Goal: Task Accomplishment & Management: Use online tool/utility

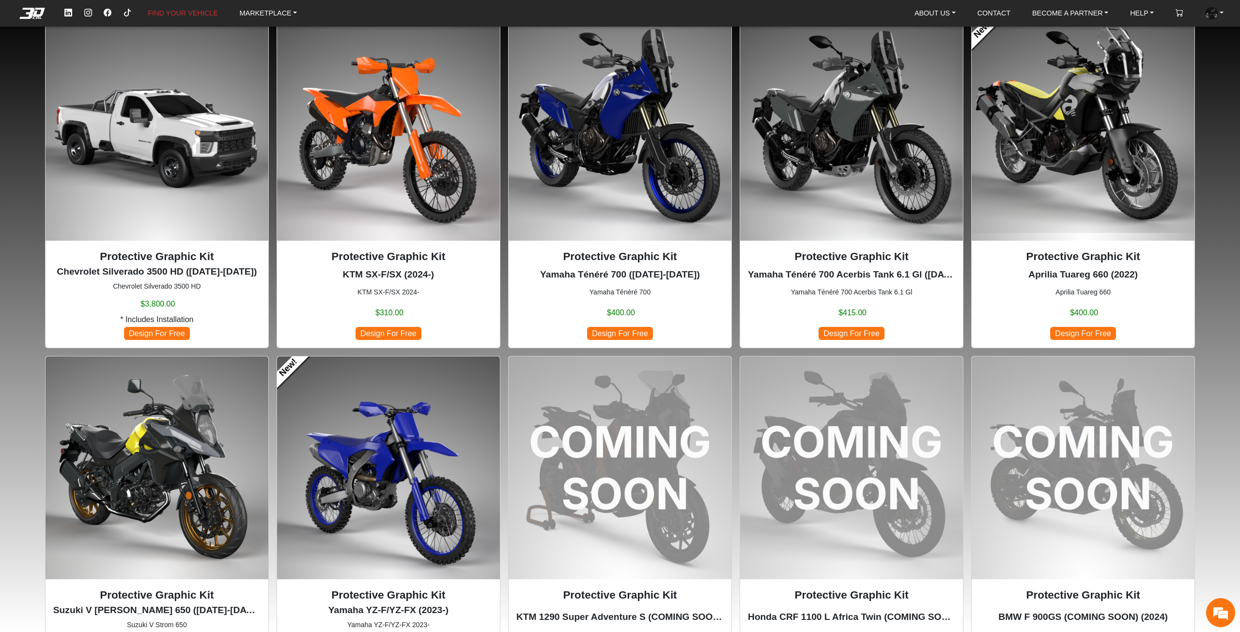
scroll to position [581, 0]
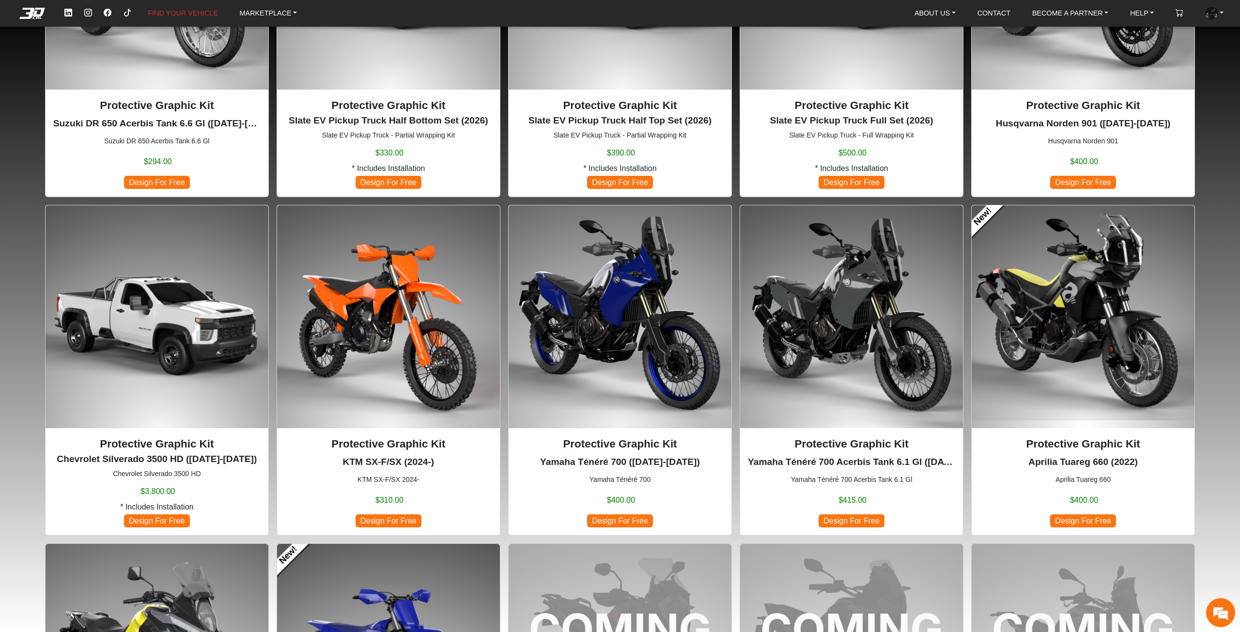
click at [1032, 344] on img at bounding box center [1083, 316] width 223 height 223
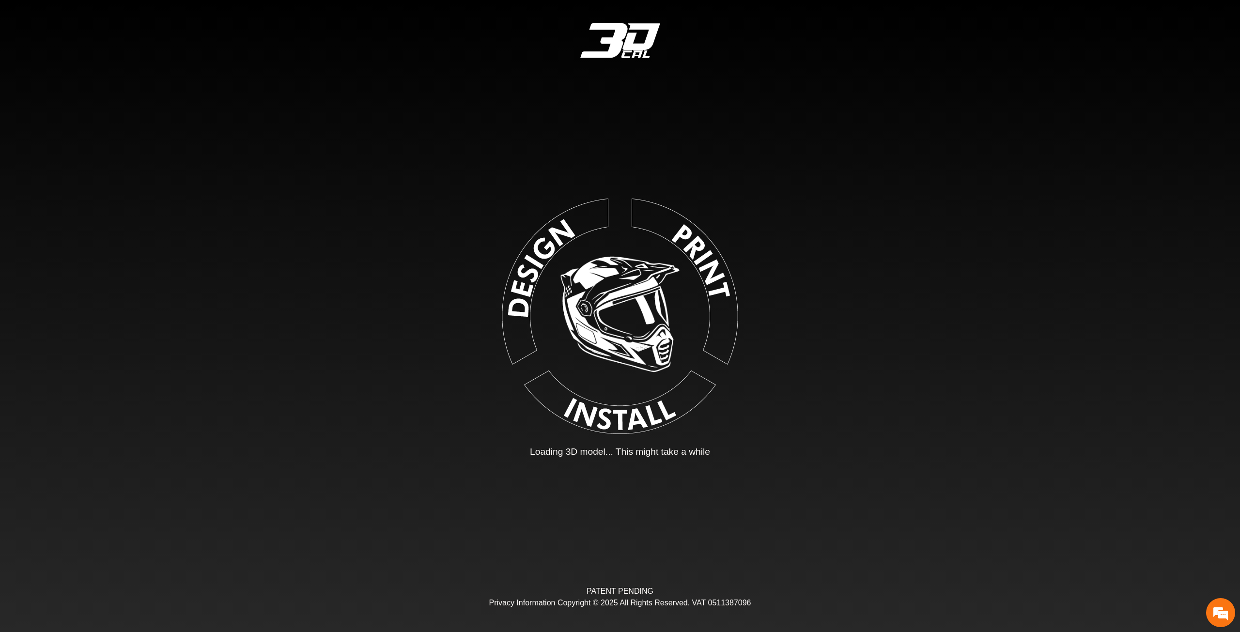
type input "*"
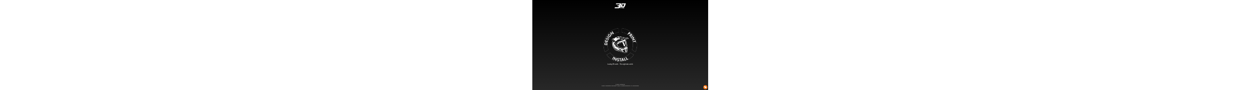
scroll to position [181, 178]
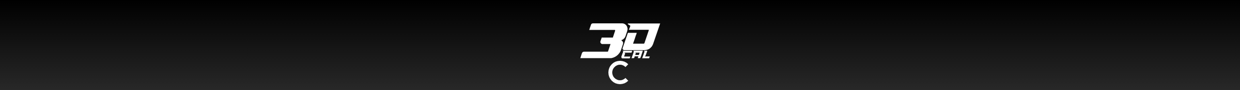
type input "*"
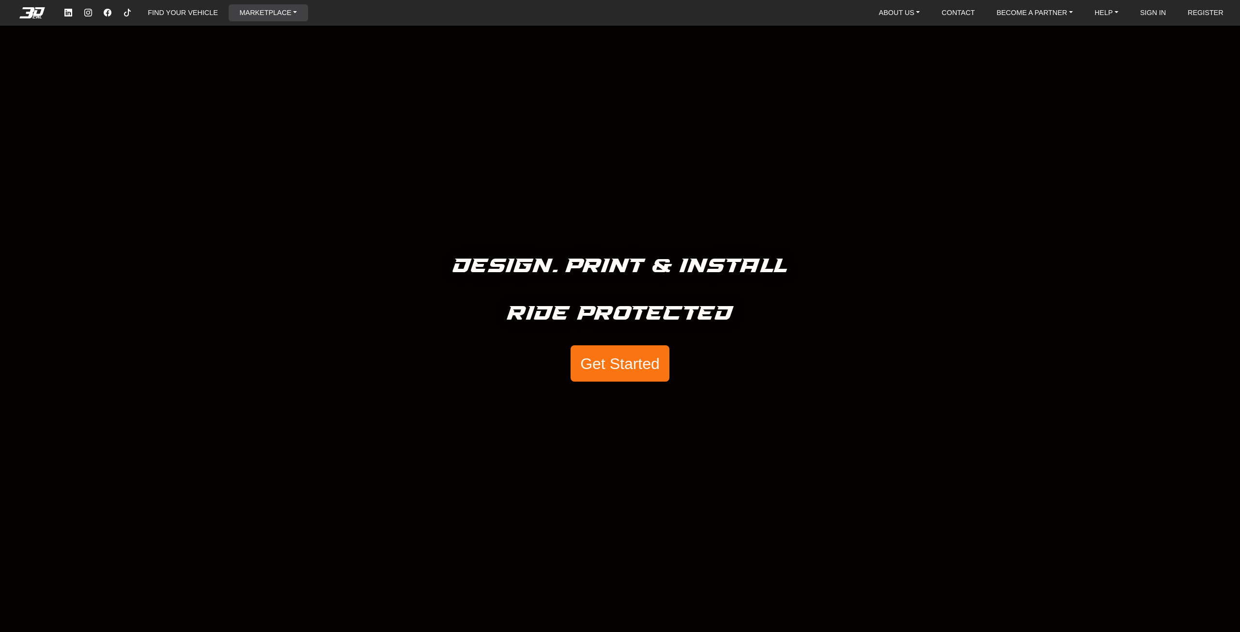
click at [230, 16] on li "MARKETPLACE" at bounding box center [268, 12] width 79 height 17
click at [208, 15] on link "FIND YOUR VEHICLE" at bounding box center [183, 12] width 78 height 17
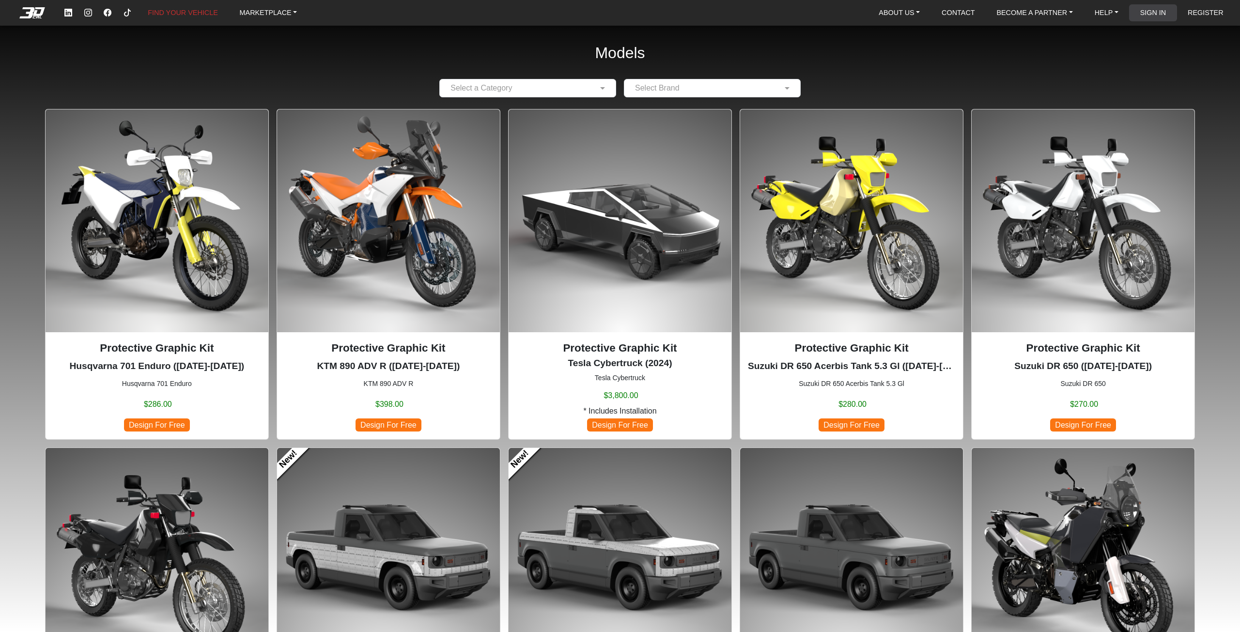
click at [1150, 15] on link "SIGN IN" at bounding box center [1154, 12] width 34 height 17
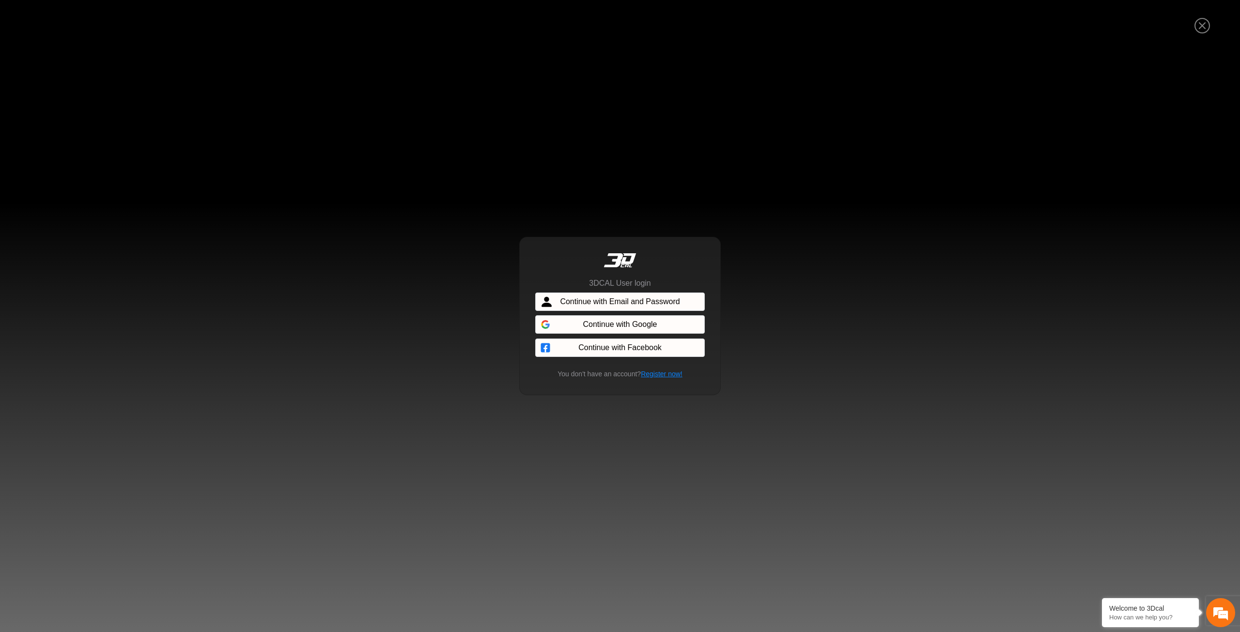
click at [660, 297] on span "Continue with Email and Password" at bounding box center [620, 302] width 120 height 12
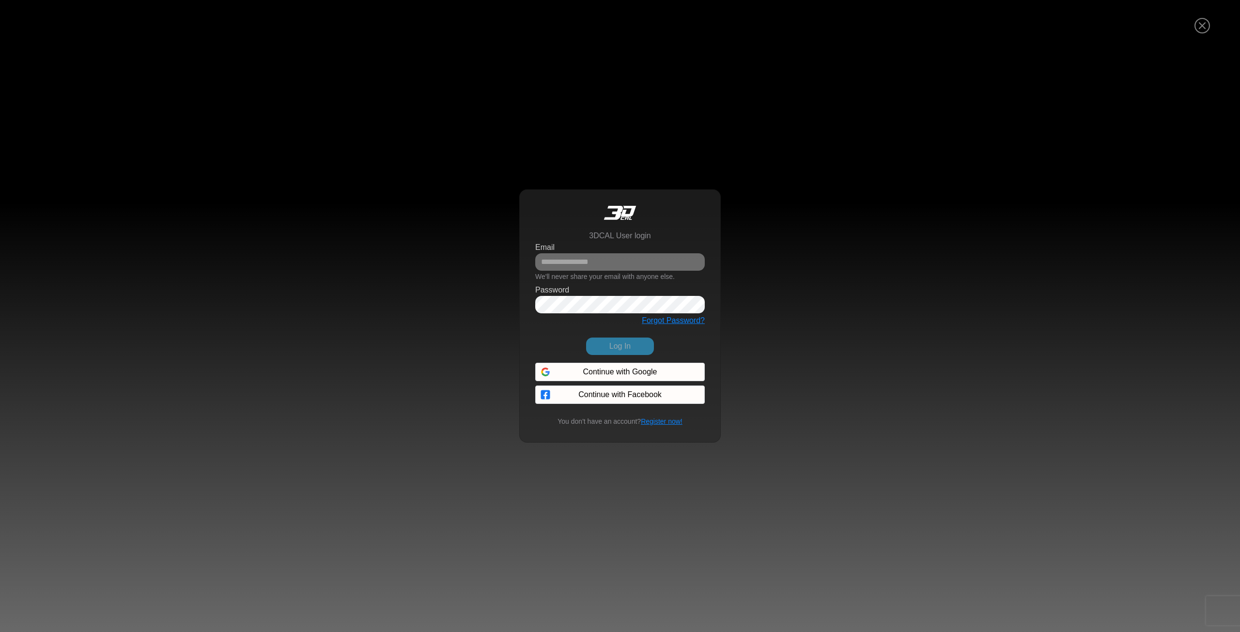
click at [604, 272] on div "Email We'll never share your email with anyone else." at bounding box center [620, 262] width 170 height 44
click at [593, 255] on input "Email" at bounding box center [620, 261] width 170 height 17
type input "**********"
click at [586, 338] on button "Log In" at bounding box center [620, 346] width 68 height 17
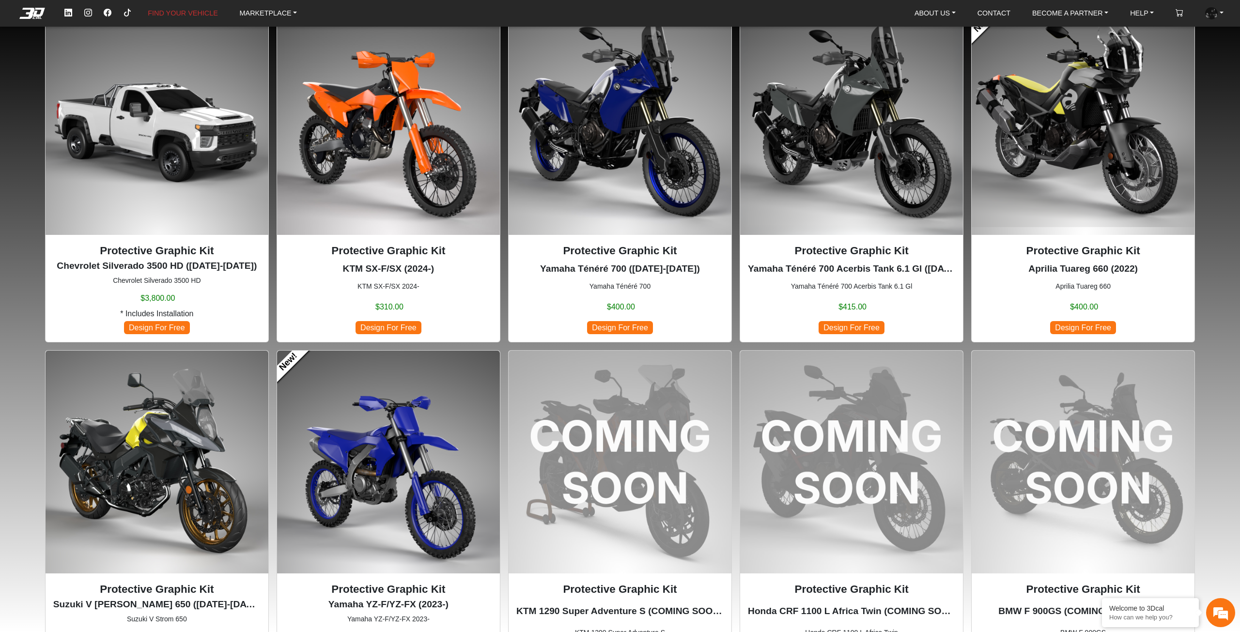
scroll to position [775, 0]
click at [1100, 115] on img at bounding box center [1083, 123] width 223 height 223
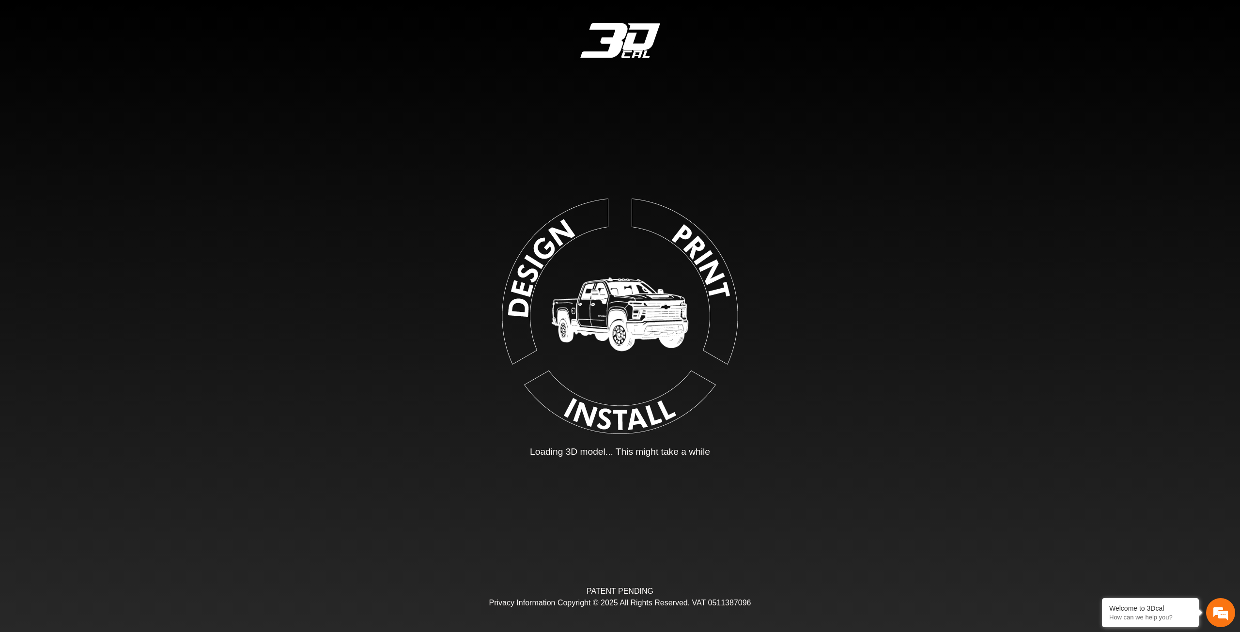
type input "*"
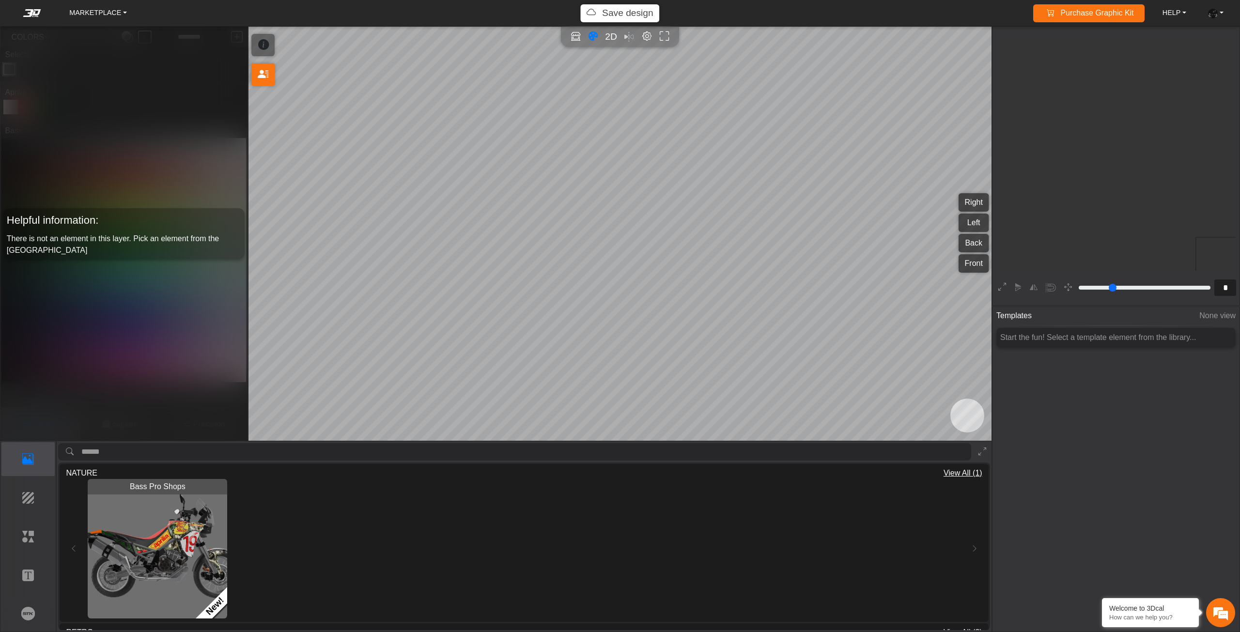
scroll to position [181, 178]
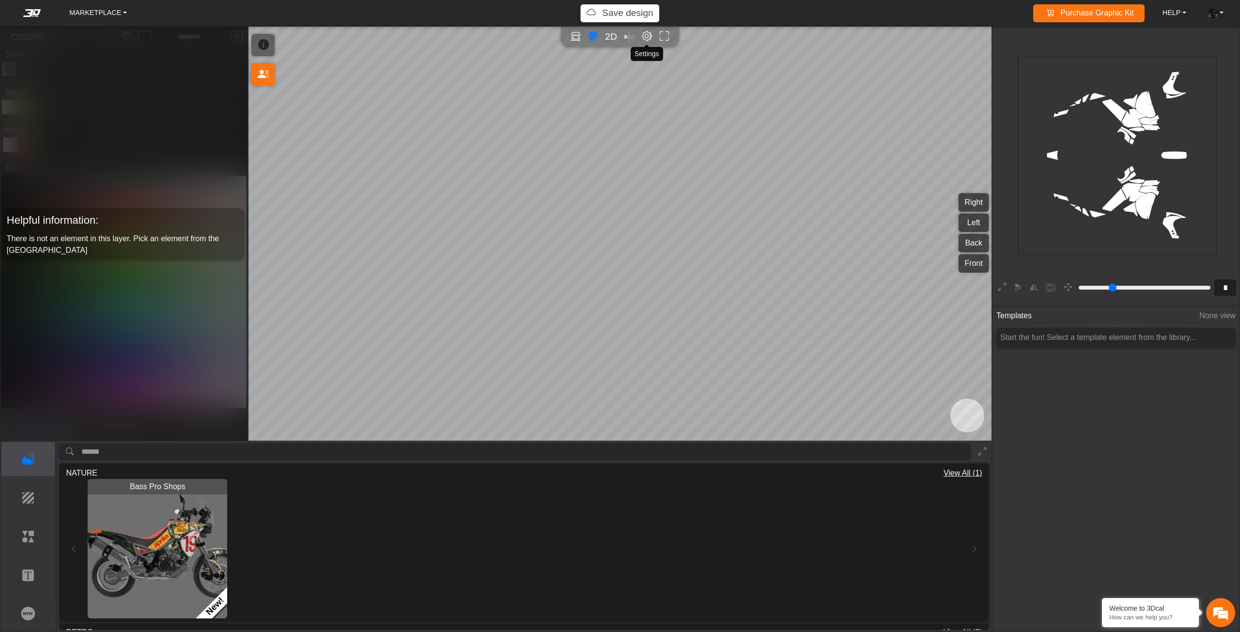
click at [648, 34] on em "Editor settings" at bounding box center [647, 36] width 10 height 11
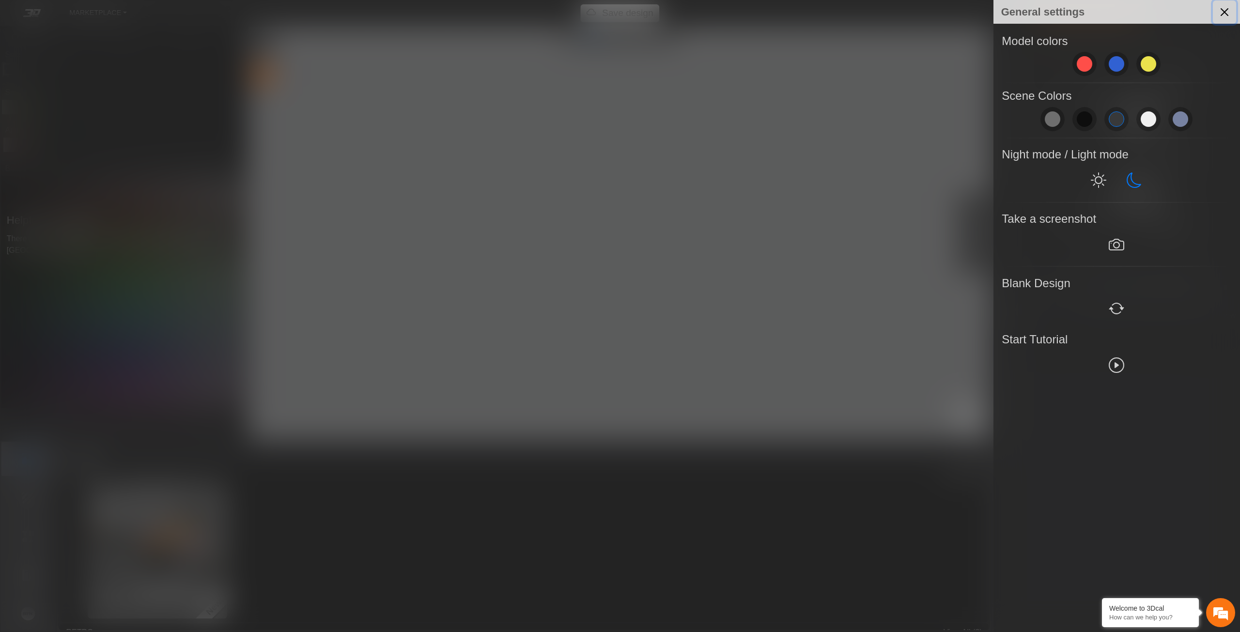
click at [1230, 10] on button "Close" at bounding box center [1224, 11] width 23 height 23
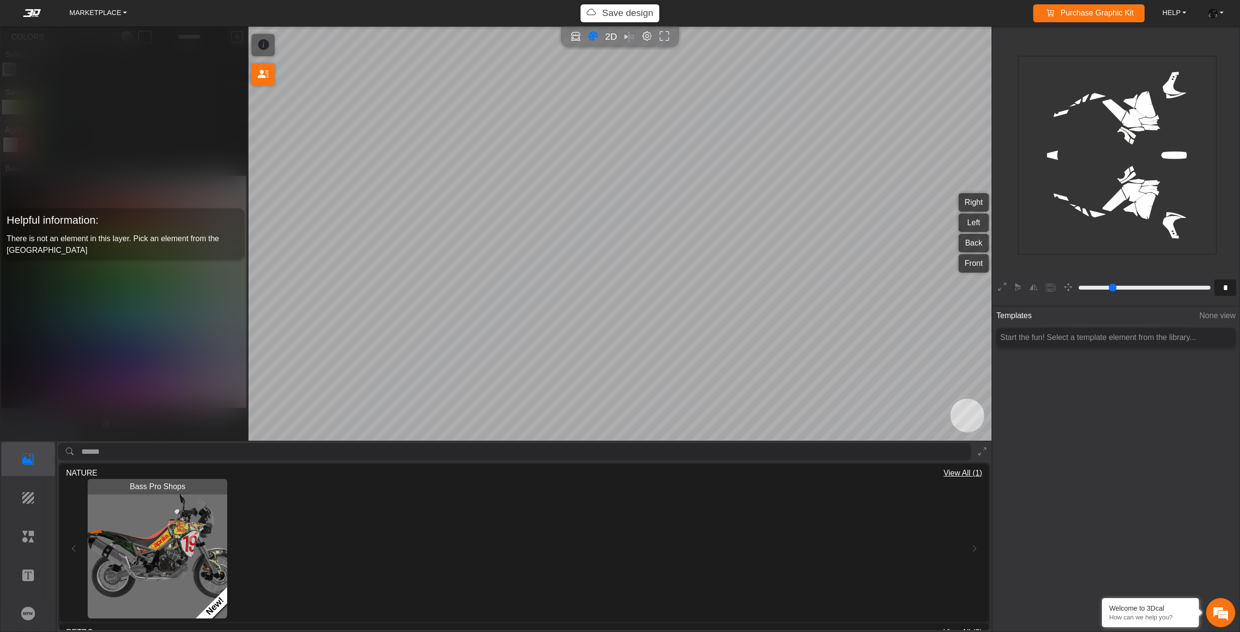
click at [0, 537] on td-workspace-content-library "Template Background Elements Text Brands NATURE View All (1) Bass Pro Shops Loa…" at bounding box center [496, 536] width 992 height 191
click at [15, 533] on p "Elements" at bounding box center [28, 537] width 53 height 12
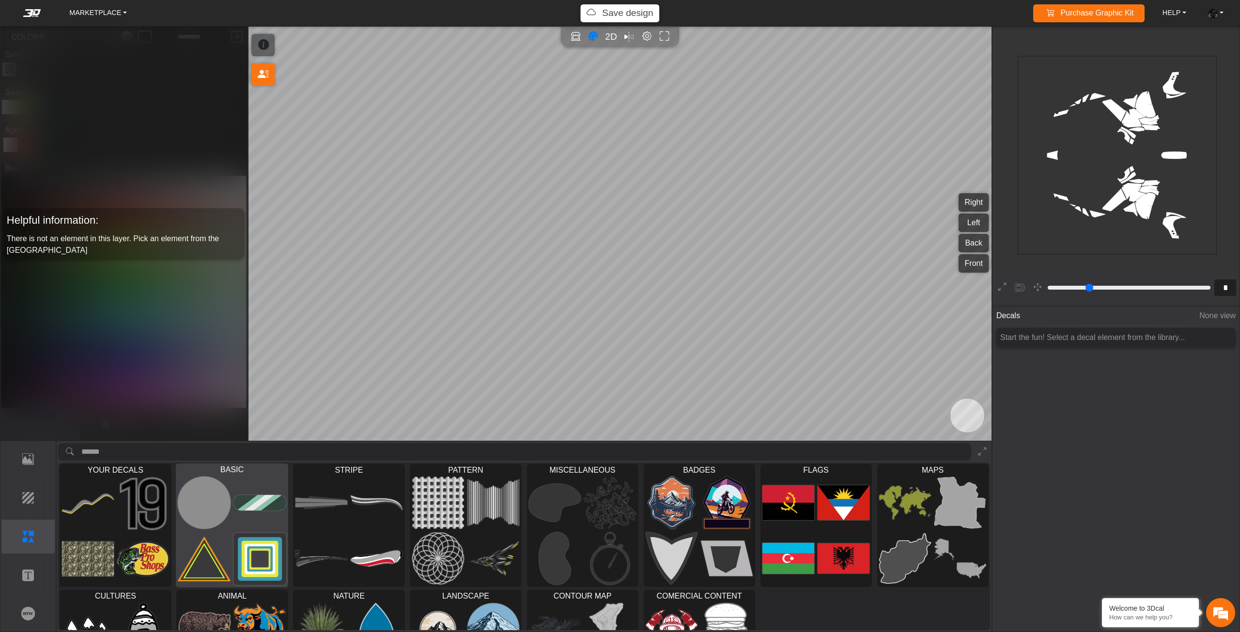
click at [212, 522] on img at bounding box center [204, 502] width 53 height 53
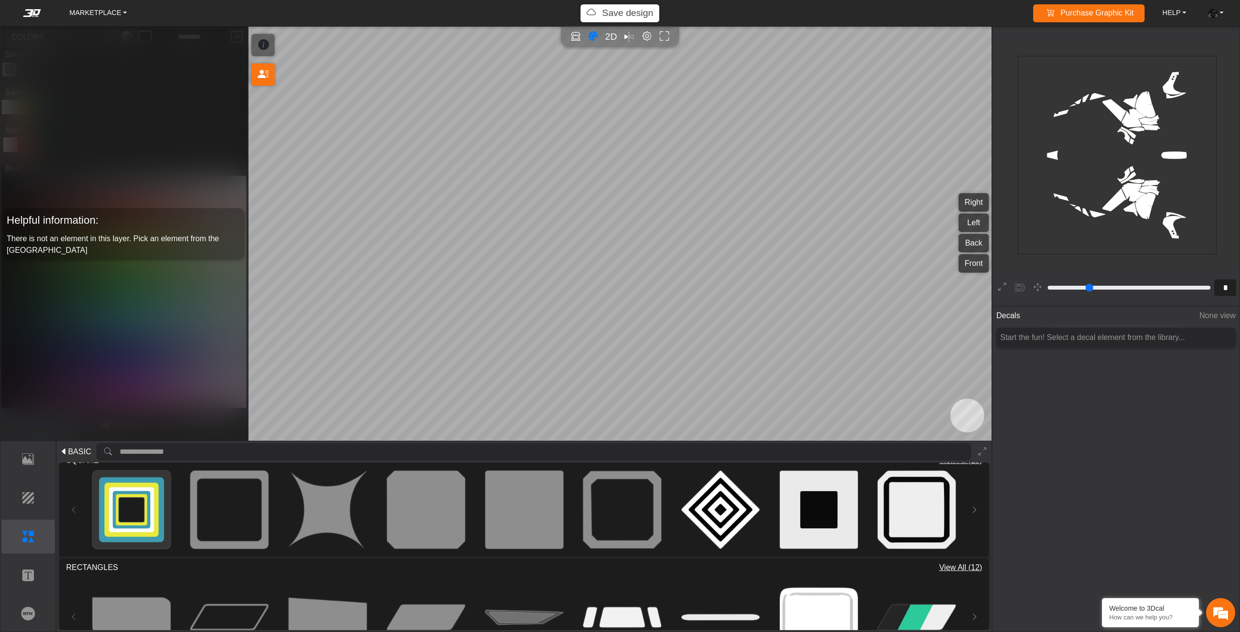
scroll to position [339, 0]
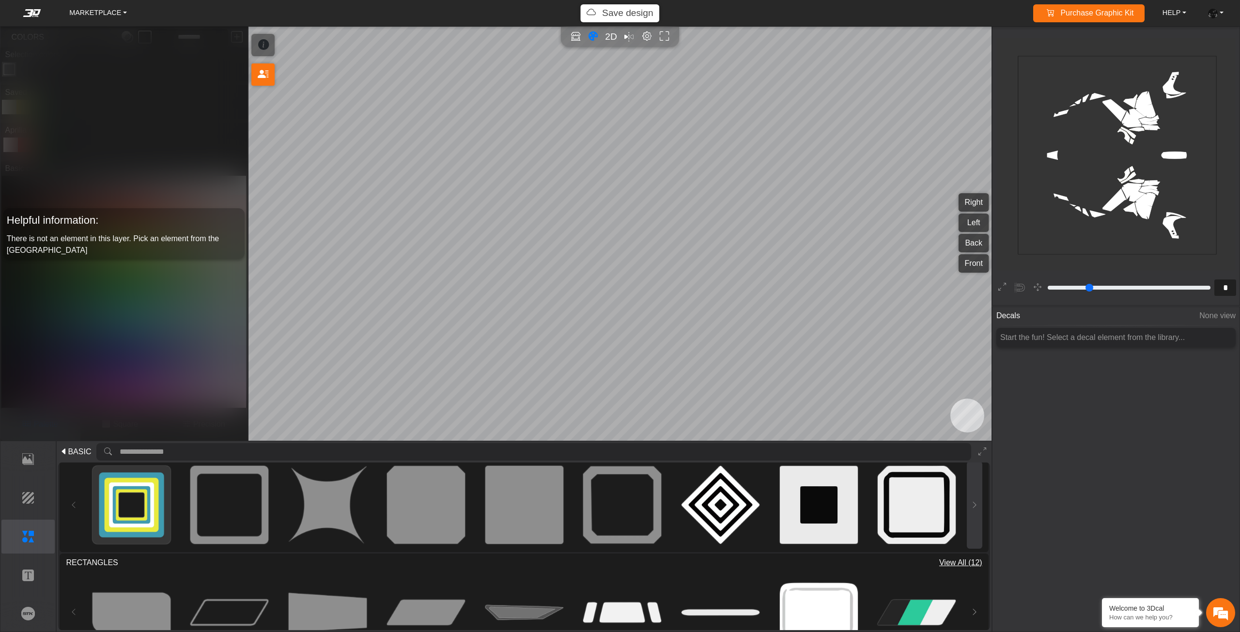
click at [972, 499] on button at bounding box center [975, 505] width 16 height 87
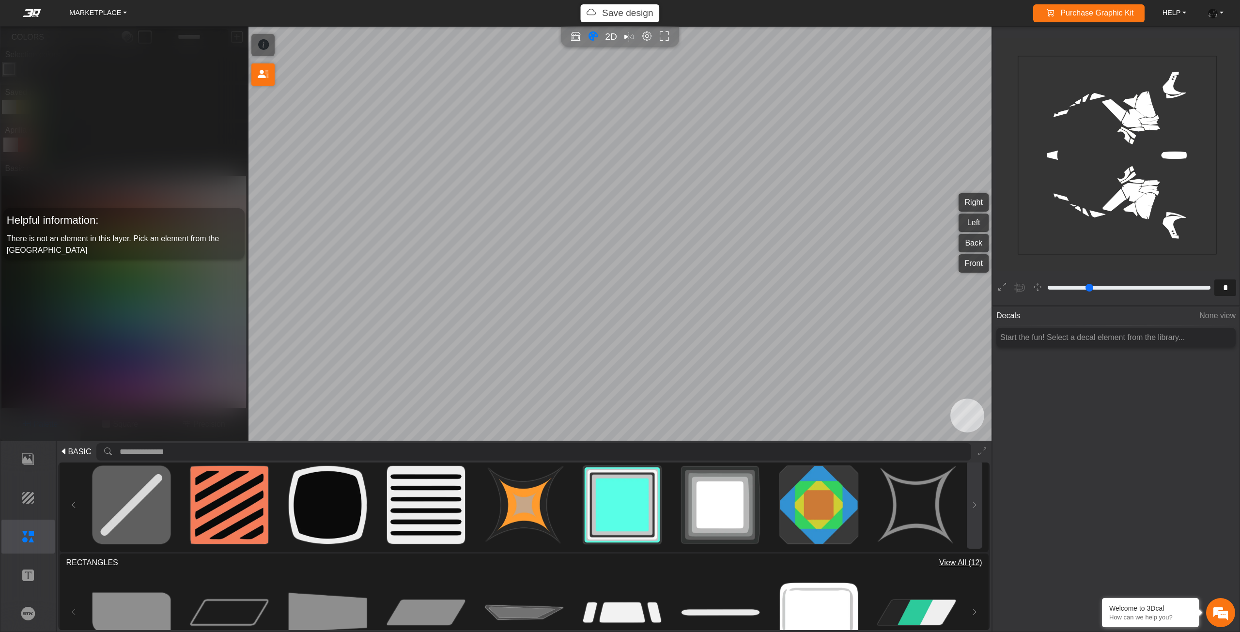
click at [978, 499] on button at bounding box center [975, 505] width 16 height 87
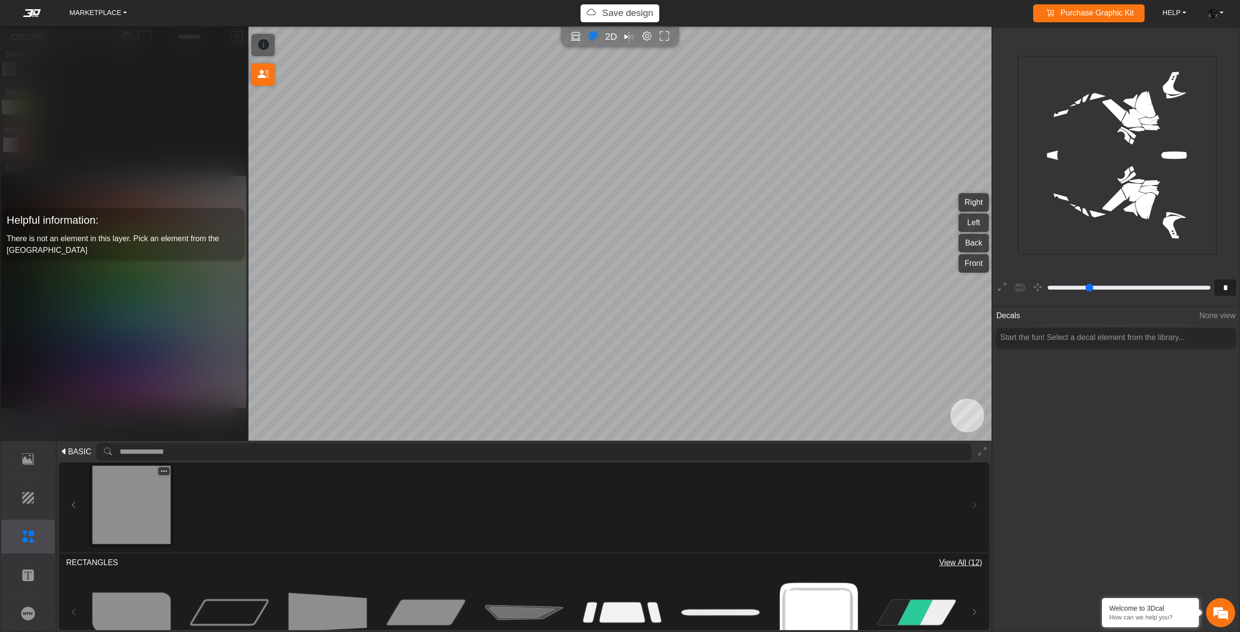
type input "**"
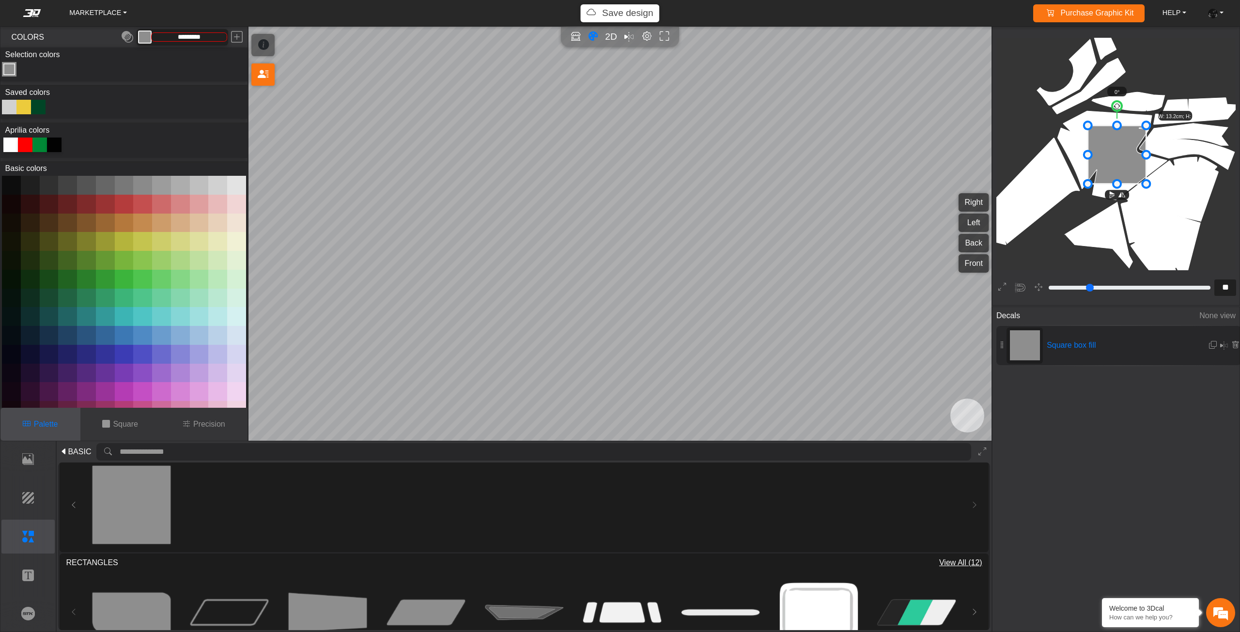
drag, startPoint x: 212, startPoint y: 37, endPoint x: 146, endPoint y: 36, distance: 66.4
click at [146, 36] on div "*********" at bounding box center [183, 37] width 92 height 16
paste input "text"
type input "*******"
click at [237, 37] on em at bounding box center [237, 37] width 12 height 17
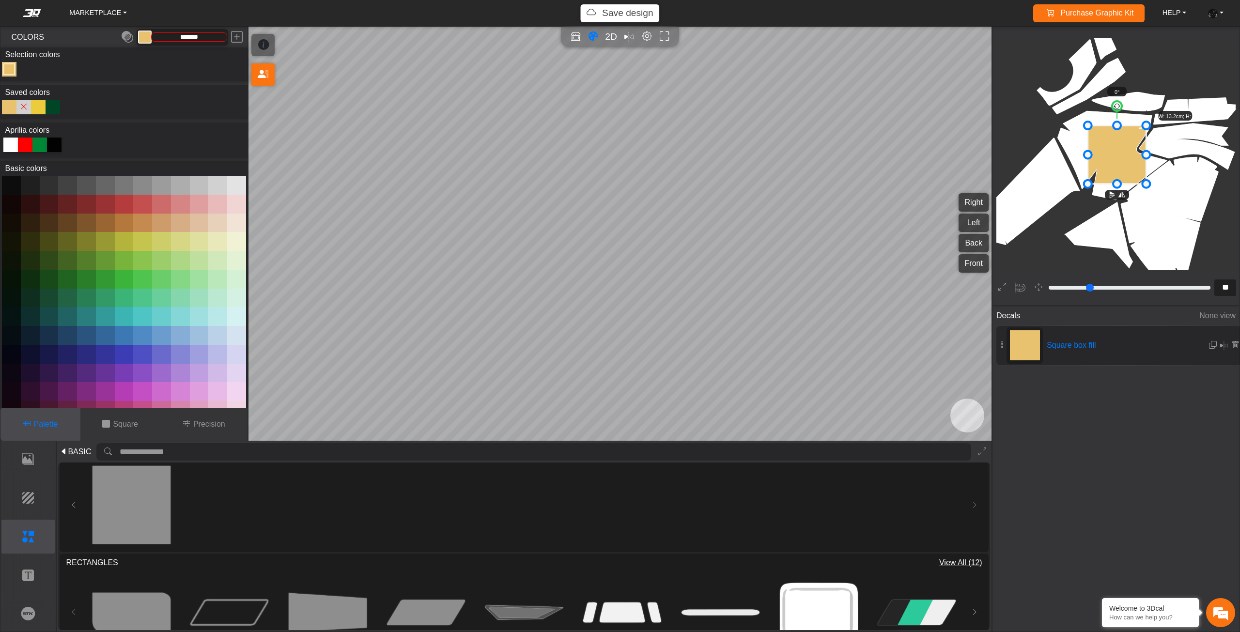
click at [20, 105] on icon at bounding box center [24, 107] width 8 height 12
click at [22, 105] on icon at bounding box center [24, 107] width 8 height 12
click at [1004, 282] on icon at bounding box center [1002, 287] width 8 height 13
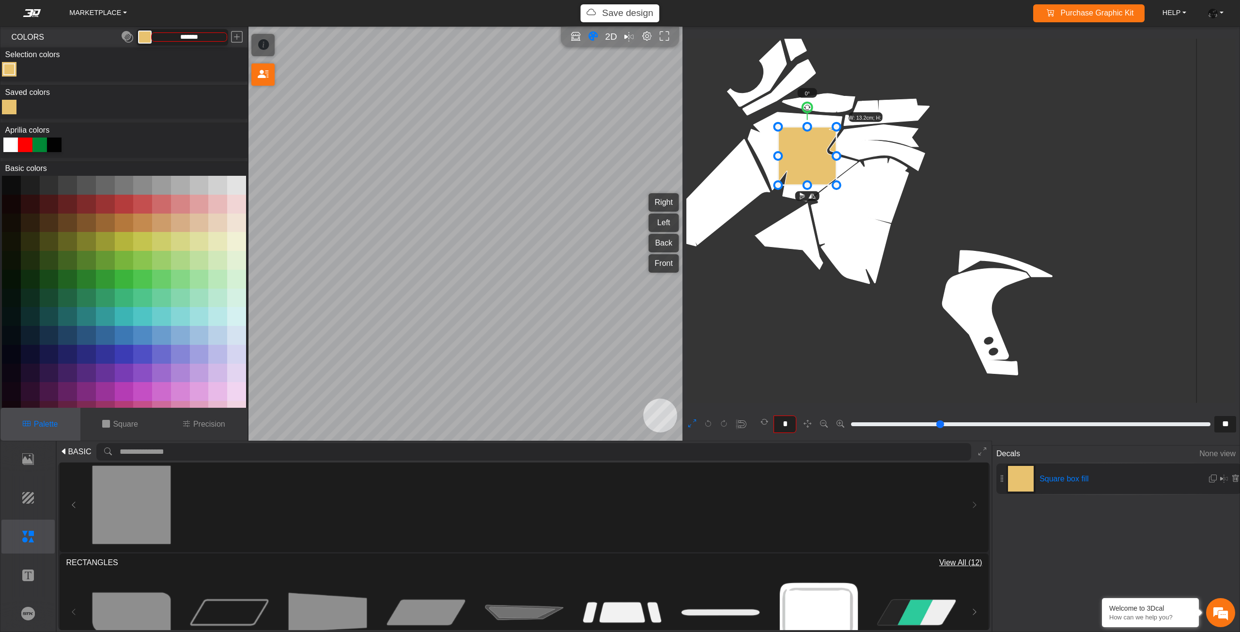
type input "**"
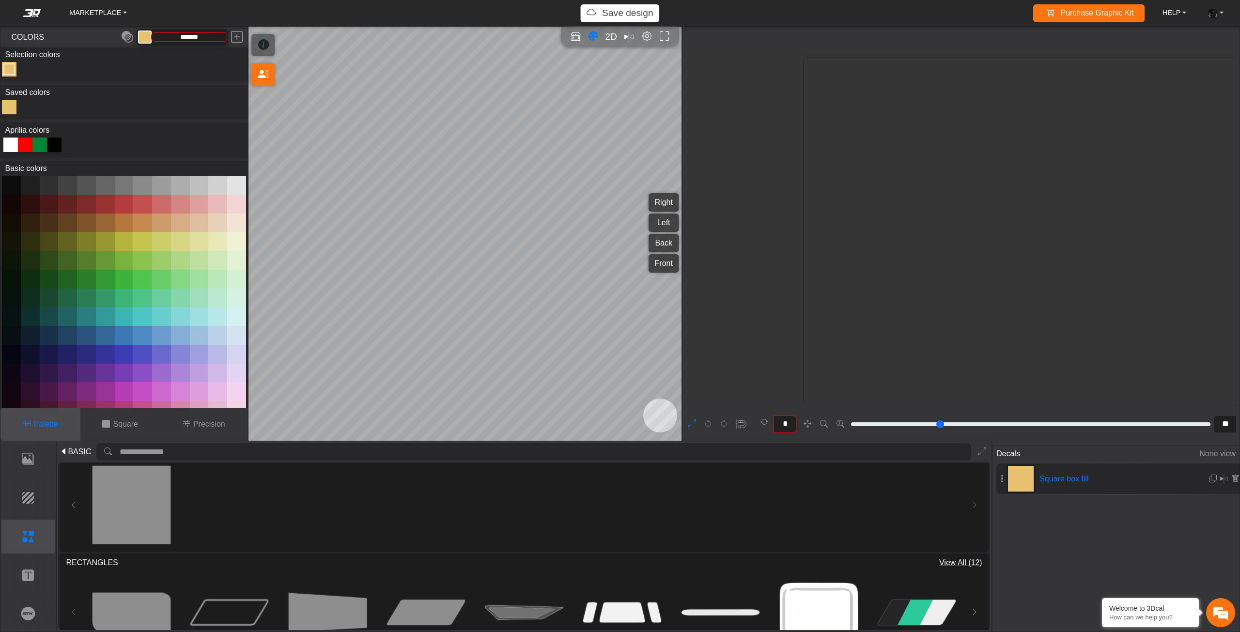
type input "**"
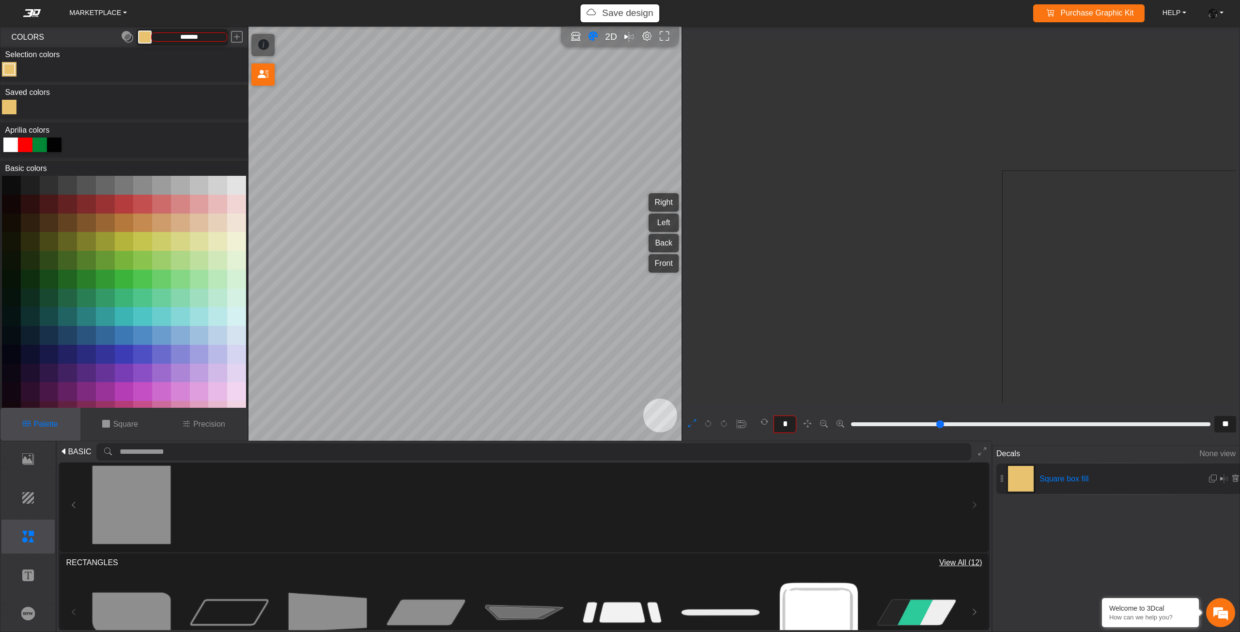
type input "**"
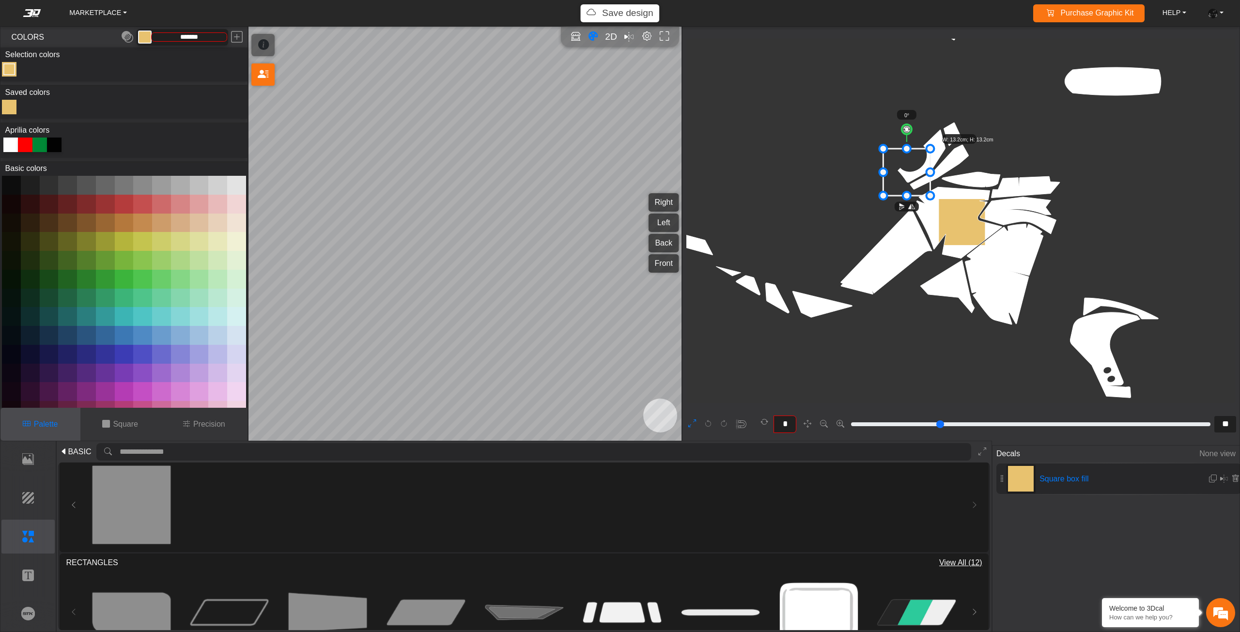
drag, startPoint x: 970, startPoint y: 224, endPoint x: 913, endPoint y: 173, distance: 75.8
click at [913, 173] on icon at bounding box center [906, 172] width 47 height 47
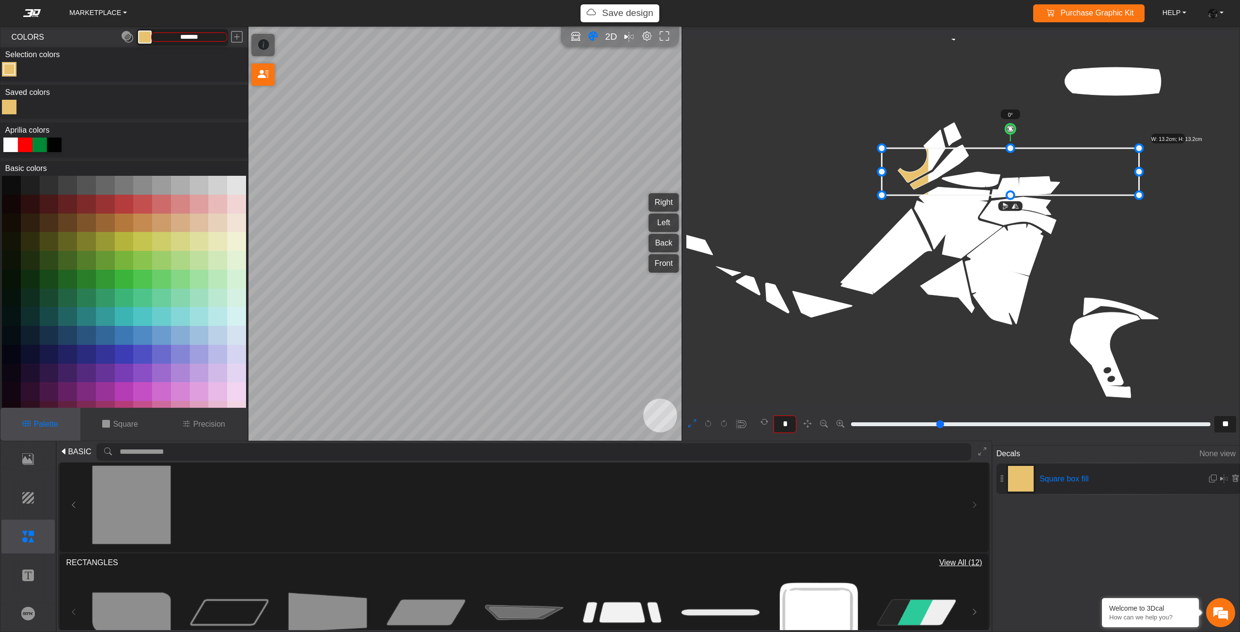
drag, startPoint x: 931, startPoint y: 173, endPoint x: 1140, endPoint y: 199, distance: 211.3
click at [1016, 150] on icon at bounding box center [1011, 171] width 259 height 47
click at [1015, 150] on icon at bounding box center [1008, 171] width 259 height 47
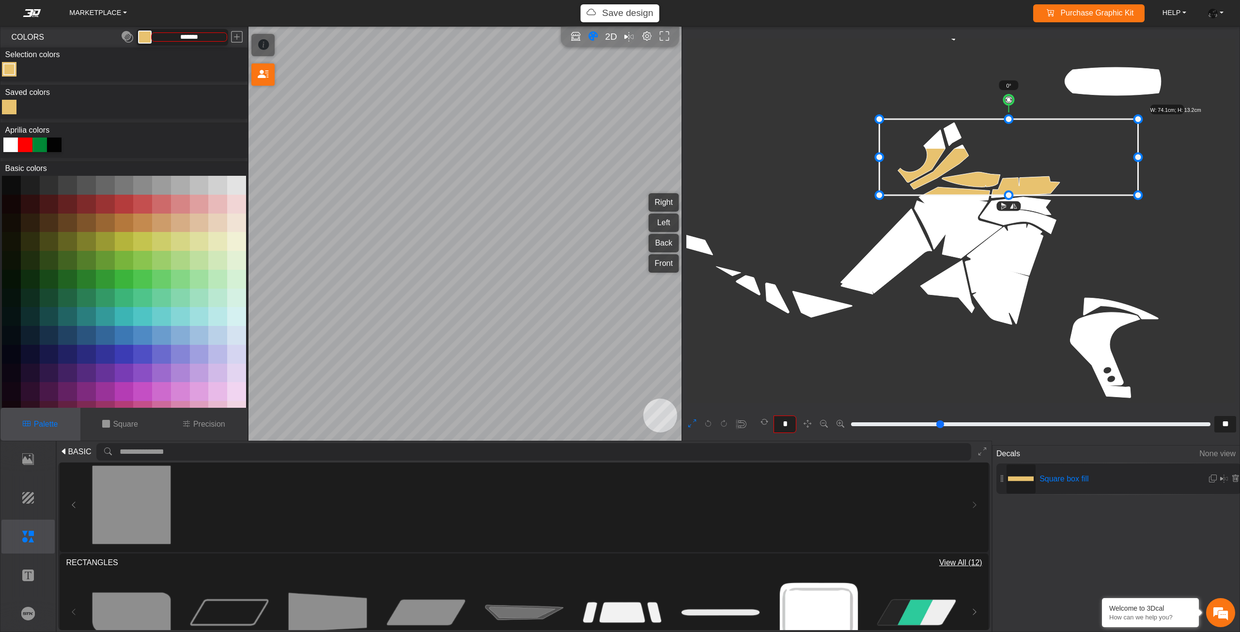
drag, startPoint x: 1010, startPoint y: 148, endPoint x: 1018, endPoint y: 118, distance: 30.6
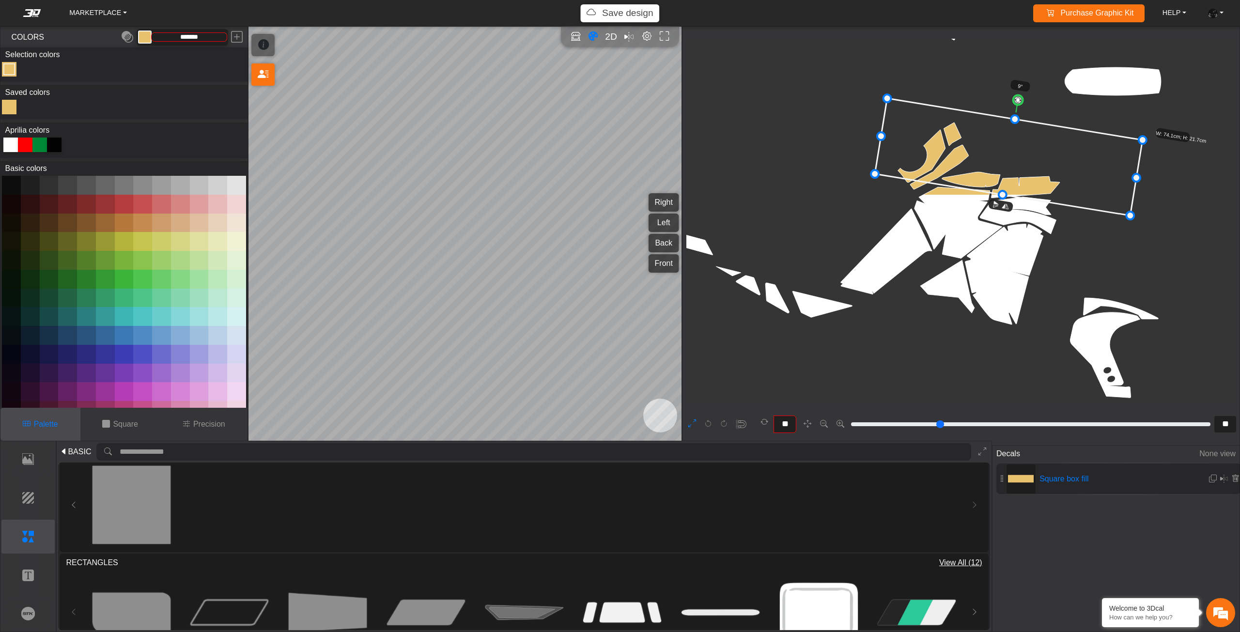
type input "**"
drag, startPoint x: 1014, startPoint y: 98, endPoint x: 1020, endPoint y: 98, distance: 5.3
click at [1020, 98] on circle at bounding box center [1019, 99] width 11 height 11
drag, startPoint x: 1001, startPoint y: 191, endPoint x: 998, endPoint y: 201, distance: 9.7
drag, startPoint x: 998, startPoint y: 201, endPoint x: 998, endPoint y: 207, distance: 6.3
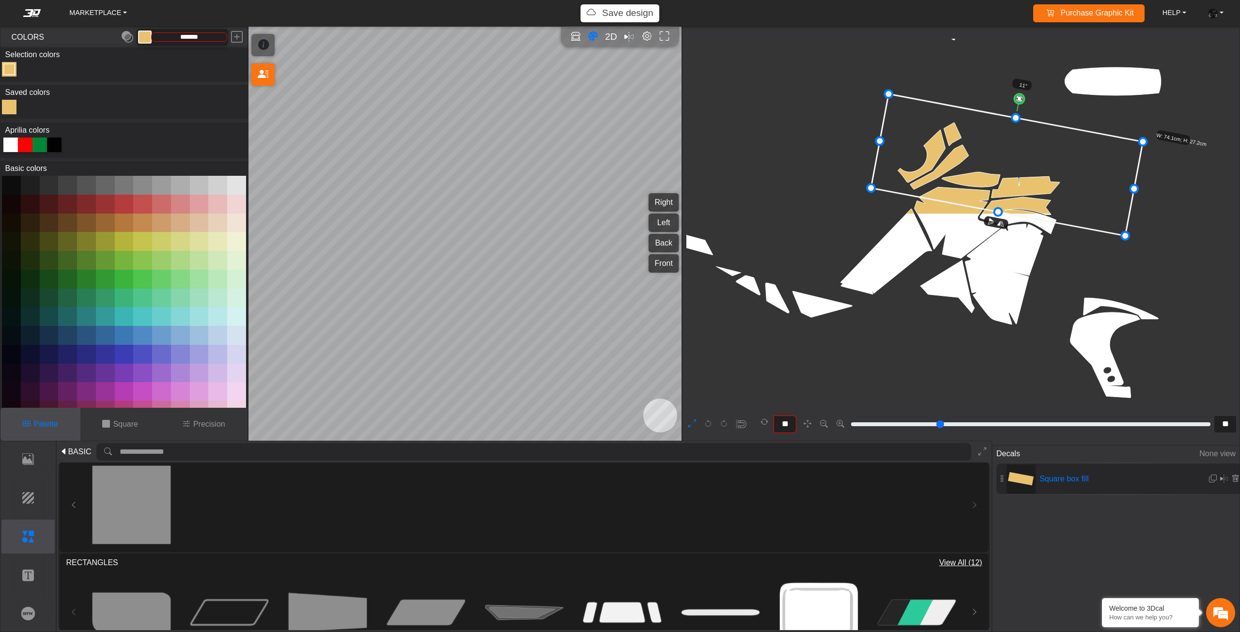
click at [1009, 186] on icon at bounding box center [1007, 165] width 272 height 142
click at [1209, 478] on em at bounding box center [1213, 479] width 8 height 8
type input "*"
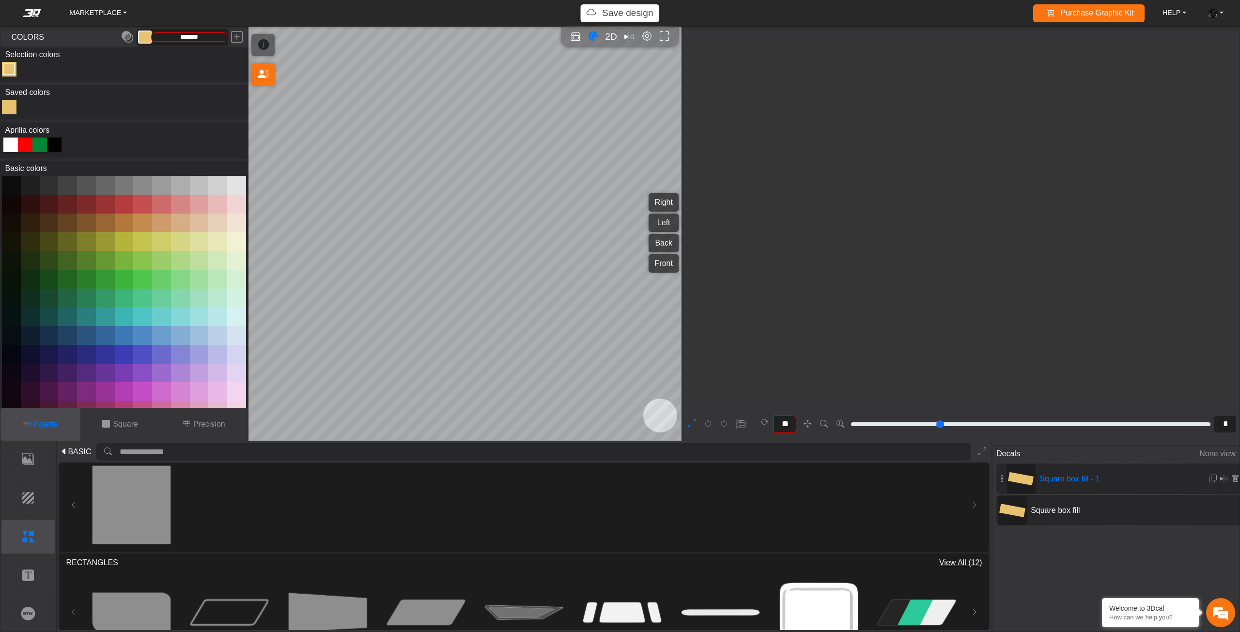
scroll to position [434, 354]
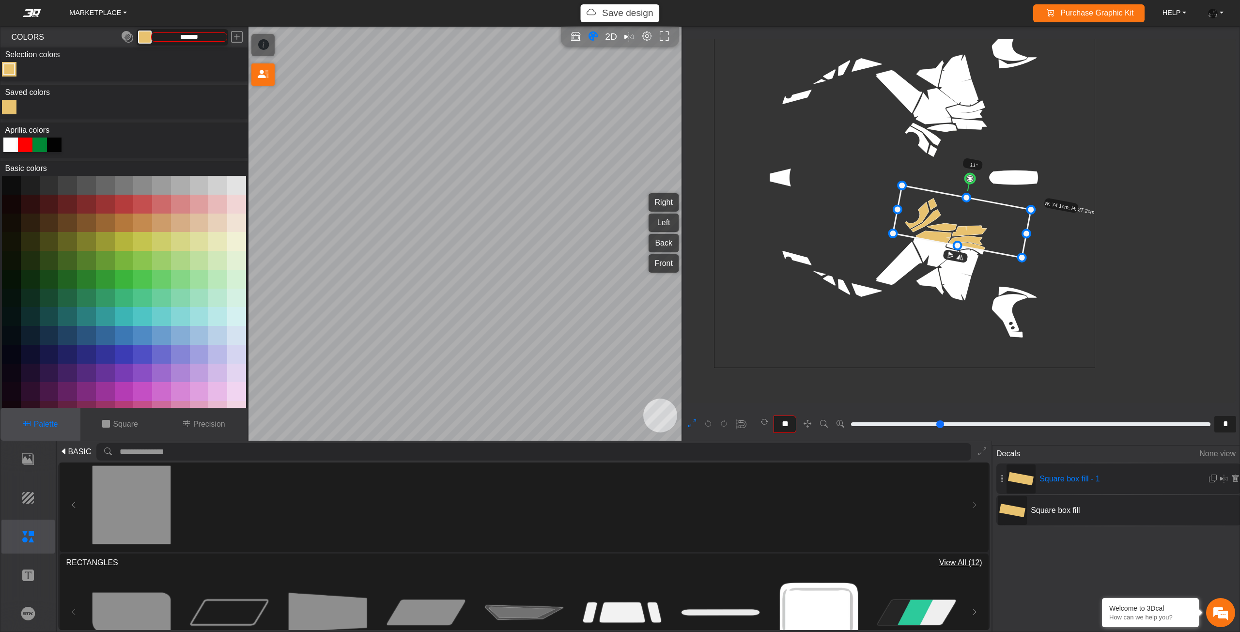
click at [59, 144] on div at bounding box center [54, 145] width 15 height 15
type input "*******"
drag, startPoint x: 1005, startPoint y: 478, endPoint x: 1007, endPoint y: 514, distance: 36.4
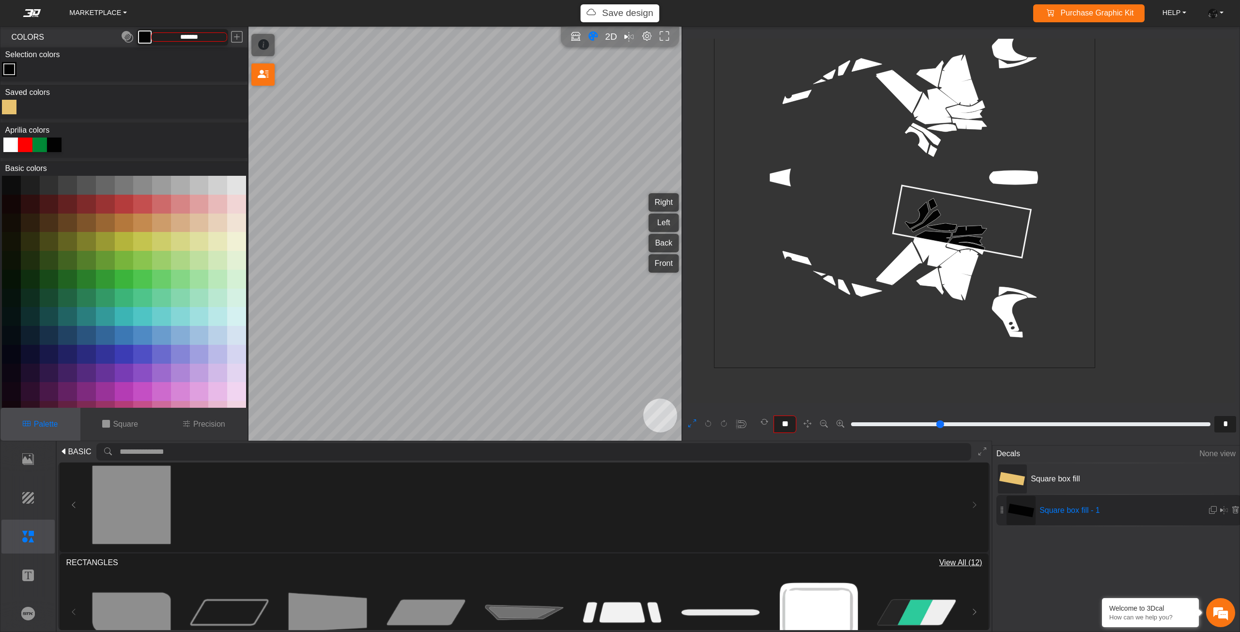
type input "**"
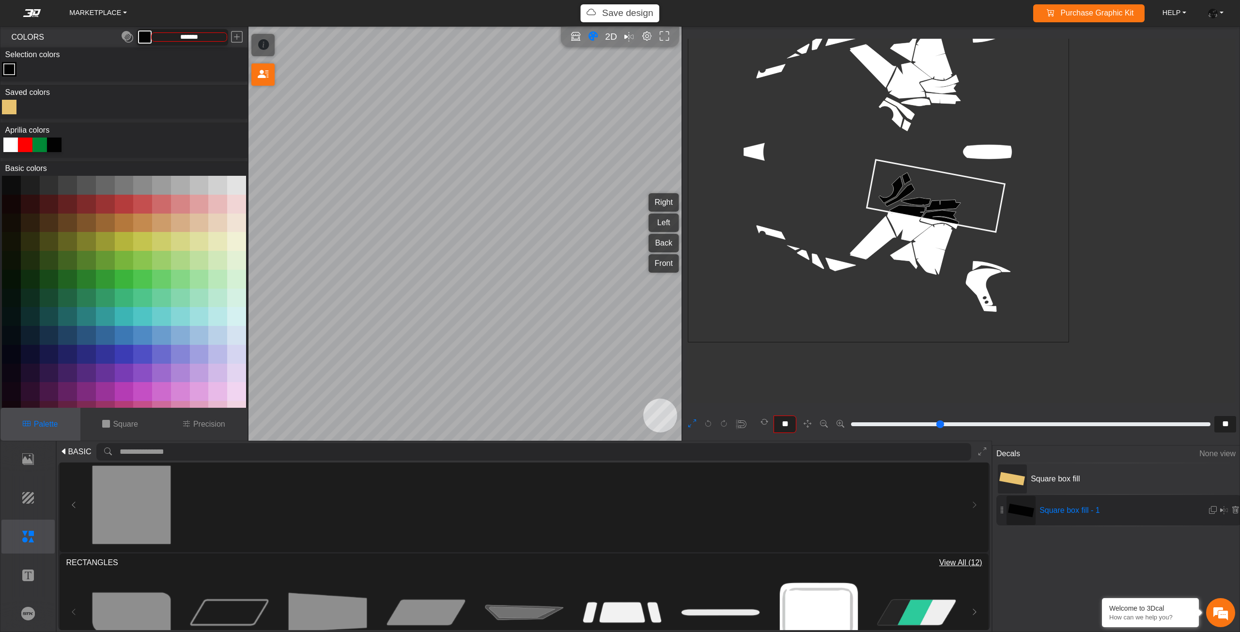
type input "**"
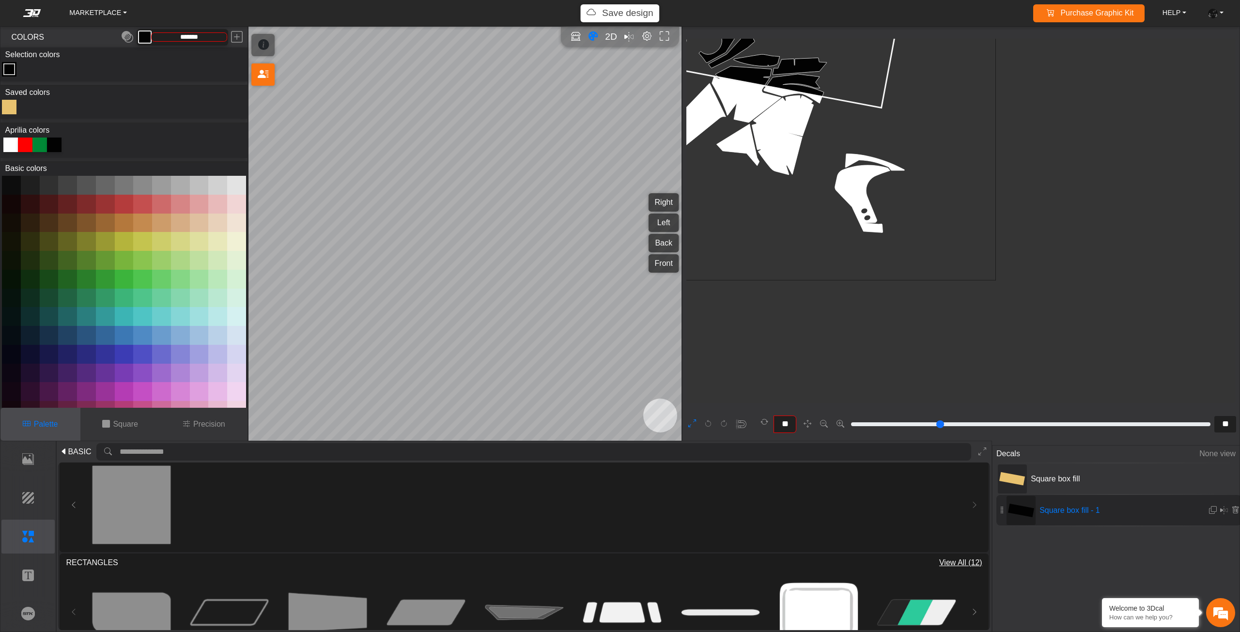
type input "**"
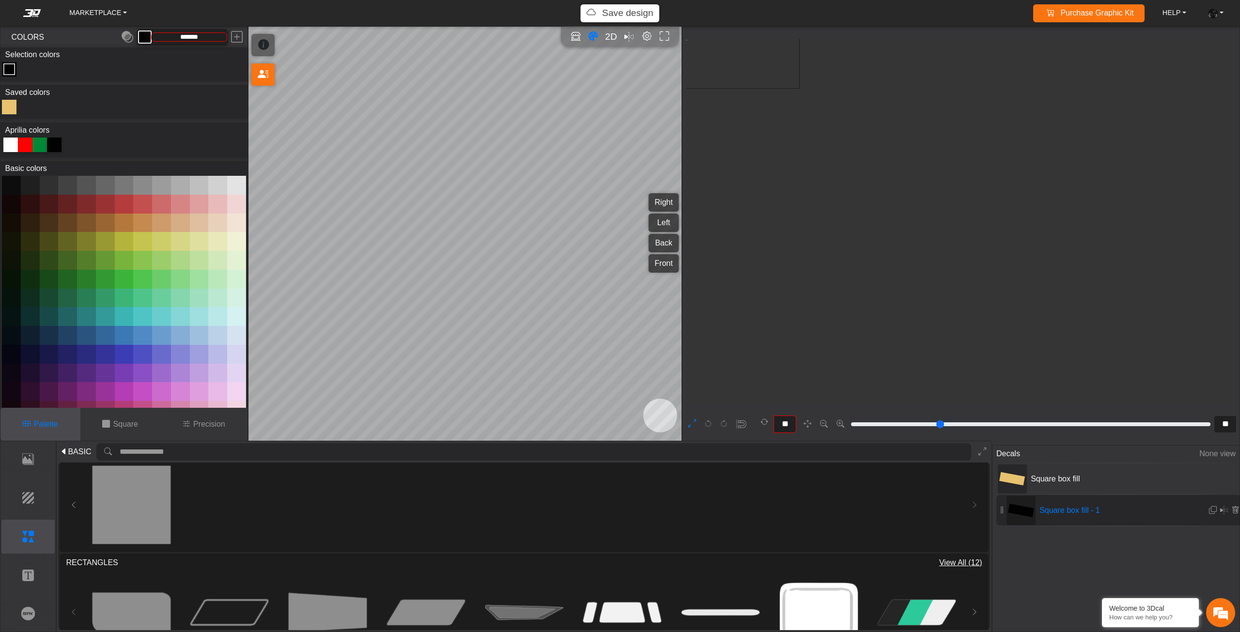
type input "**"
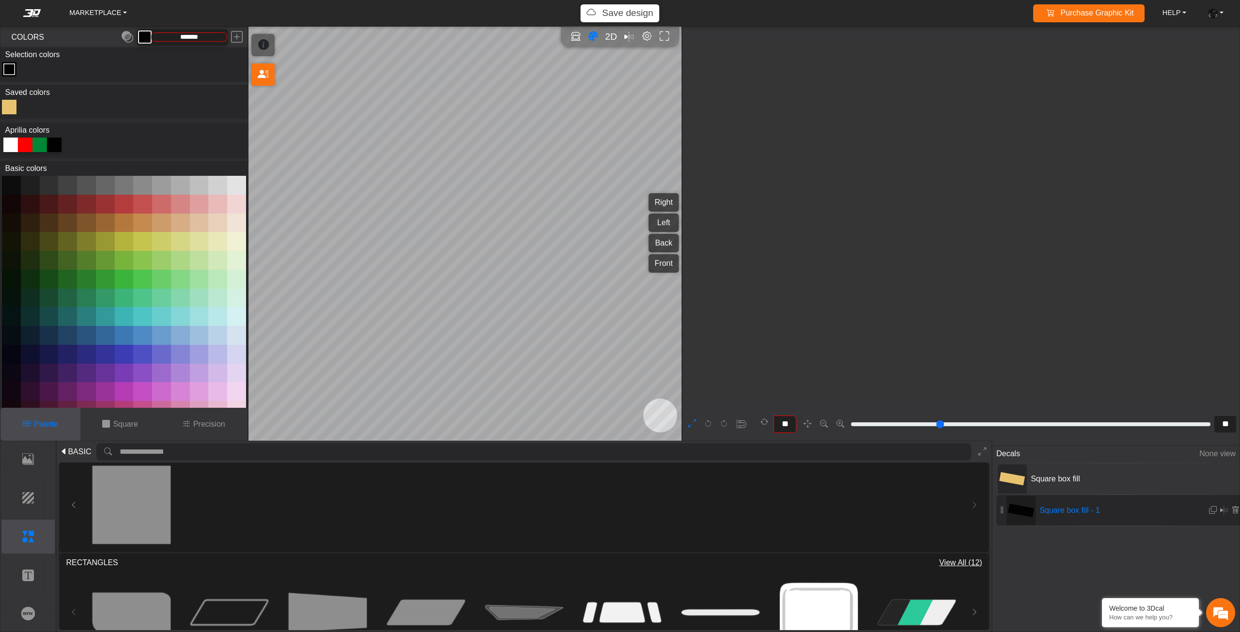
type input "**"
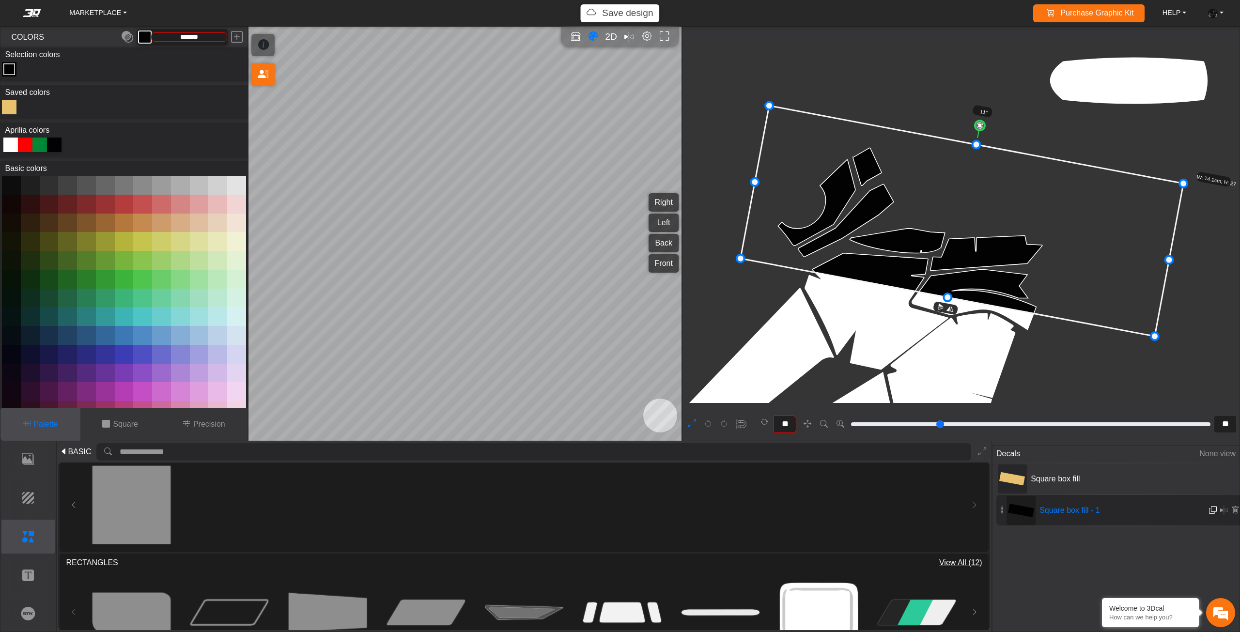
click at [1213, 509] on em at bounding box center [1213, 510] width 8 height 8
type input "*"
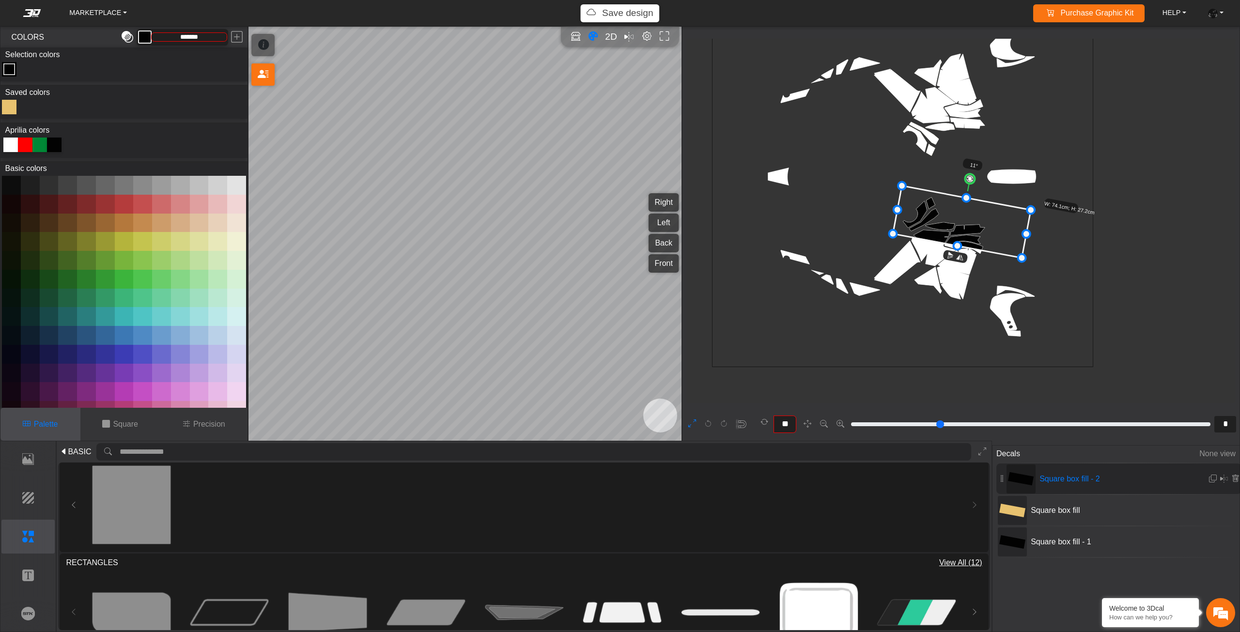
drag, startPoint x: 213, startPoint y: 39, endPoint x: 132, endPoint y: 43, distance: 81.5
click at [132, 43] on div "*******" at bounding box center [168, 37] width 153 height 20
paste input "text"
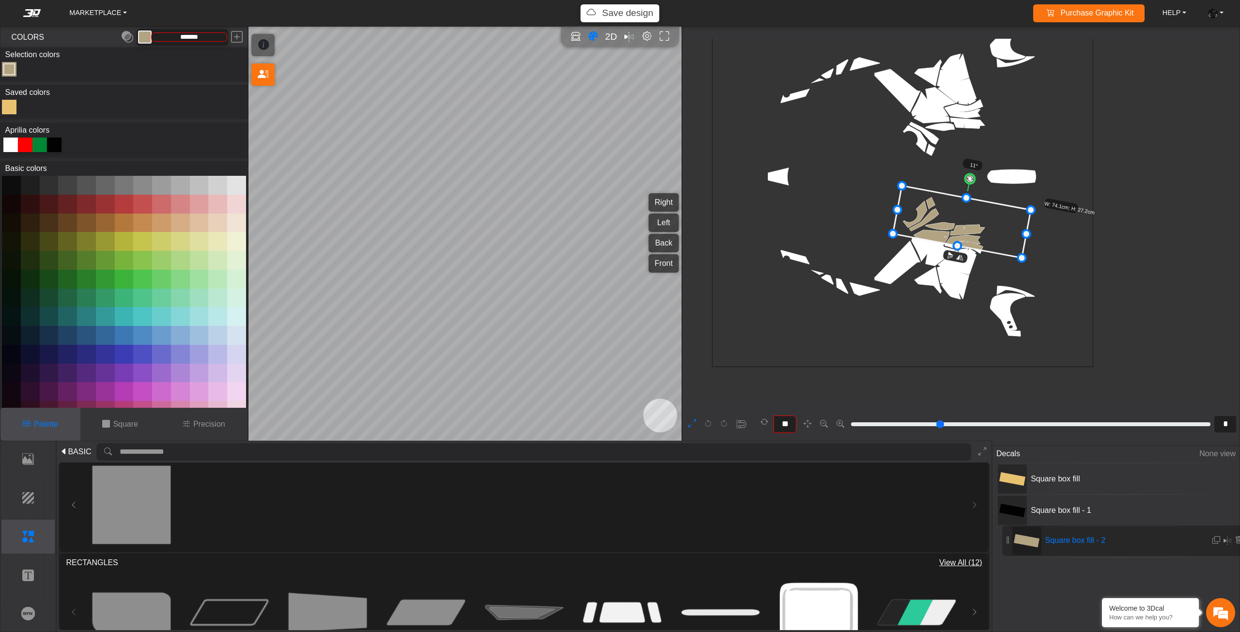
drag, startPoint x: 1003, startPoint y: 477, endPoint x: 1009, endPoint y: 537, distance: 60.4
click at [987, 240] on icon at bounding box center [963, 226] width 138 height 72
click at [985, 245] on icon at bounding box center [963, 228] width 138 height 72
click at [983, 243] on icon at bounding box center [961, 232] width 138 height 72
click at [981, 245] on icon at bounding box center [959, 233] width 138 height 72
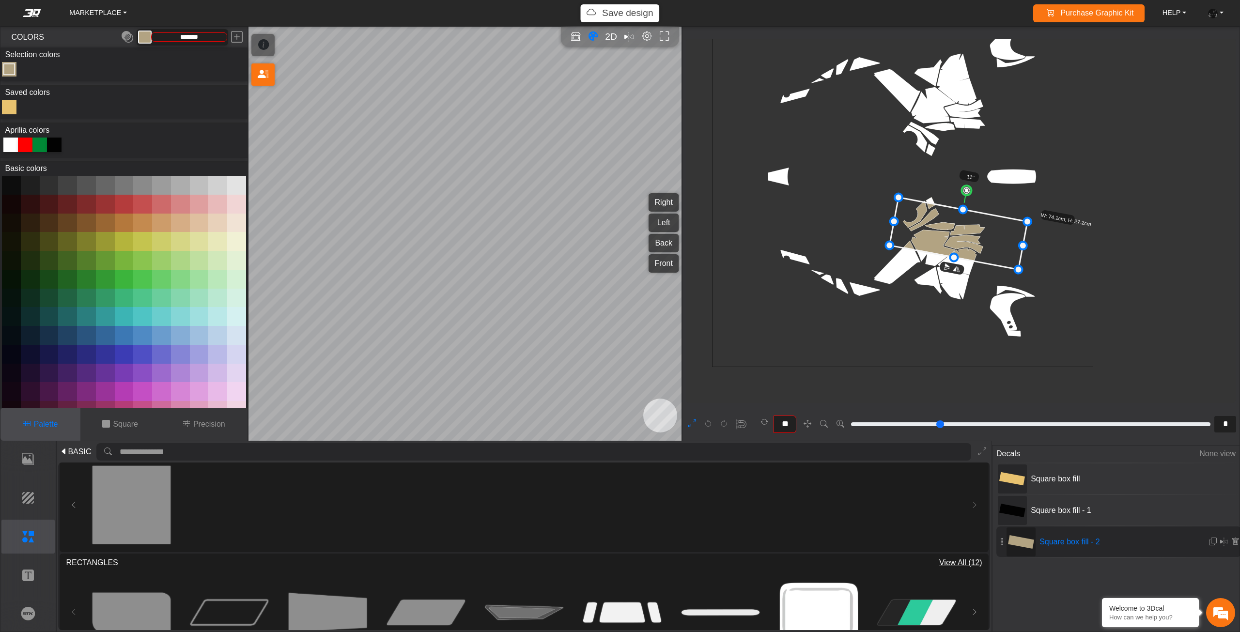
click at [980, 247] on icon at bounding box center [959, 234] width 138 height 72
click at [980, 246] on icon at bounding box center [958, 235] width 138 height 72
click at [980, 244] on icon at bounding box center [958, 233] width 138 height 72
click at [981, 241] on icon at bounding box center [959, 230] width 138 height 72
click at [1209, 536] on button at bounding box center [1213, 542] width 9 height 16
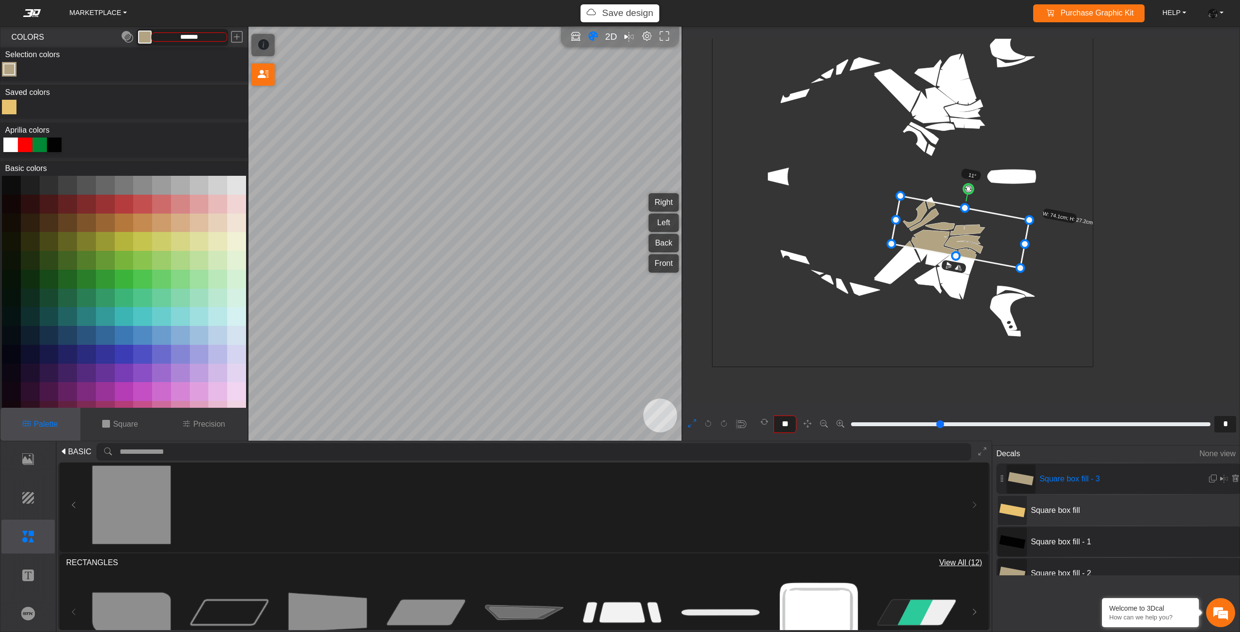
scroll to position [445, 355]
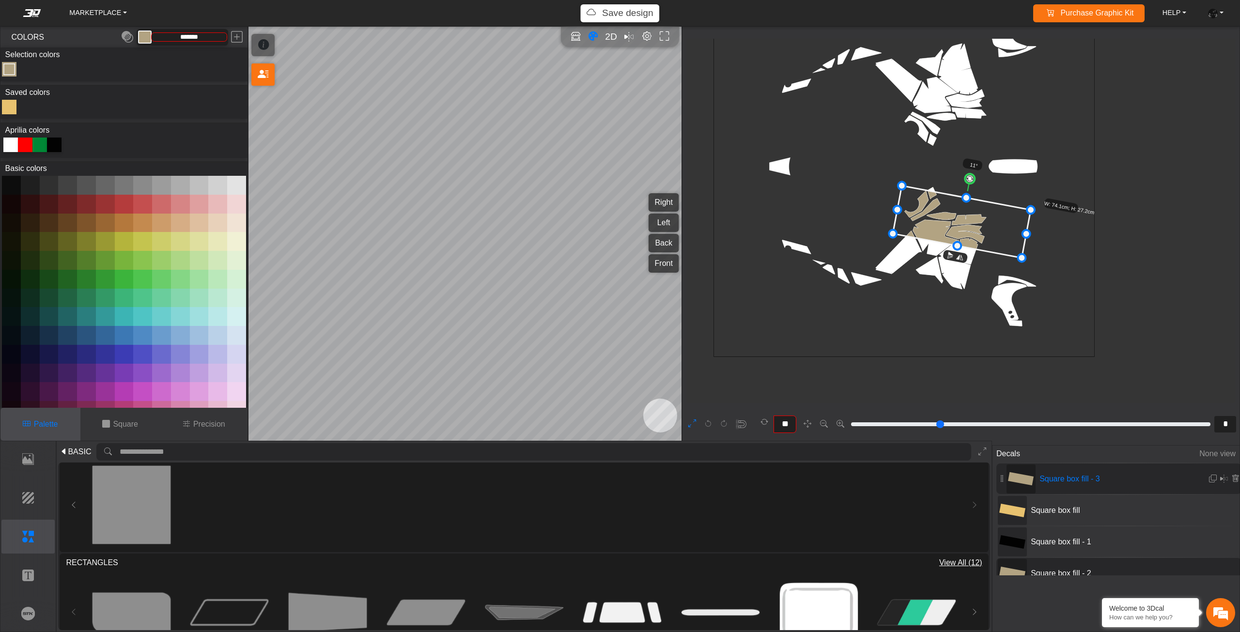
click at [11, 140] on div at bounding box center [10, 145] width 15 height 15
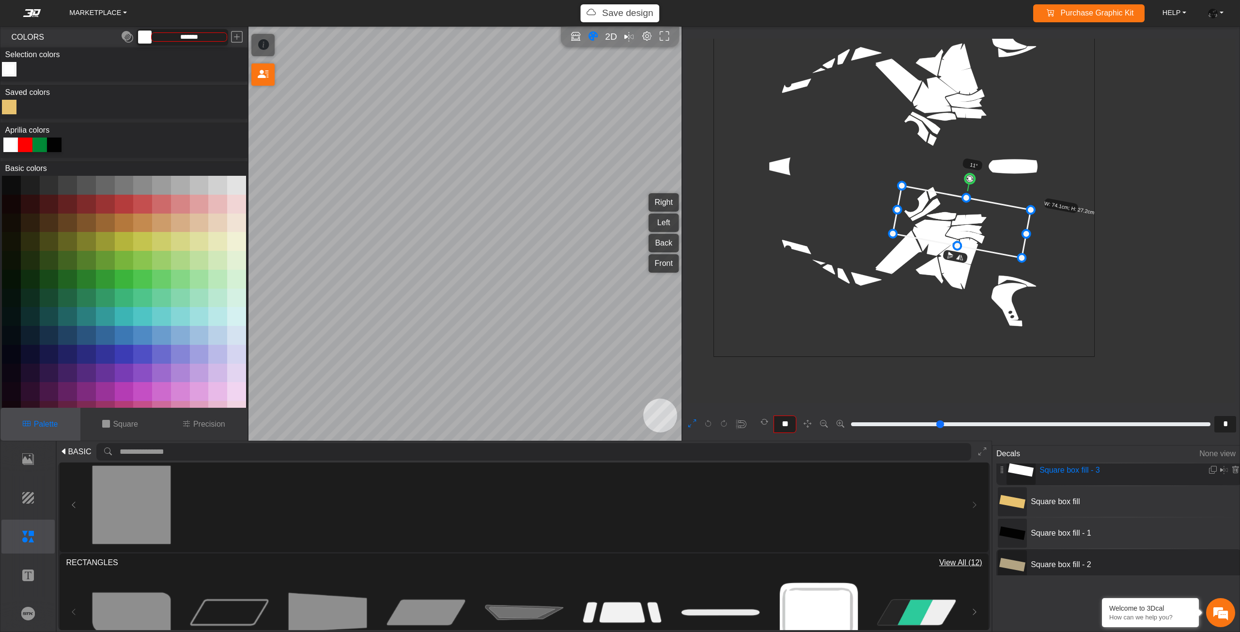
scroll to position [13, 0]
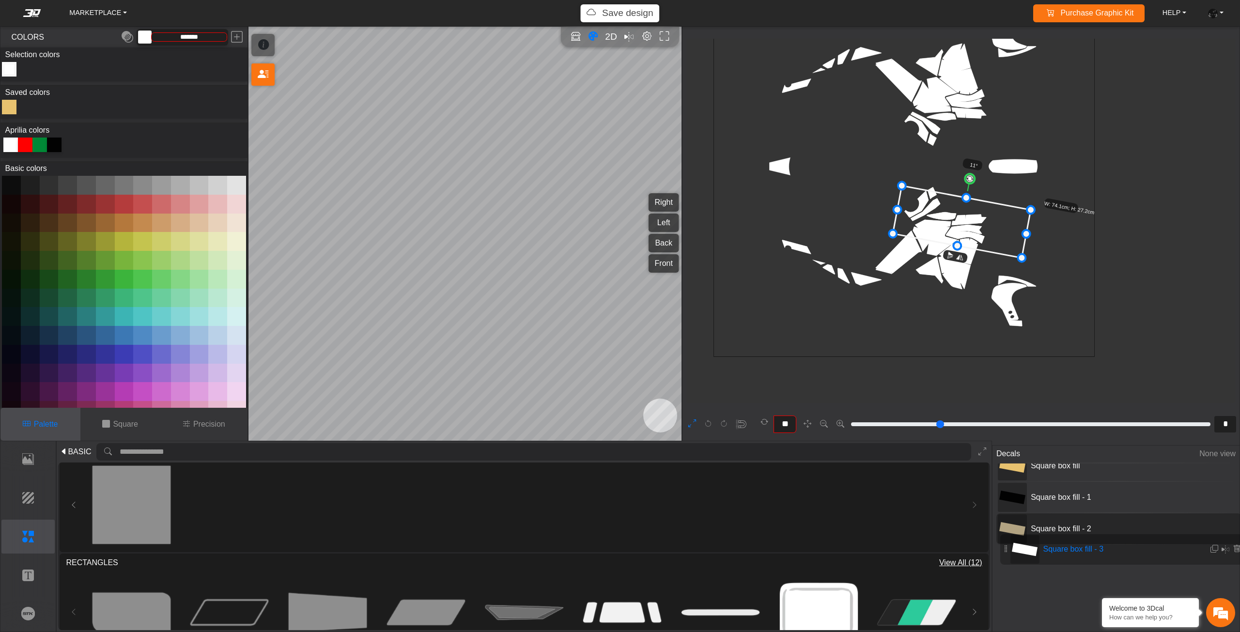
drag, startPoint x: 1005, startPoint y: 481, endPoint x: 1009, endPoint y: 551, distance: 70.8
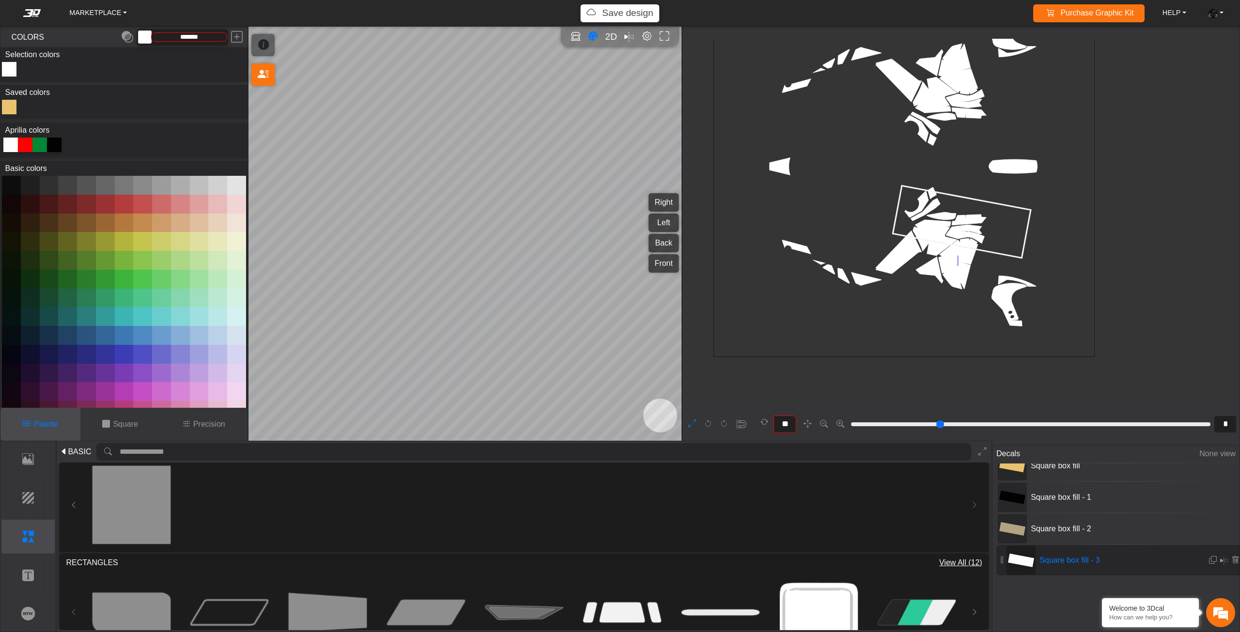
drag, startPoint x: 959, startPoint y: 256, endPoint x: 958, endPoint y: 266, distance: 10.2
click at [958, 266] on icon "background_wire_template_bg decal_Tuareg660_right decal_Tuareg660_left decal_Tu…" at bounding box center [904, 166] width 1143 height 1143
drag, startPoint x: 957, startPoint y: 265, endPoint x: 957, endPoint y: 277, distance: 11.6
click at [957, 277] on icon "background_wire_template_bg decal_Tuareg660_right decal_Tuareg660_left decal_Tu…" at bounding box center [904, 166] width 1143 height 1143
drag, startPoint x: 962, startPoint y: 234, endPoint x: 959, endPoint y: 245, distance: 11.0
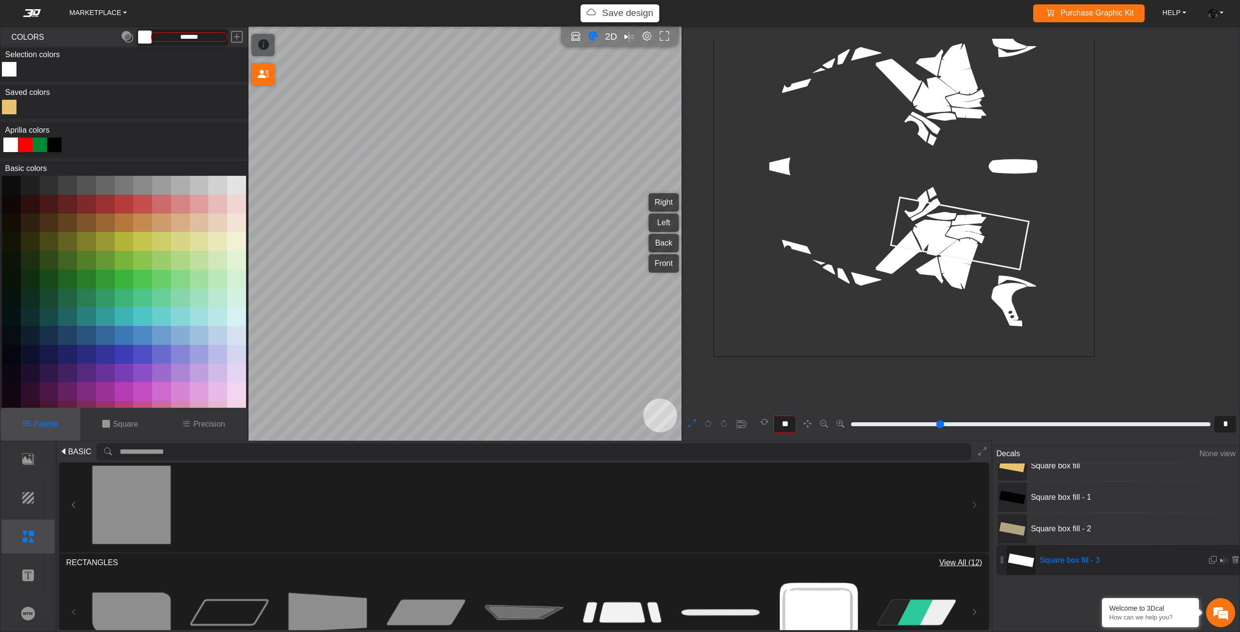
click at [959, 245] on icon at bounding box center [960, 234] width 138 height 72
drag, startPoint x: 960, startPoint y: 240, endPoint x: 958, endPoint y: 252, distance: 11.8
click at [958, 252] on icon at bounding box center [959, 236] width 138 height 72
click at [958, 257] on icon at bounding box center [957, 247] width 138 height 72
drag, startPoint x: 959, startPoint y: 257, endPoint x: 958, endPoint y: 263, distance: 6.0
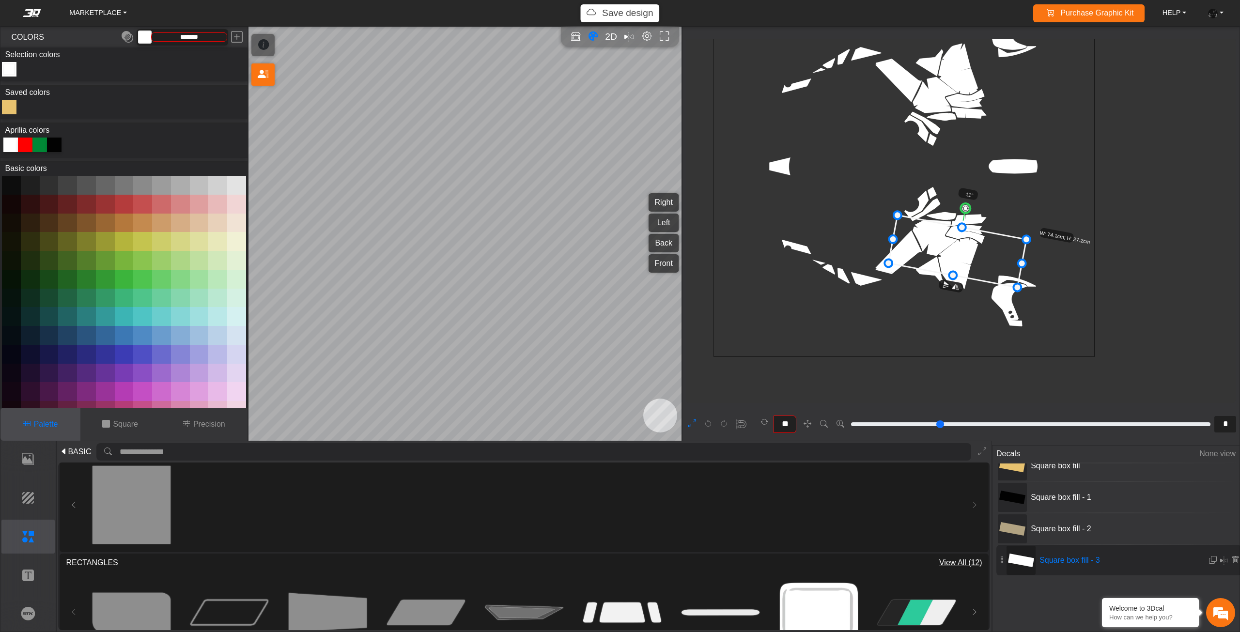
click at [958, 263] on icon at bounding box center [957, 252] width 138 height 72
drag, startPoint x: 958, startPoint y: 259, endPoint x: 951, endPoint y: 269, distance: 12.6
click at [951, 269] on icon at bounding box center [956, 257] width 138 height 72
click at [952, 264] on icon at bounding box center [949, 267] width 138 height 72
click at [952, 261] on icon at bounding box center [949, 265] width 138 height 72
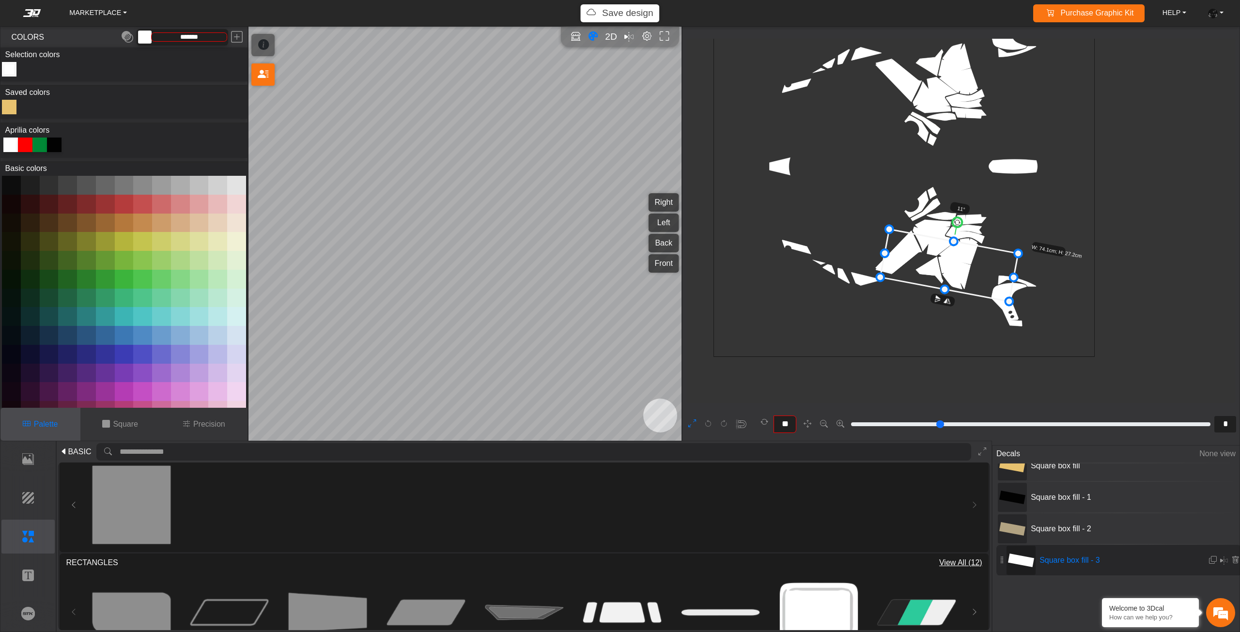
click at [952, 263] on icon at bounding box center [949, 266] width 138 height 72
drag, startPoint x: 946, startPoint y: 285, endPoint x: 949, endPoint y: 268, distance: 17.8
drag, startPoint x: 888, startPoint y: 246, endPoint x: 871, endPoint y: 243, distance: 17.2
click at [1210, 561] on em at bounding box center [1213, 560] width 8 height 8
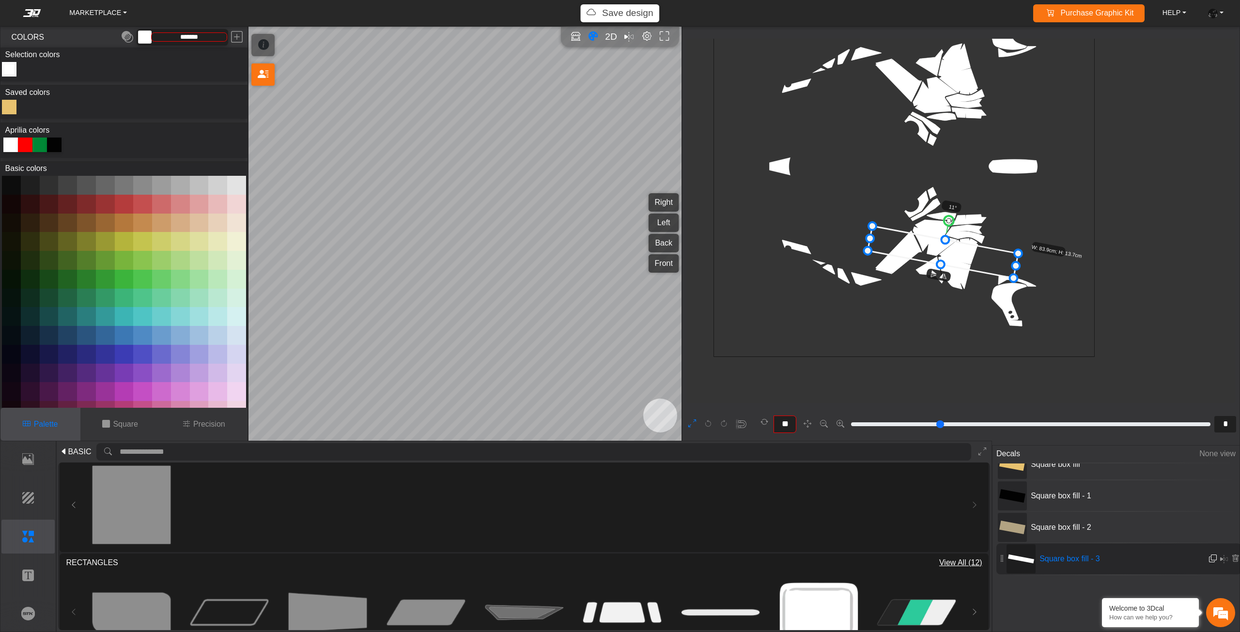
scroll to position [436, 299]
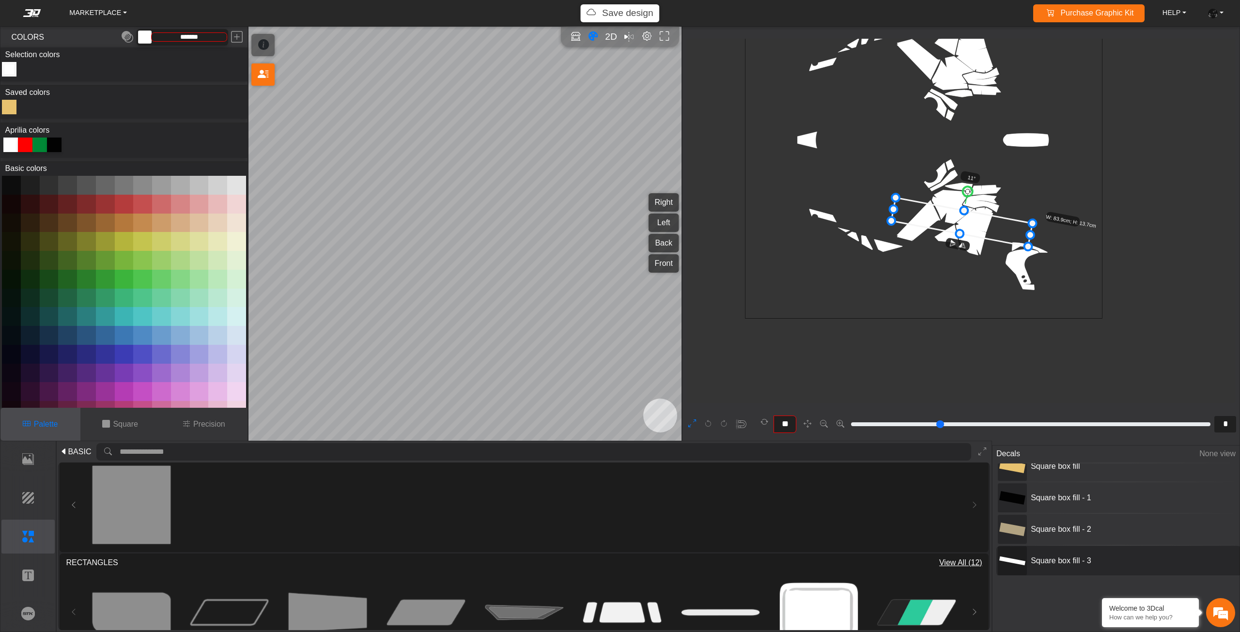
click at [14, 109] on div at bounding box center [9, 107] width 15 height 15
type input "*******"
type input "**"
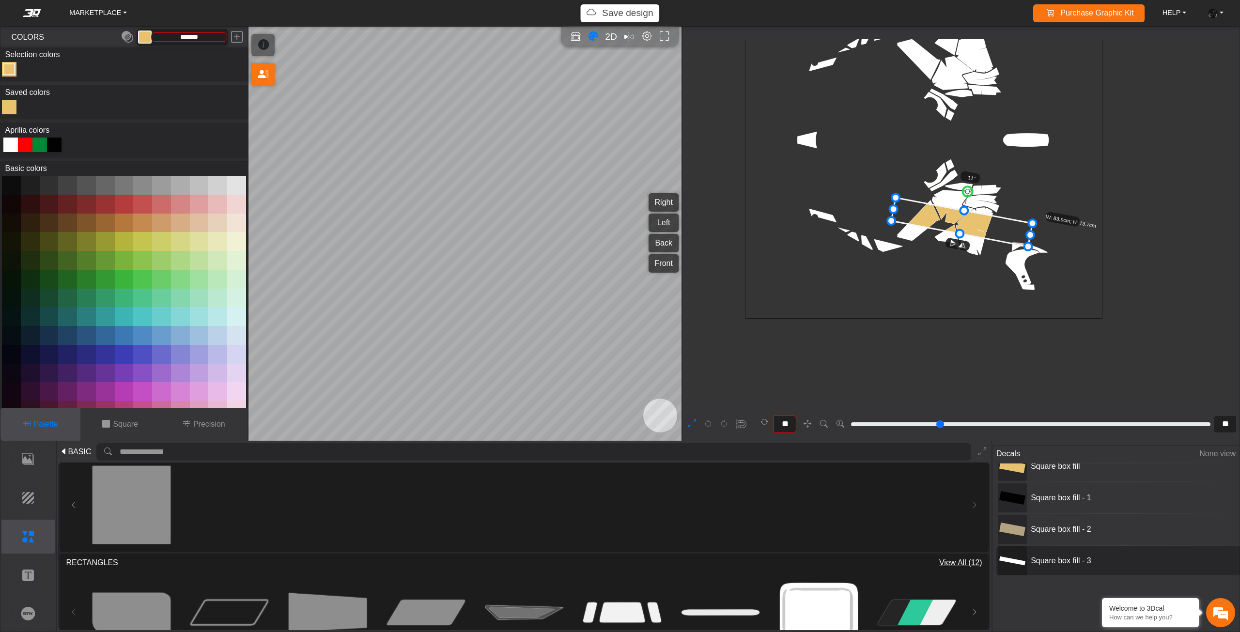
type input "**"
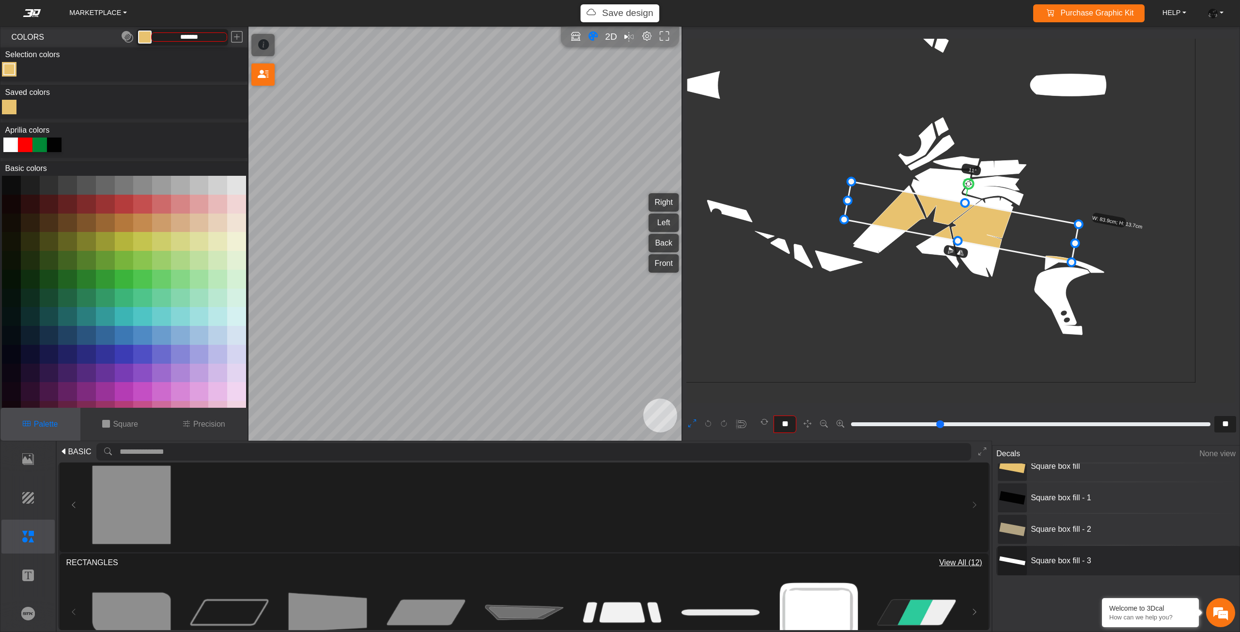
type input "**"
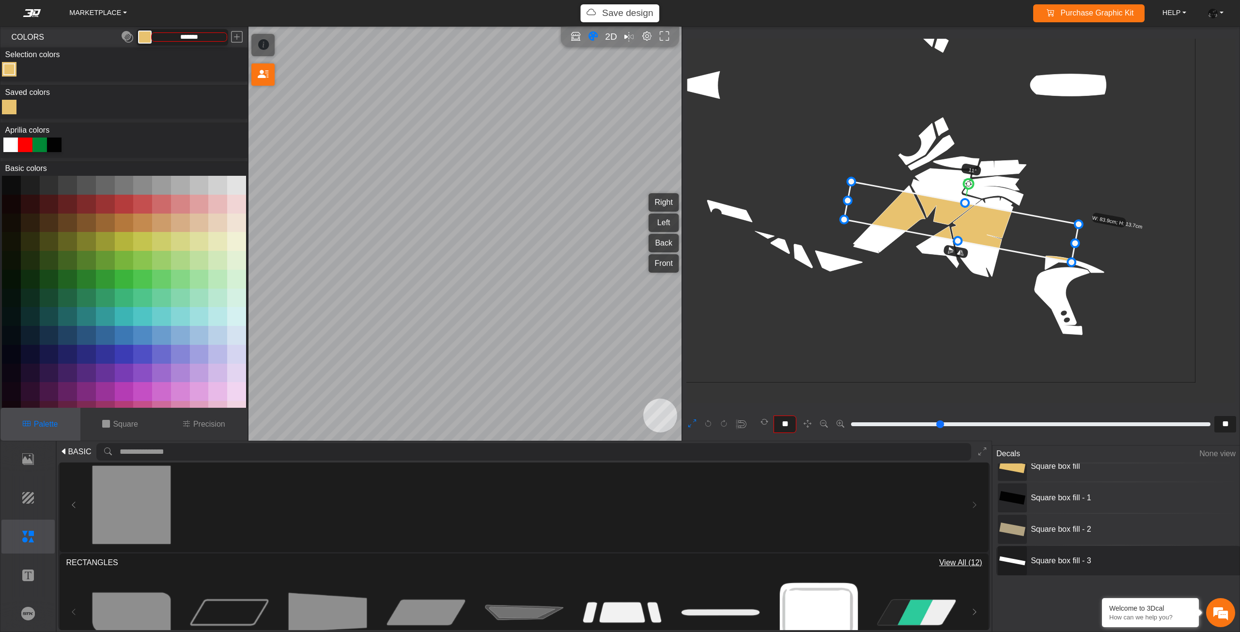
type input "**"
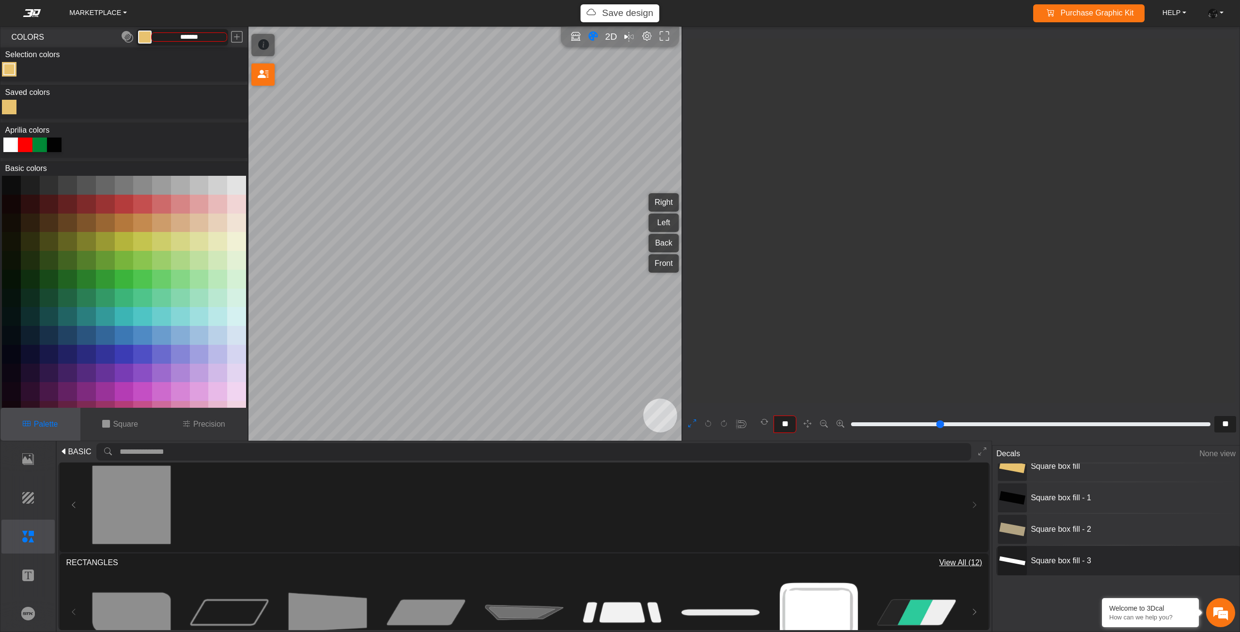
type input "**"
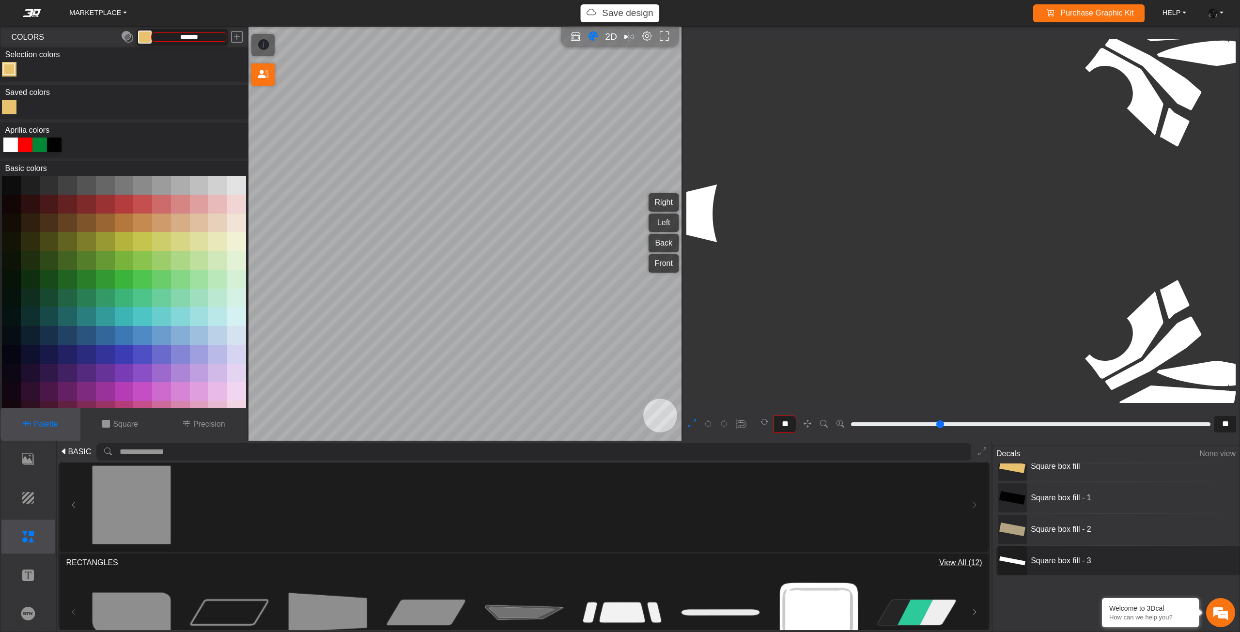
scroll to position [1947, 1704]
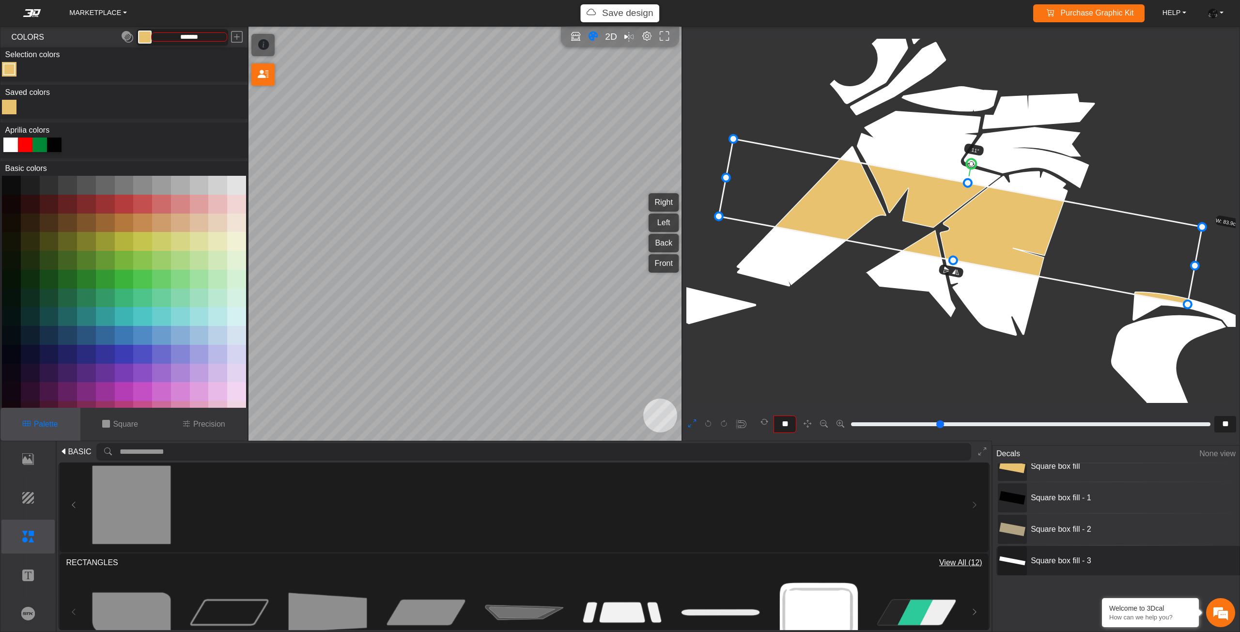
click at [972, 217] on icon at bounding box center [960, 222] width 483 height 166
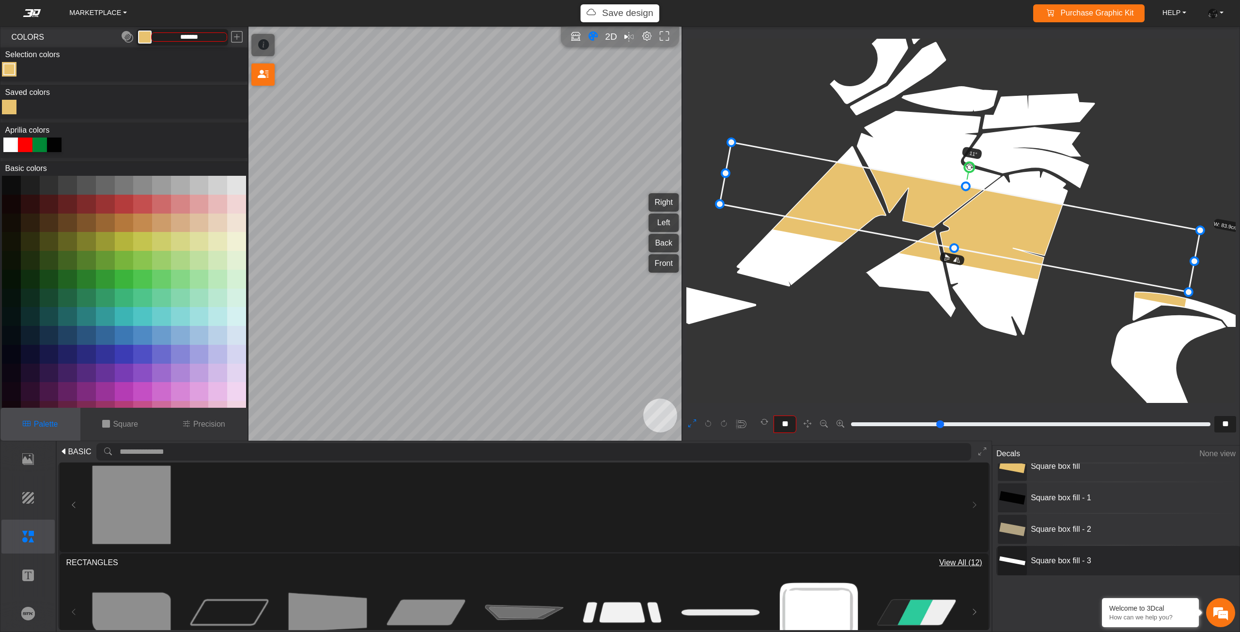
drag, startPoint x: 950, startPoint y: 264, endPoint x: 953, endPoint y: 248, distance: 16.9
drag, startPoint x: 953, startPoint y: 248, endPoint x: 957, endPoint y: 242, distance: 6.3
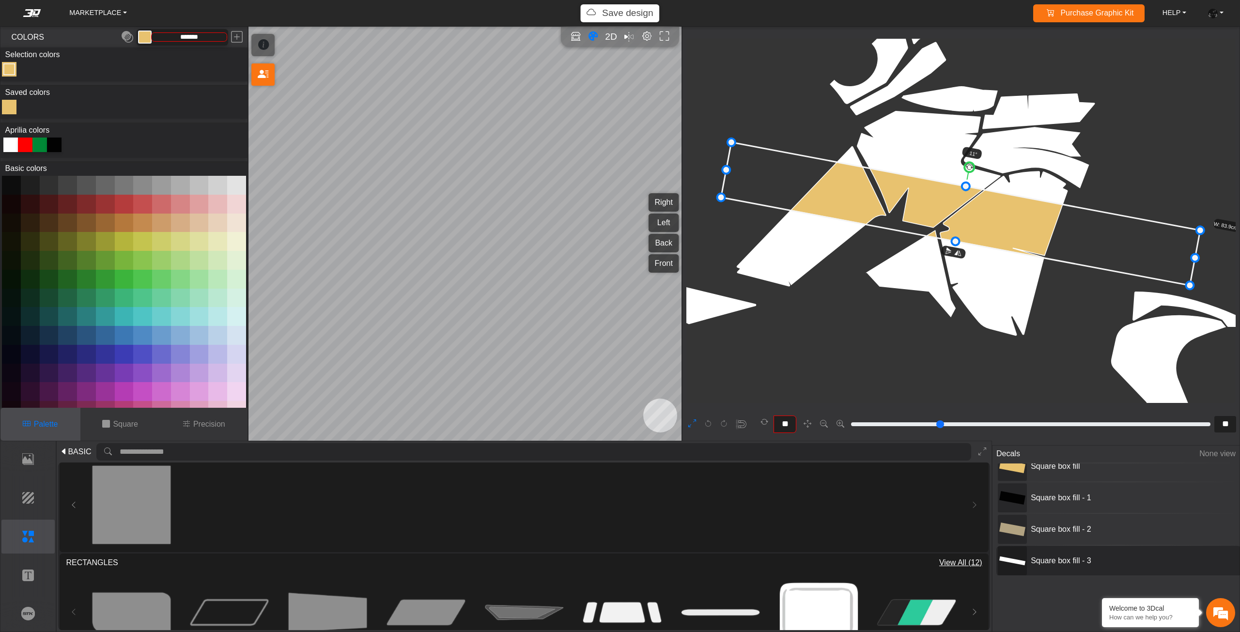
click at [1081, 555] on span "Square box fill - 3" at bounding box center [1099, 561] width 145 height 12
type input "*"
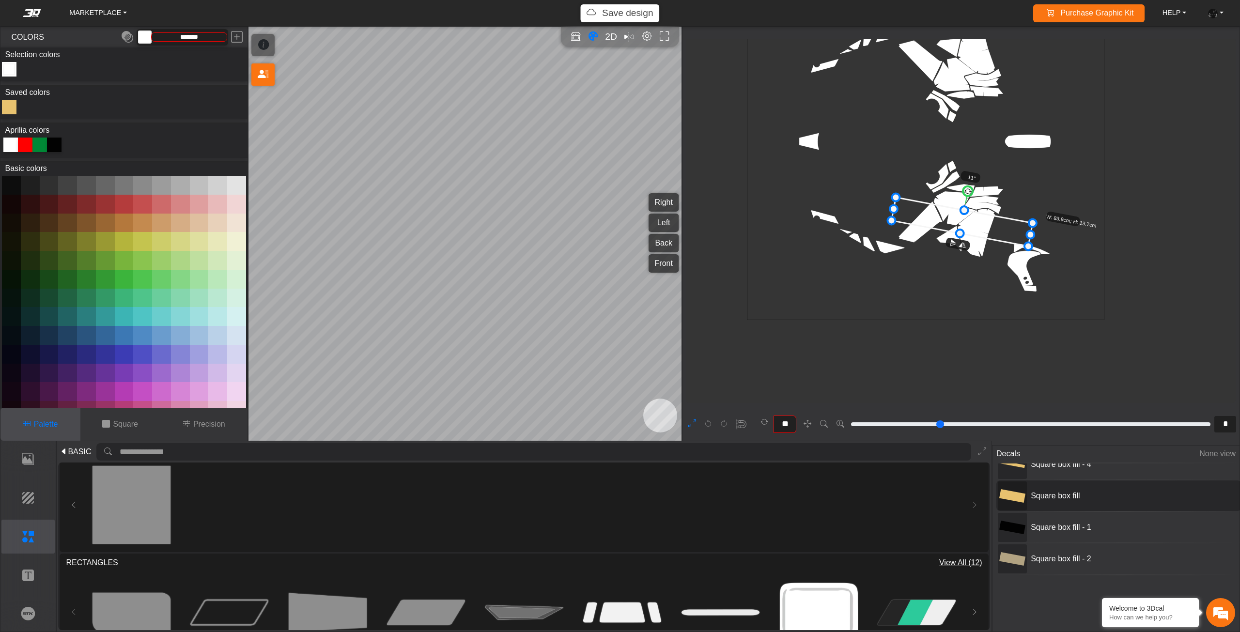
scroll to position [0, 0]
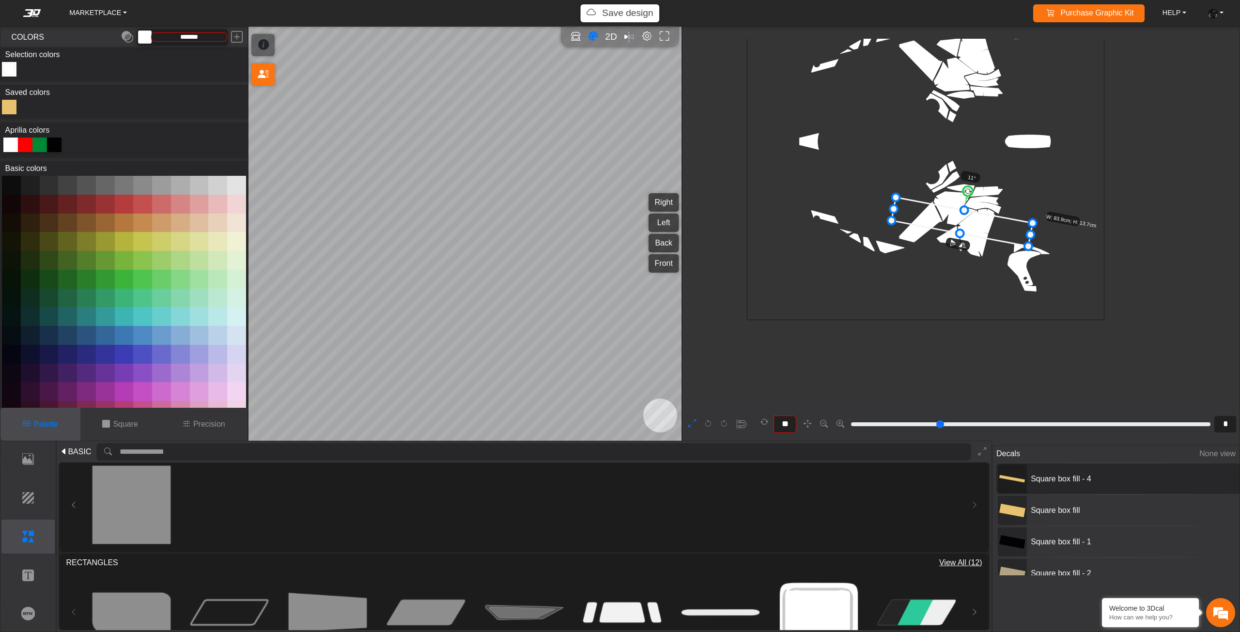
click at [1055, 482] on span "Square box fill - 4" at bounding box center [1099, 479] width 145 height 12
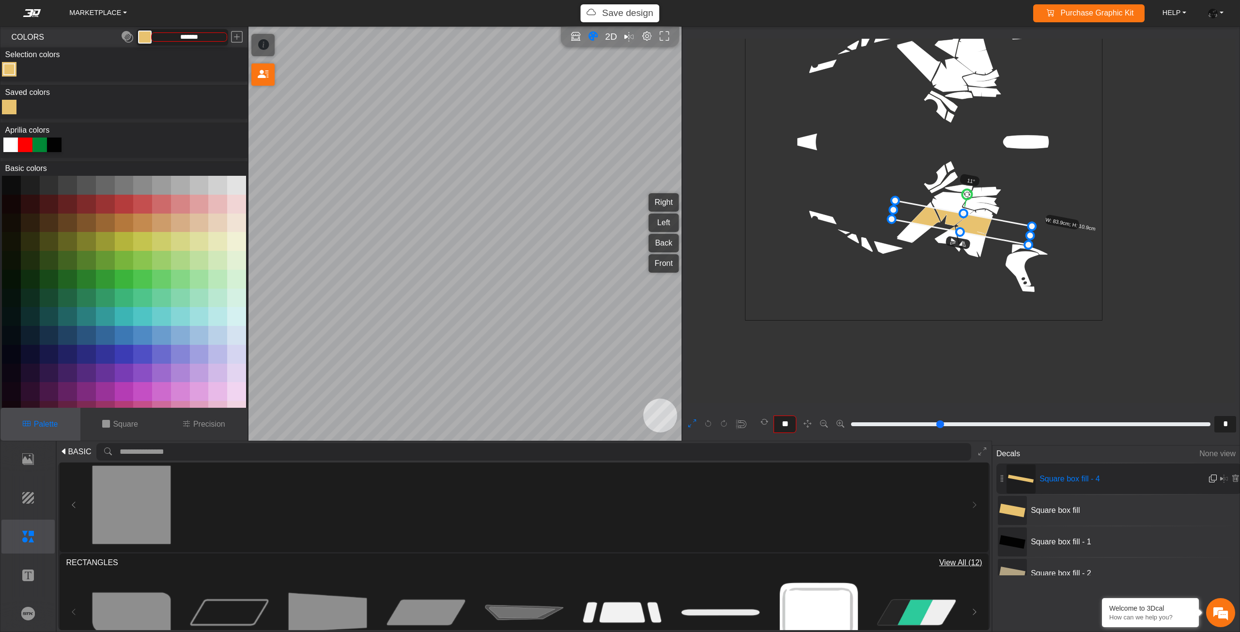
click at [1209, 479] on em at bounding box center [1213, 479] width 8 height 8
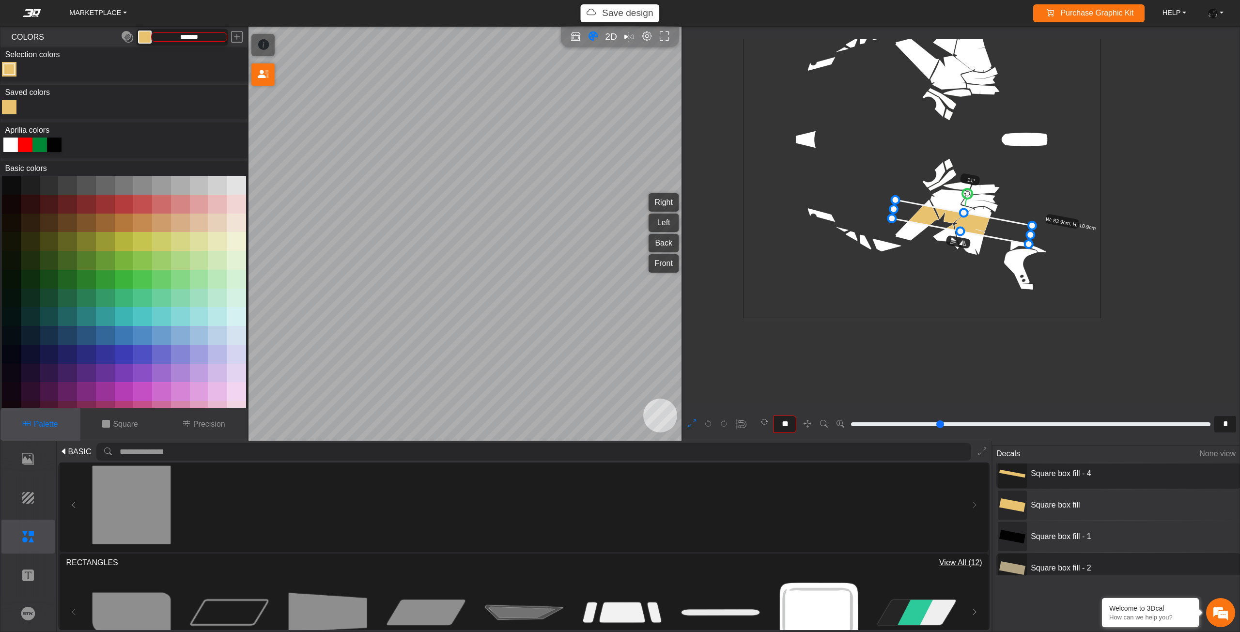
scroll to position [76, 0]
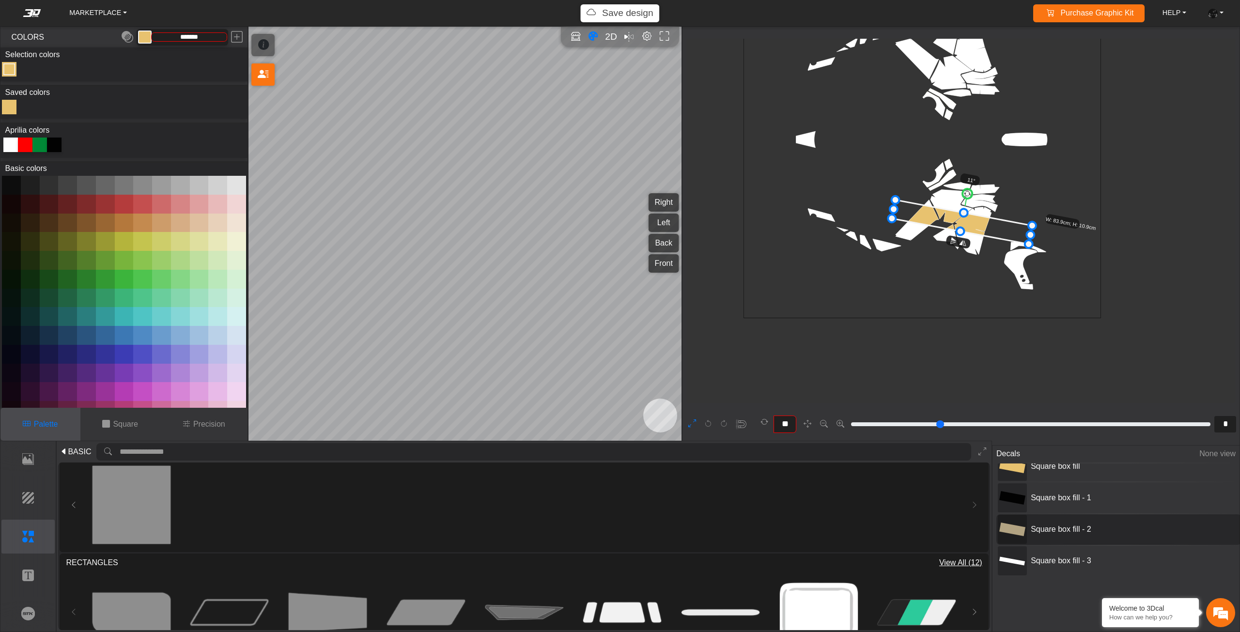
click at [1091, 538] on div "Square box fill - 2" at bounding box center [1119, 529] width 245 height 31
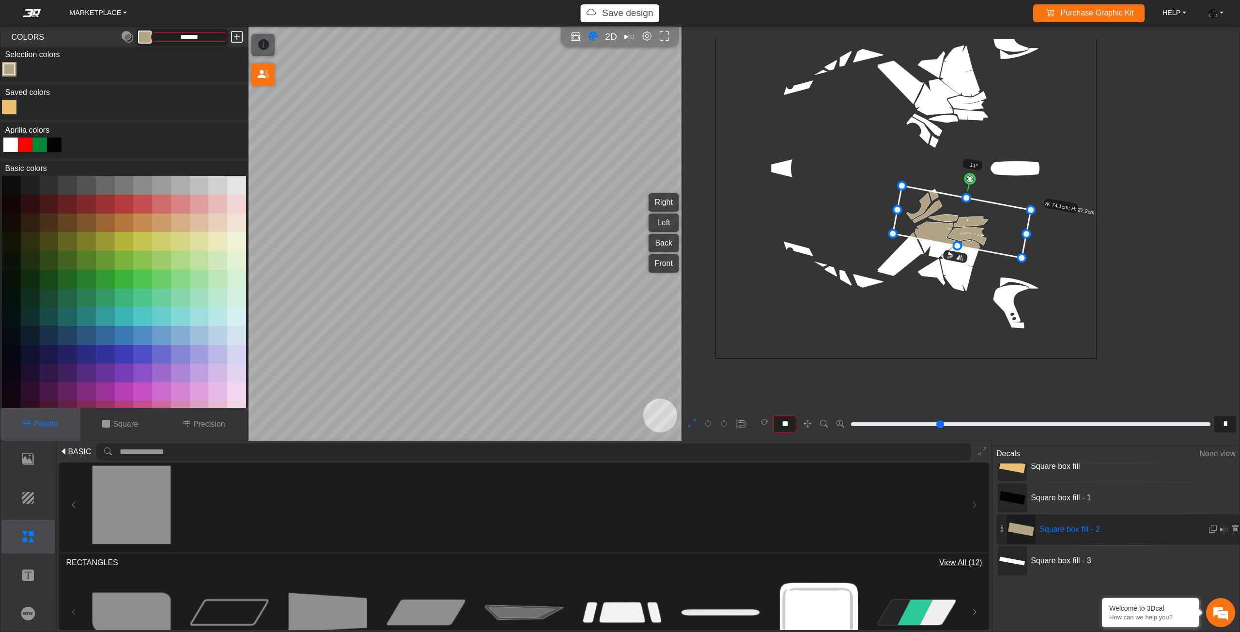
click at [242, 37] on em at bounding box center [237, 37] width 12 height 17
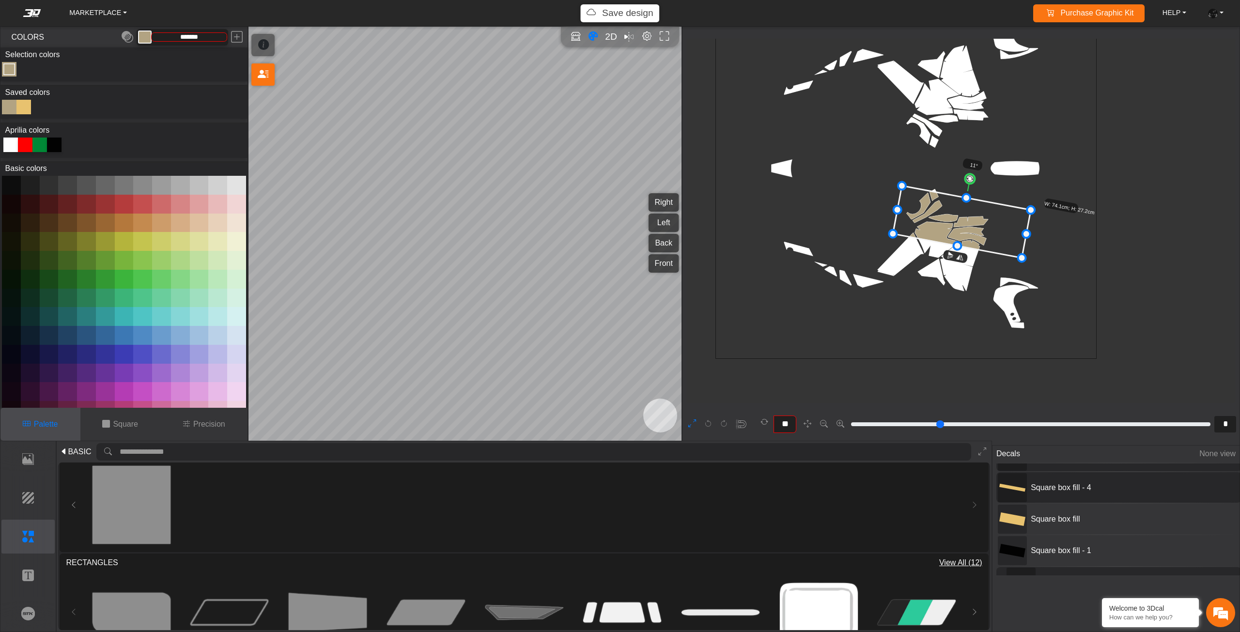
scroll to position [0, 0]
click at [1052, 475] on span "Square box fill - 5" at bounding box center [1099, 479] width 145 height 12
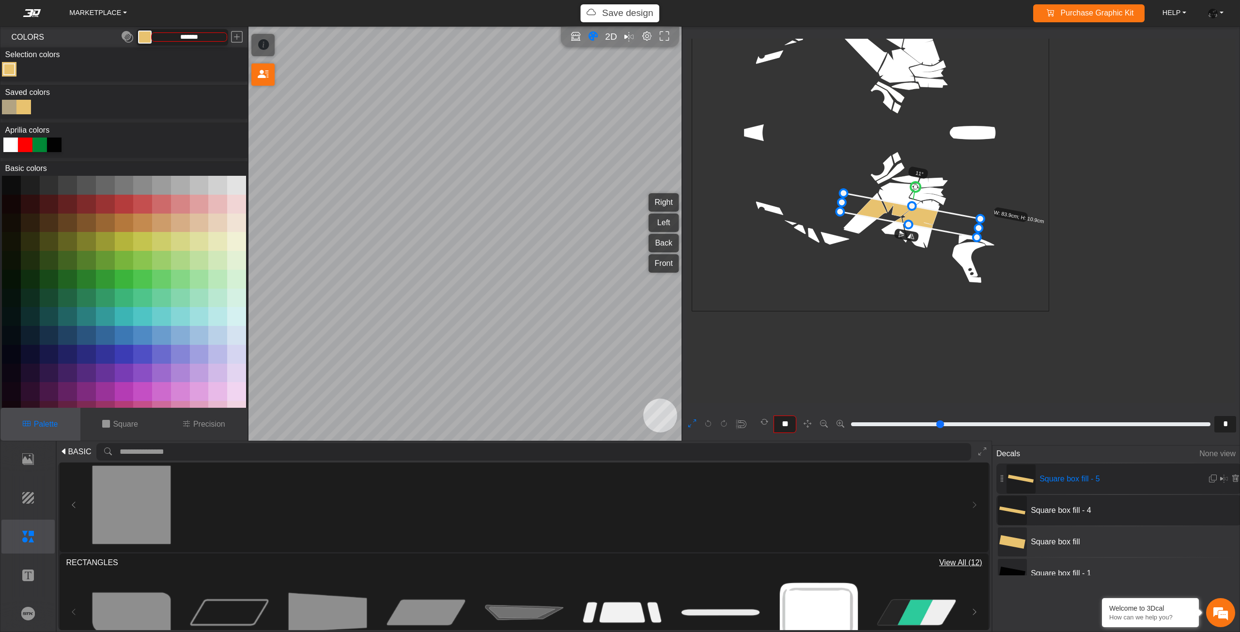
scroll to position [436, 301]
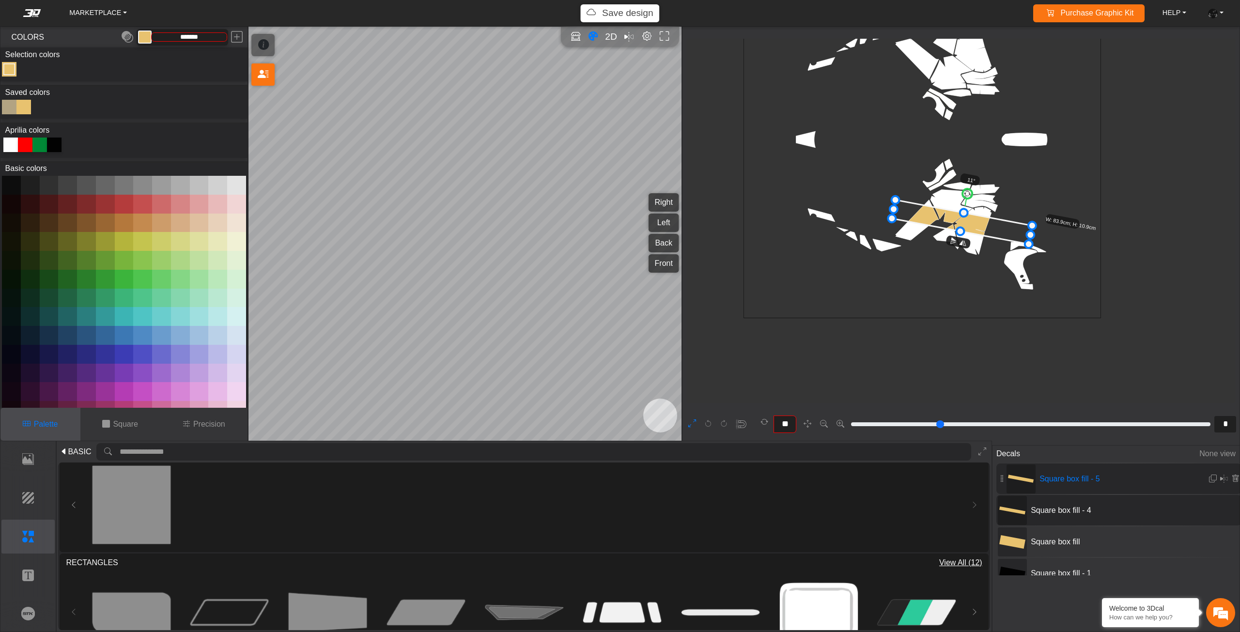
click at [7, 110] on div at bounding box center [9, 107] width 15 height 15
type input "*******"
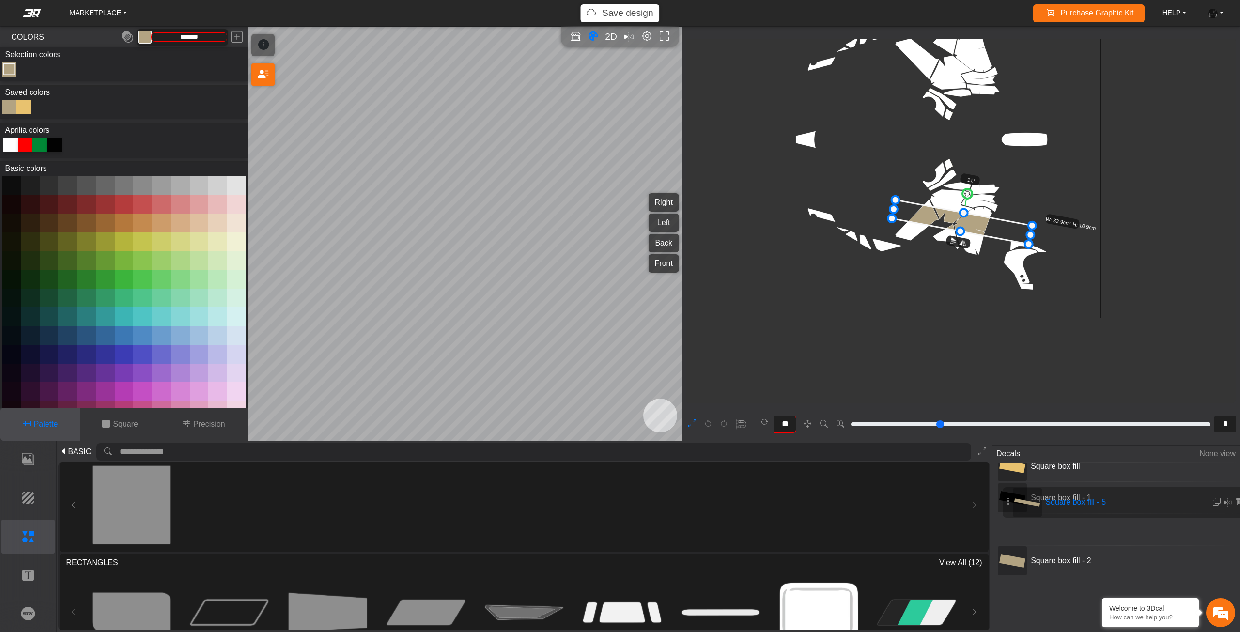
scroll to position [76, 0]
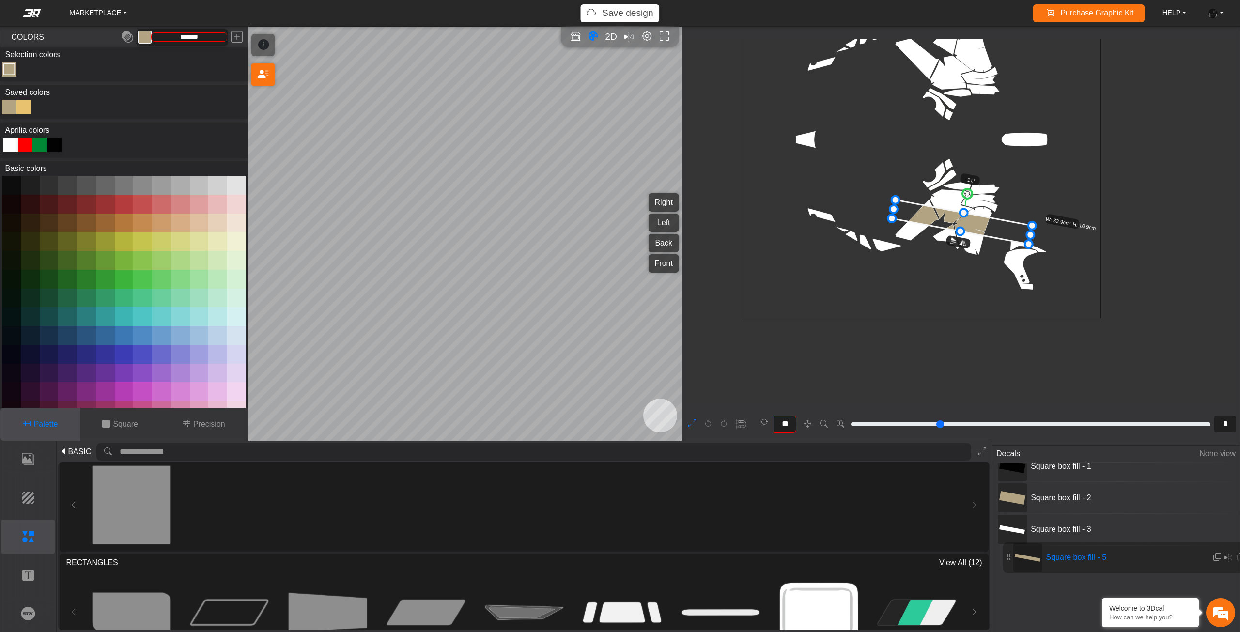
drag, startPoint x: 1003, startPoint y: 475, endPoint x: 1010, endPoint y: 554, distance: 79.3
click at [954, 230] on icon at bounding box center [962, 222] width 140 height 44
drag, startPoint x: 958, startPoint y: 234, endPoint x: 956, endPoint y: 240, distance: 7.1
type input "**"
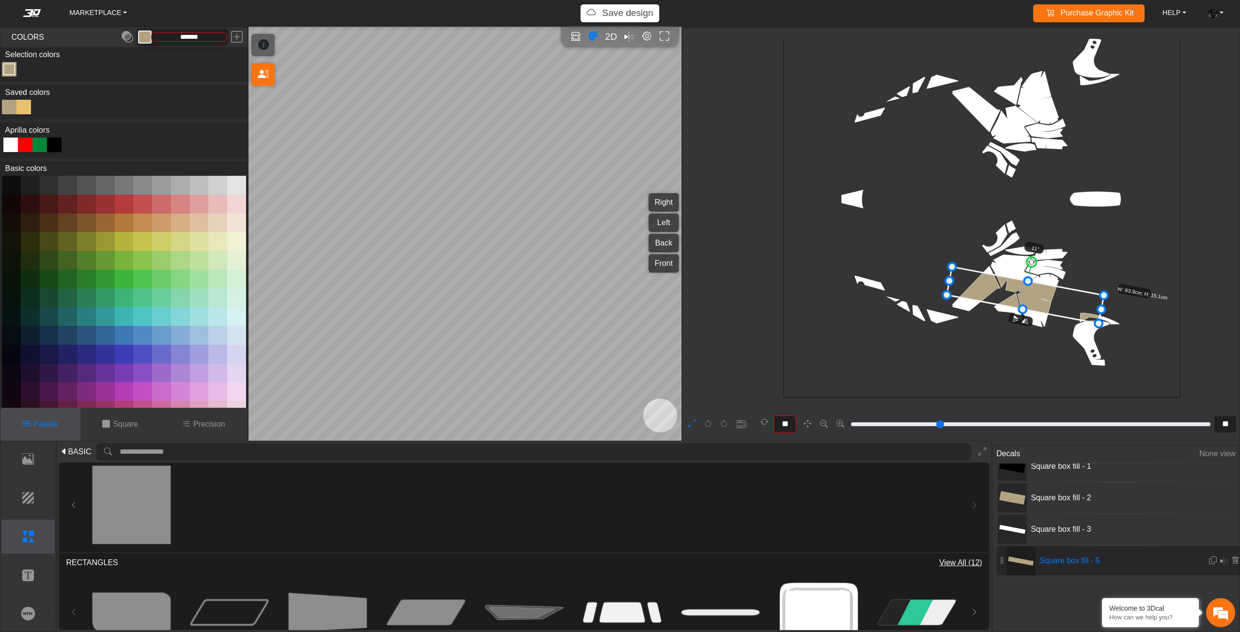
type input "**"
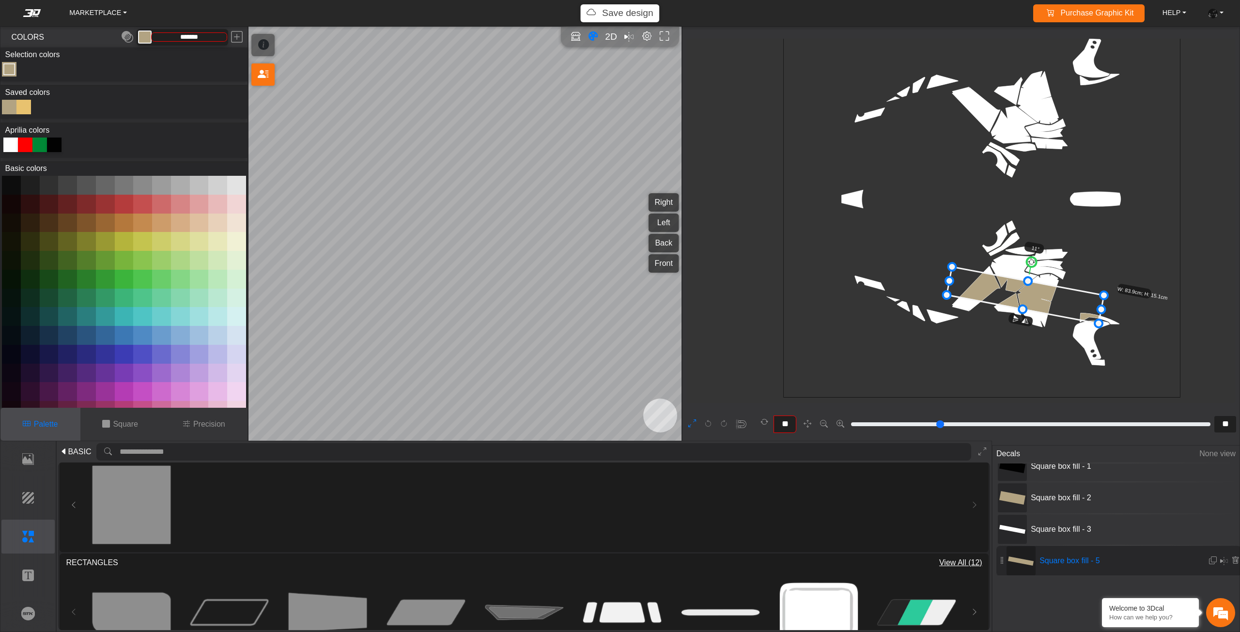
type input "**"
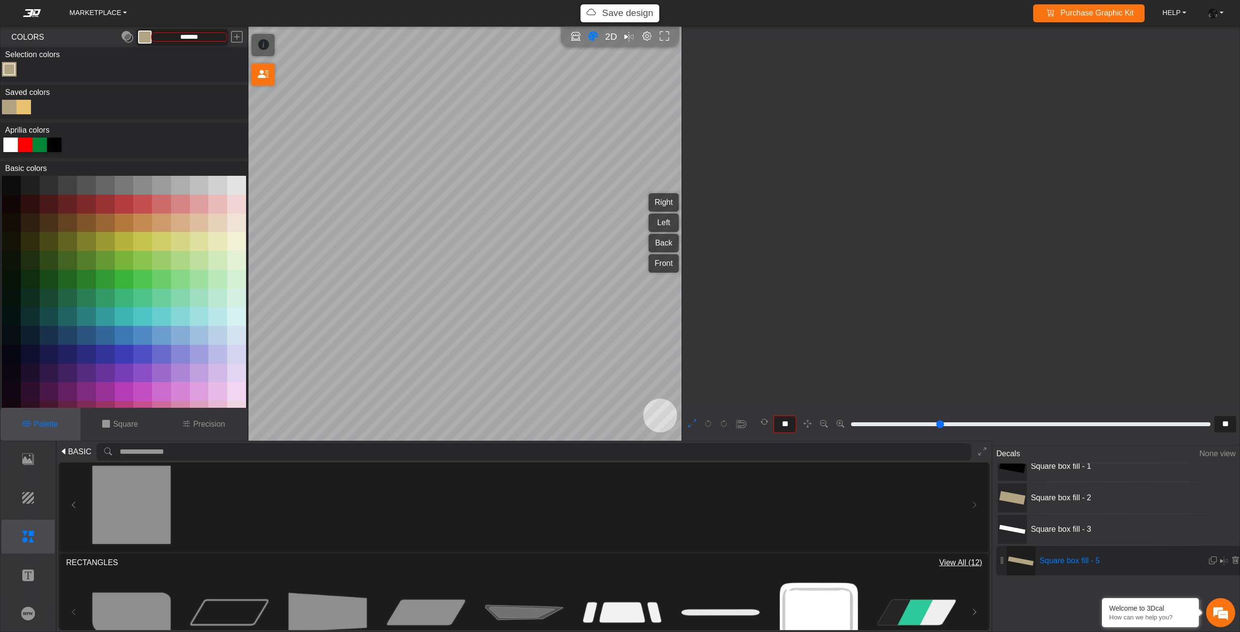
type input "**"
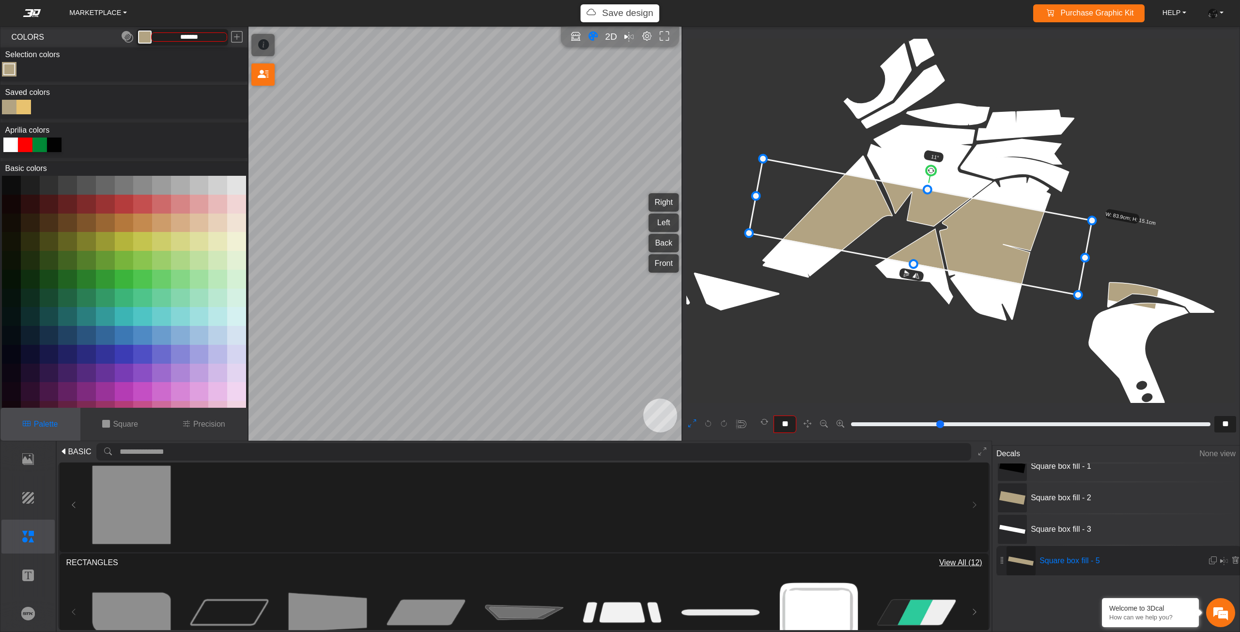
drag, startPoint x: 1164, startPoint y: 272, endPoint x: 1075, endPoint y: 268, distance: 88.3
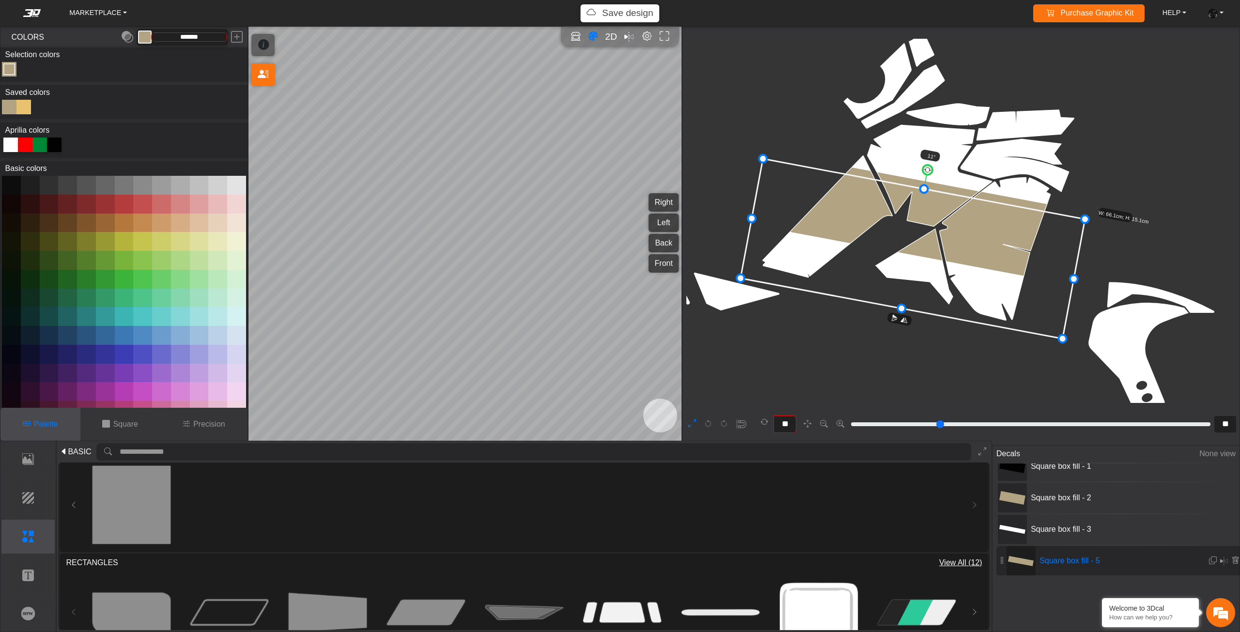
drag, startPoint x: 911, startPoint y: 262, endPoint x: 902, endPoint y: 307, distance: 45.9
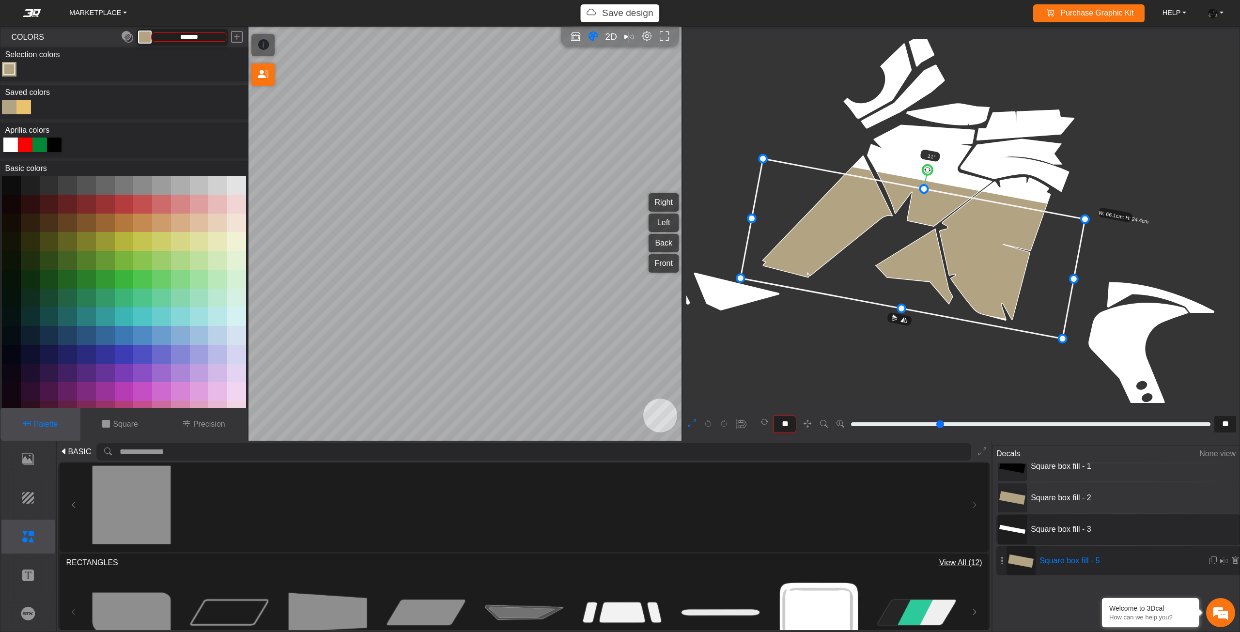
click at [1067, 526] on span "Square box fill - 3" at bounding box center [1099, 530] width 145 height 12
type input "*"
type input "*******"
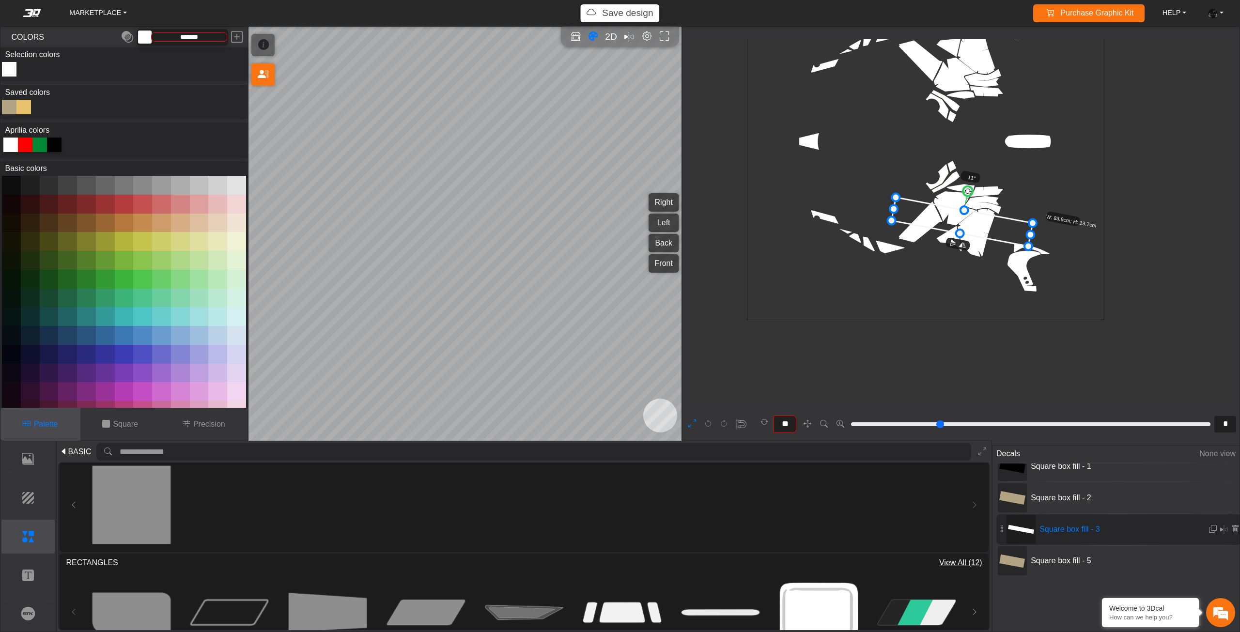
type input "**"
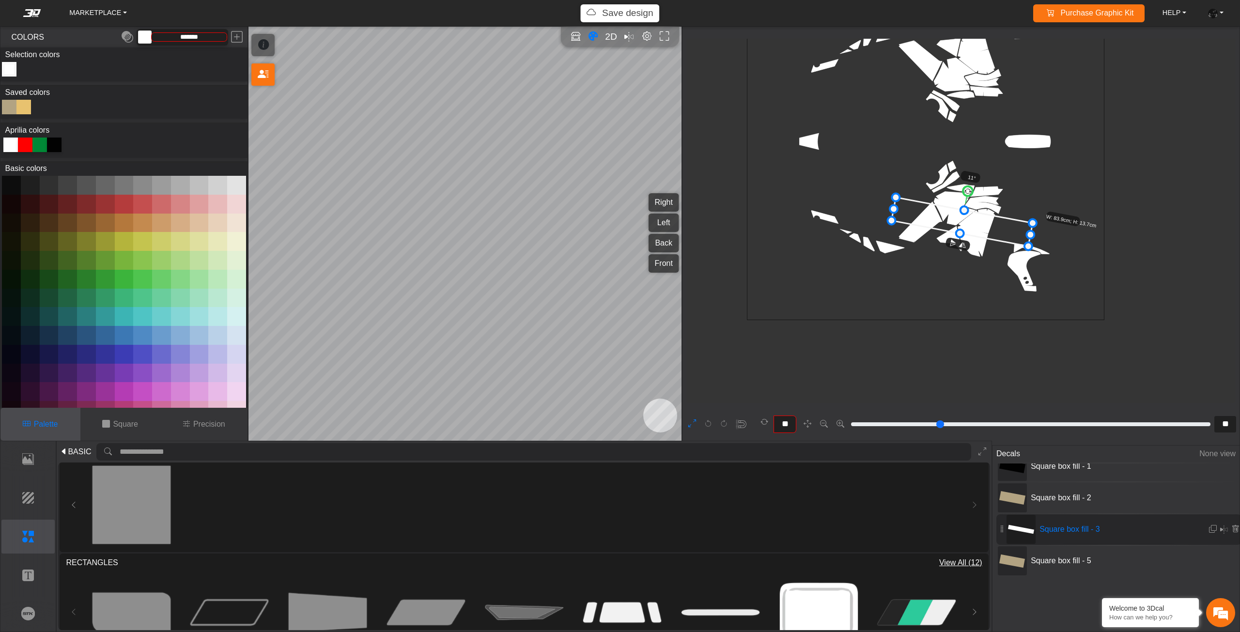
type input "**"
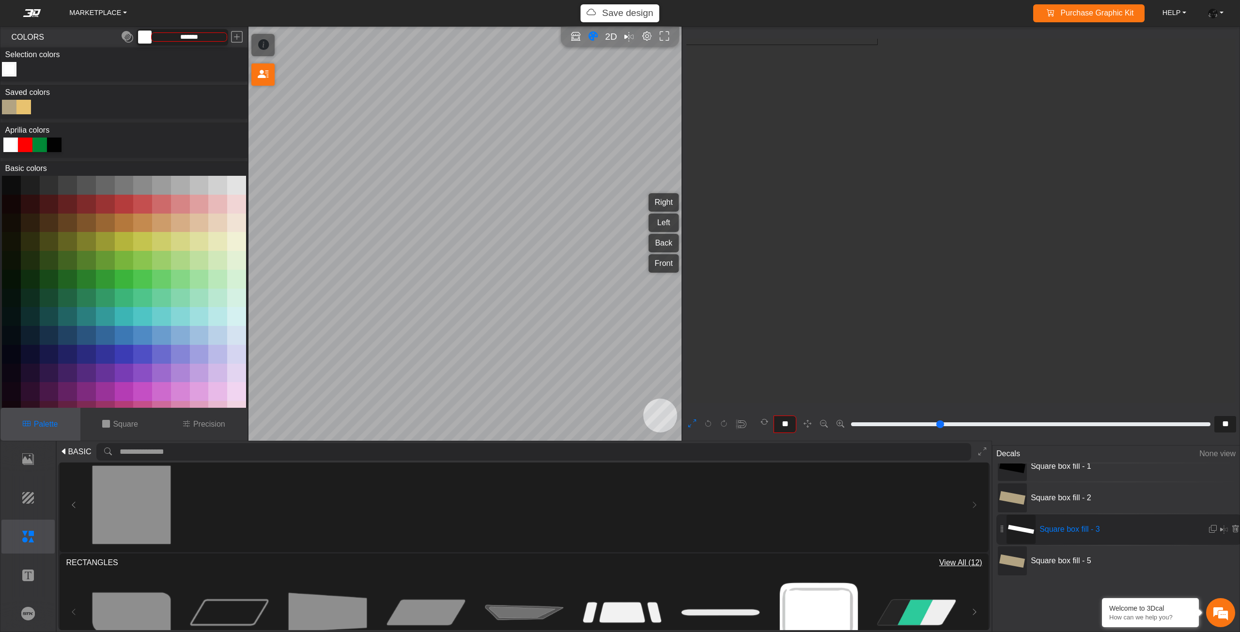
type input "**"
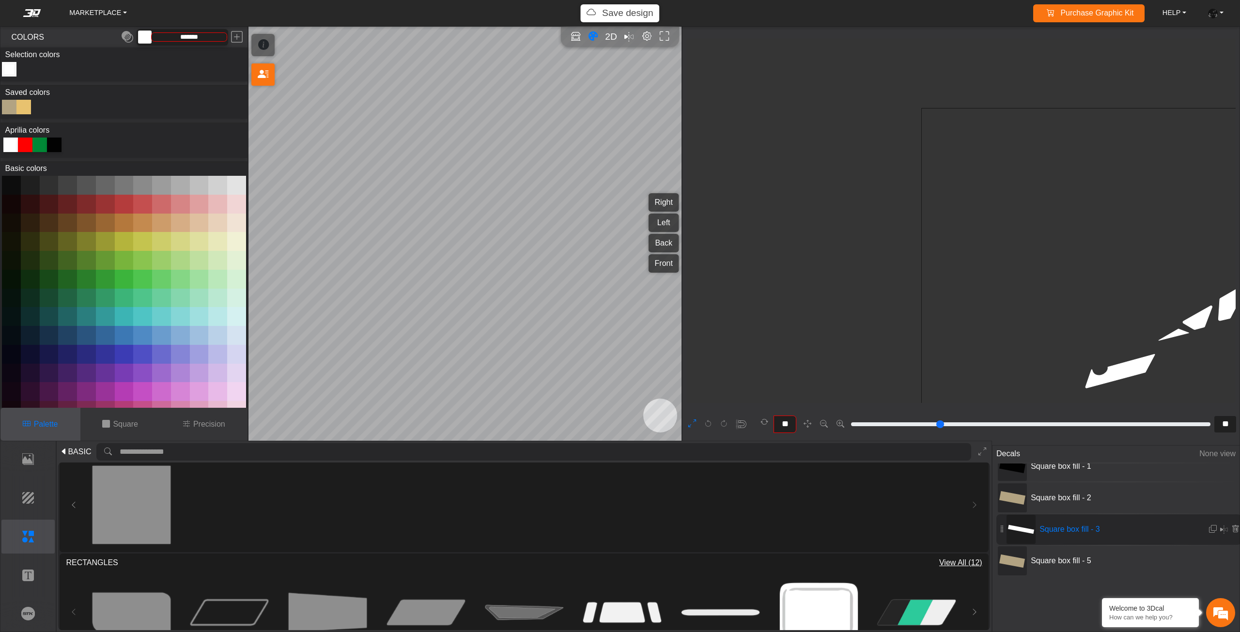
type input "**"
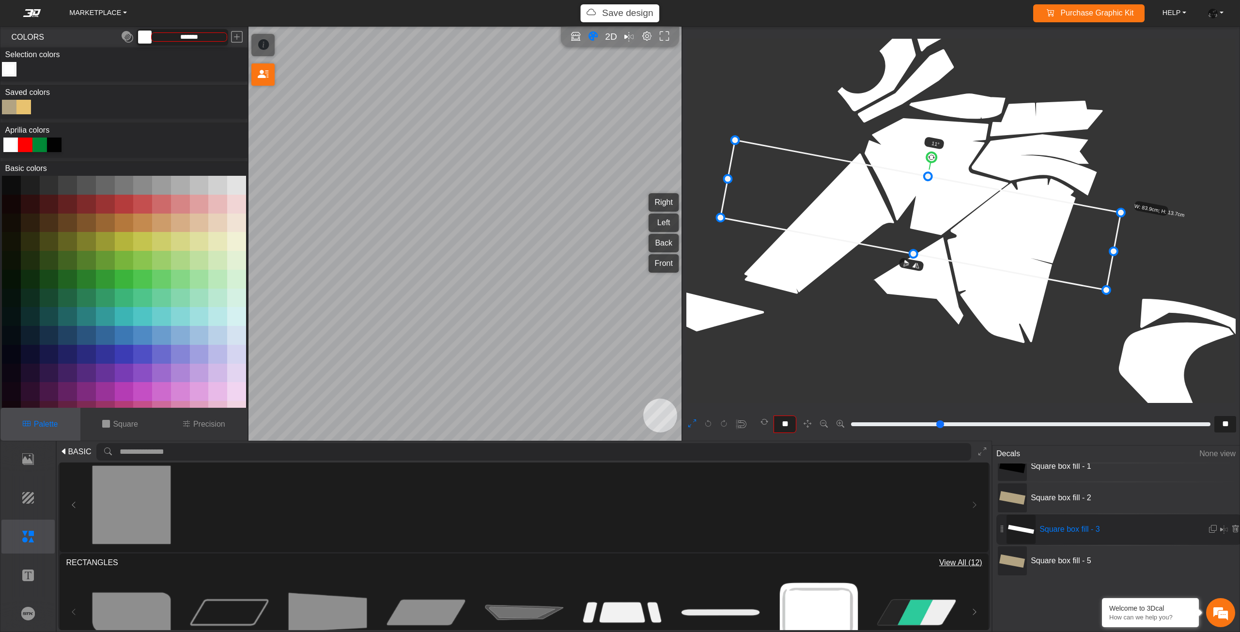
drag, startPoint x: 1198, startPoint y: 268, endPoint x: 1113, endPoint y: 262, distance: 85.0
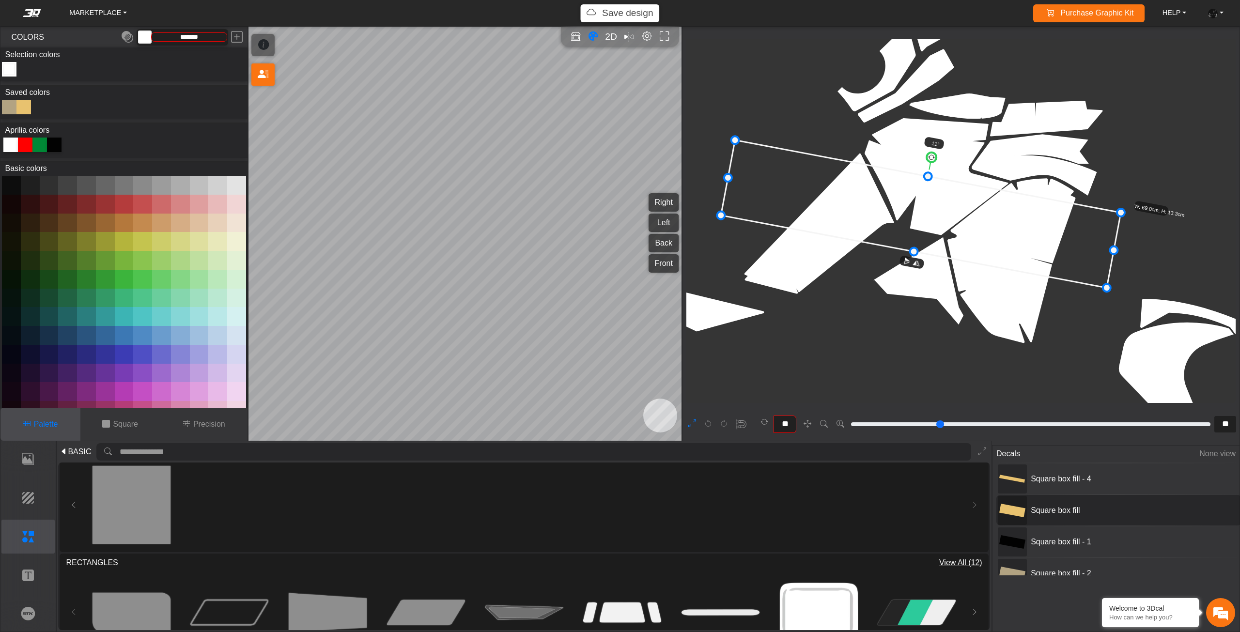
click at [1092, 505] on span "Square box fill" at bounding box center [1099, 511] width 145 height 12
type input "*"
type input "*******"
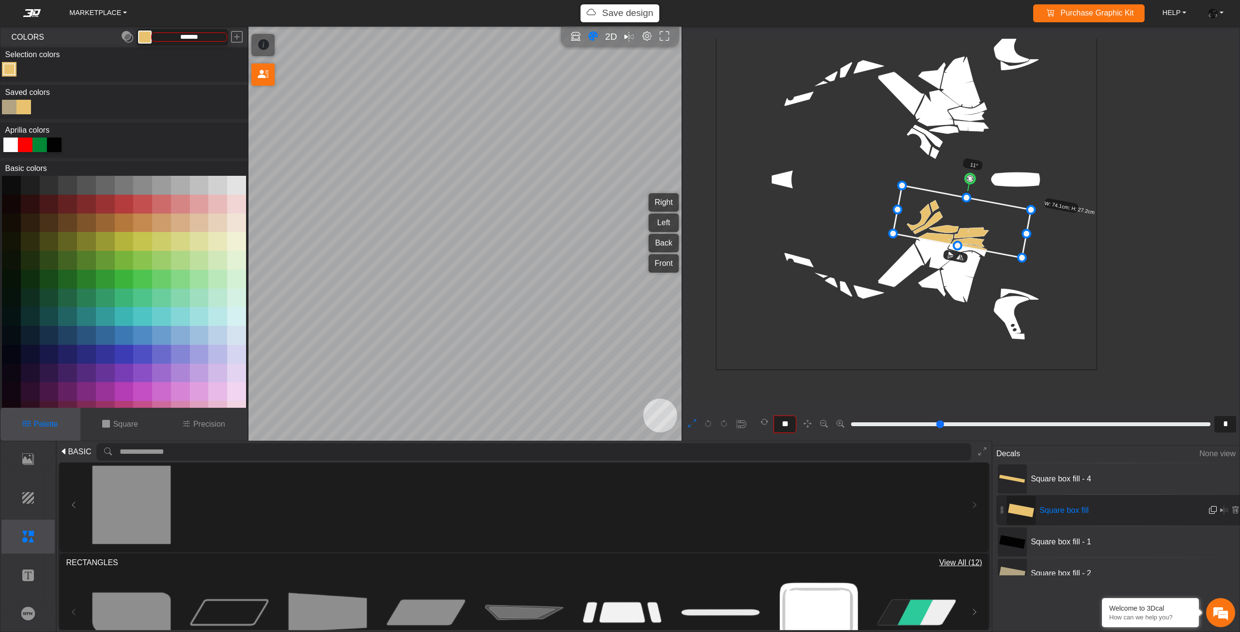
click at [1213, 506] on em at bounding box center [1213, 510] width 8 height 8
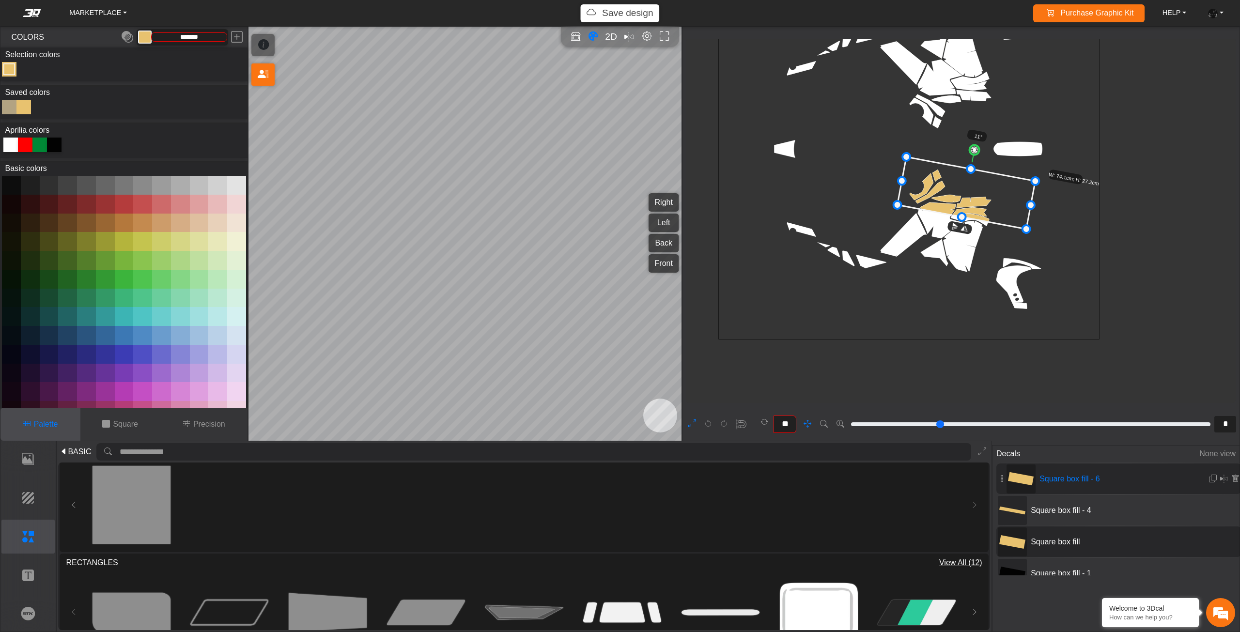
scroll to position [465, 349]
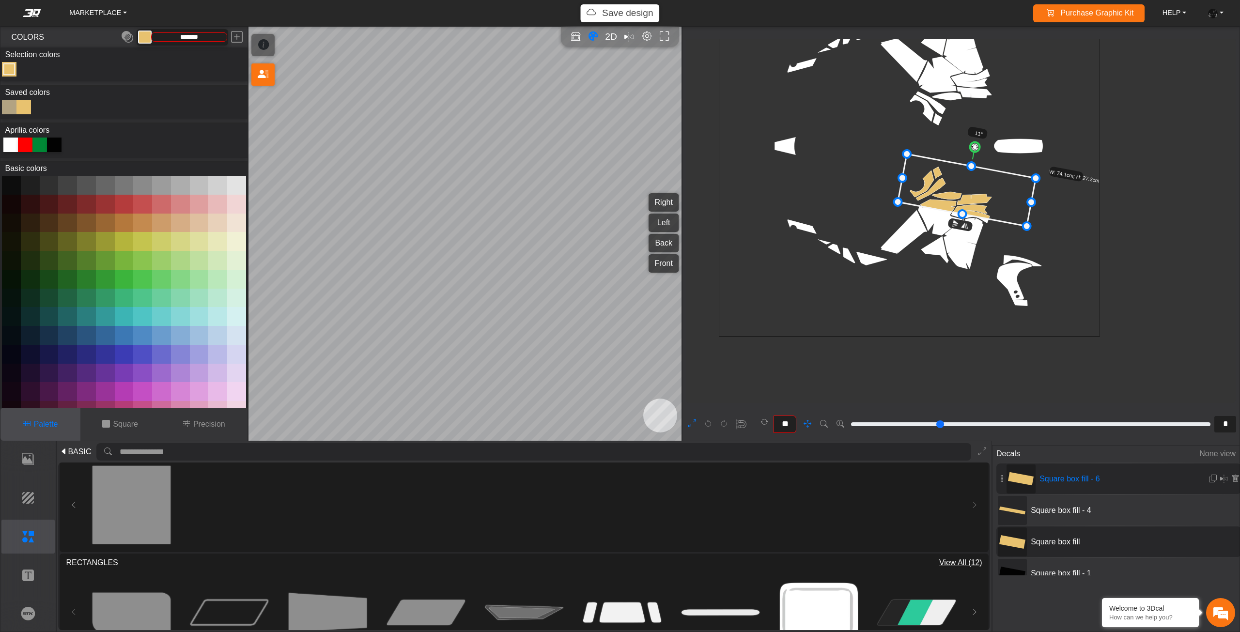
drag, startPoint x: 1076, startPoint y: 360, endPoint x: 1081, endPoint y: 332, distance: 28.5
click at [1081, 332] on icon "background_wire_template_bg decal_Tuareg660_right decal_Tuareg660_left decal_Tu…" at bounding box center [909, 146] width 1143 height 1143
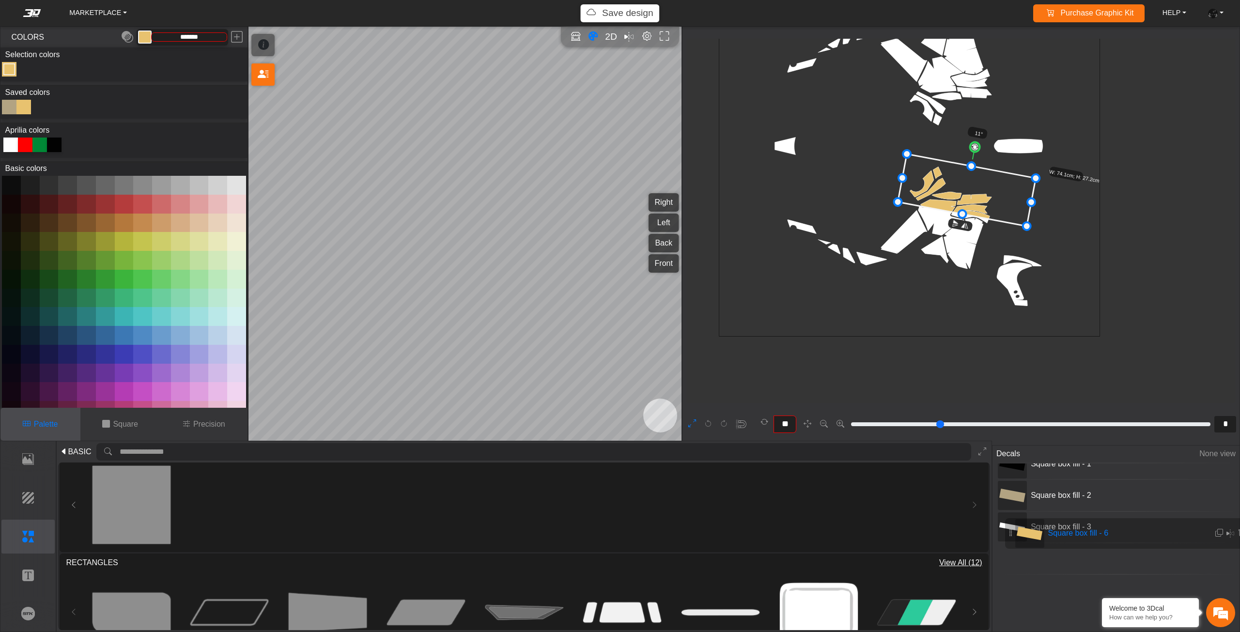
scroll to position [107, 0]
drag, startPoint x: 1002, startPoint y: 471, endPoint x: 999, endPoint y: 551, distance: 80.0
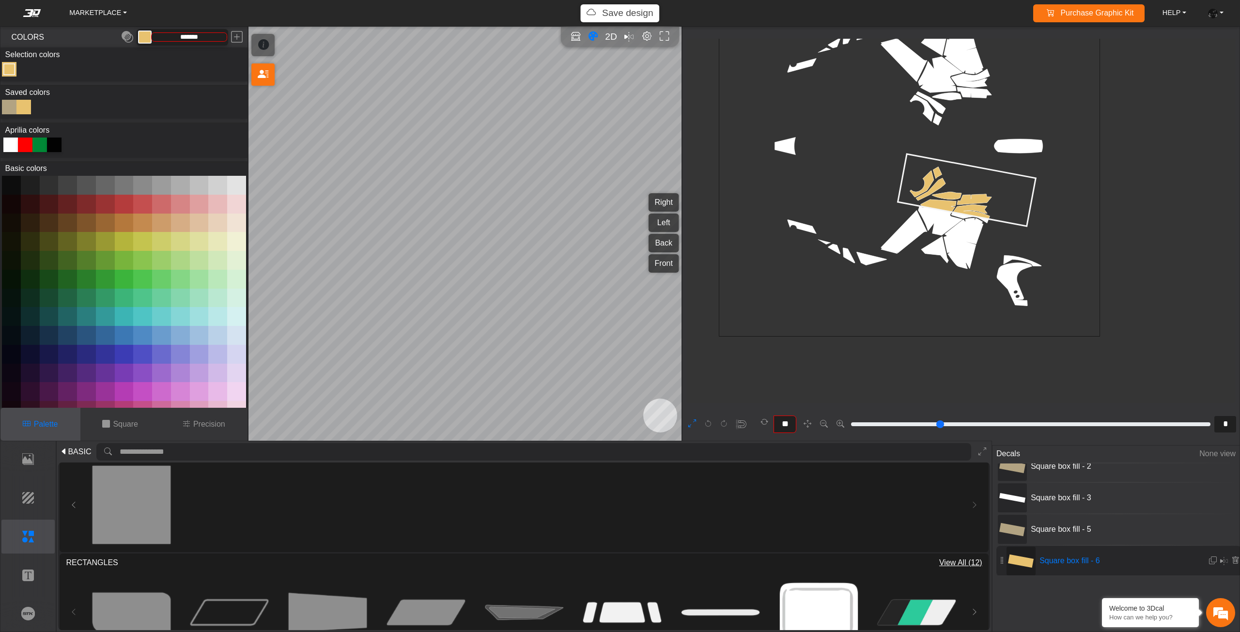
click at [965, 188] on icon at bounding box center [967, 190] width 138 height 72
drag, startPoint x: 964, startPoint y: 213, endPoint x: 959, endPoint y: 342, distance: 128.5
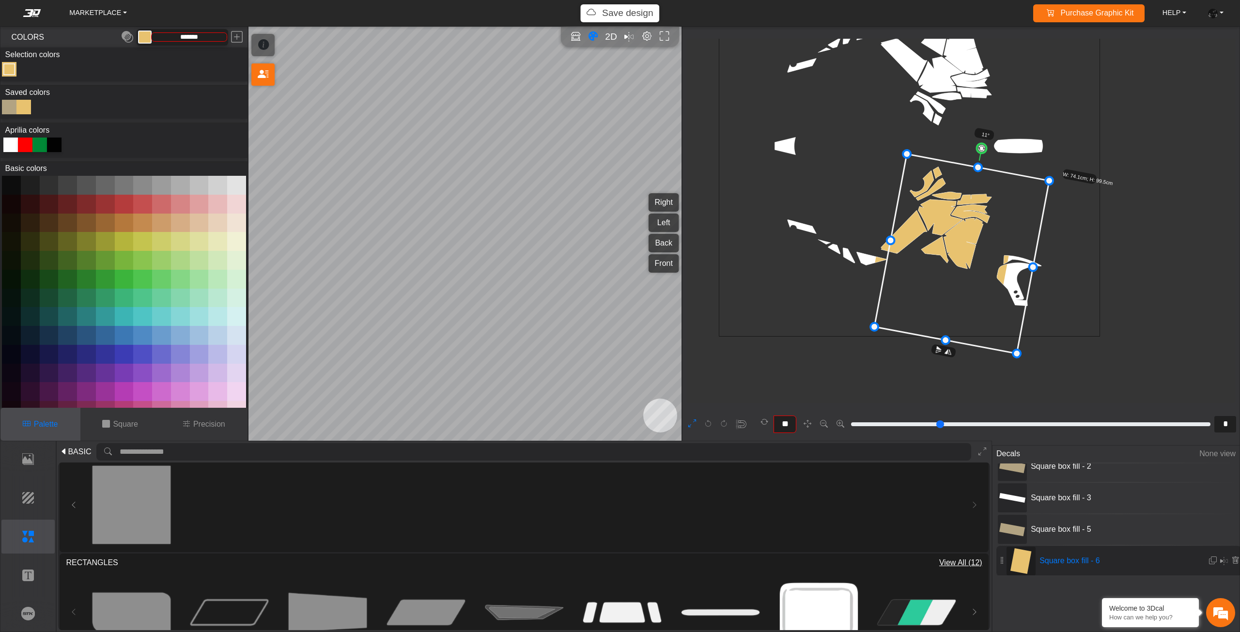
drag, startPoint x: 1025, startPoint y: 267, endPoint x: 1059, endPoint y: 270, distance: 35.0
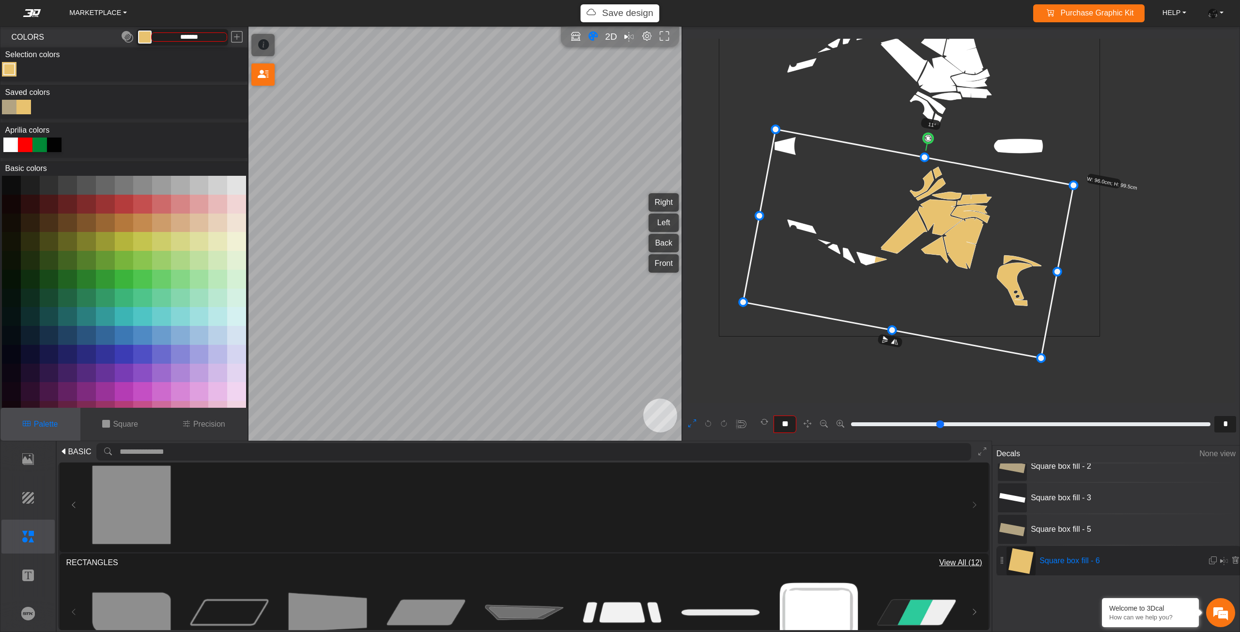
drag, startPoint x: 891, startPoint y: 241, endPoint x: 761, endPoint y: 214, distance: 133.6
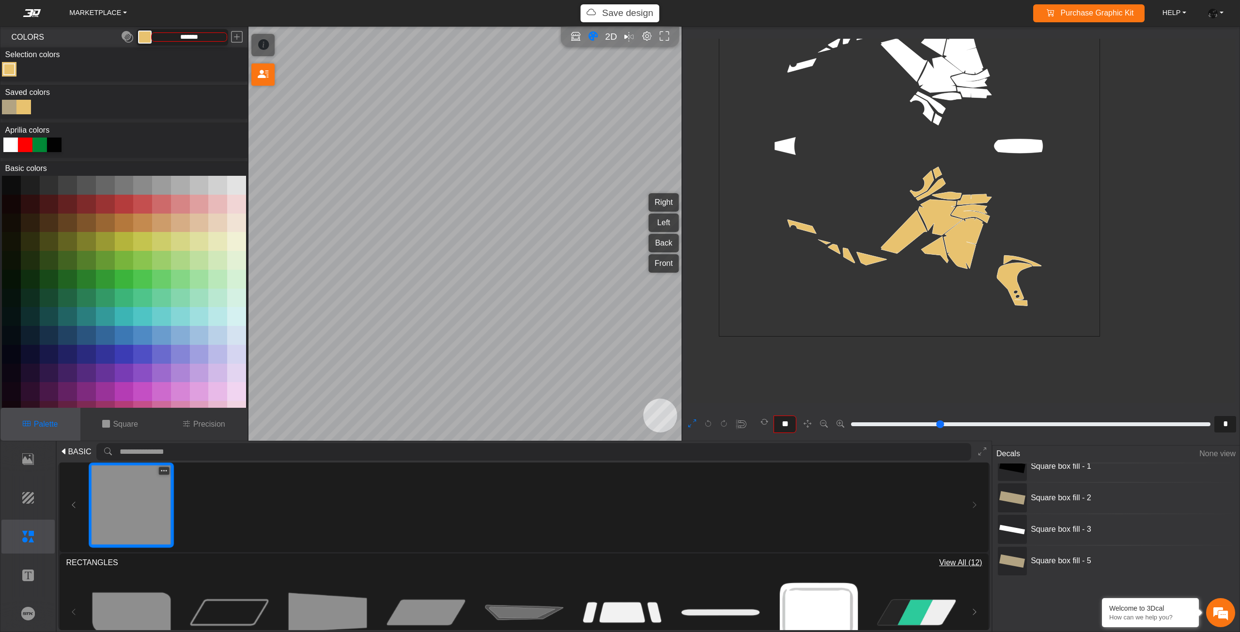
type input "**"
type input "*"
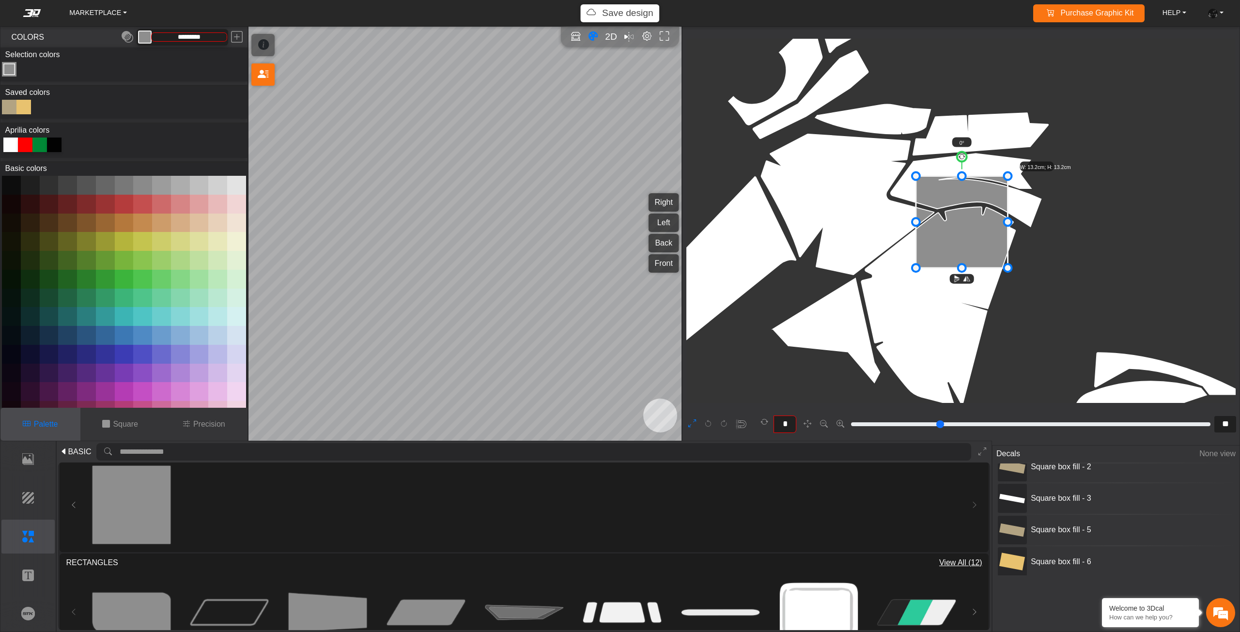
click at [50, 140] on div at bounding box center [54, 145] width 15 height 15
type input "*******"
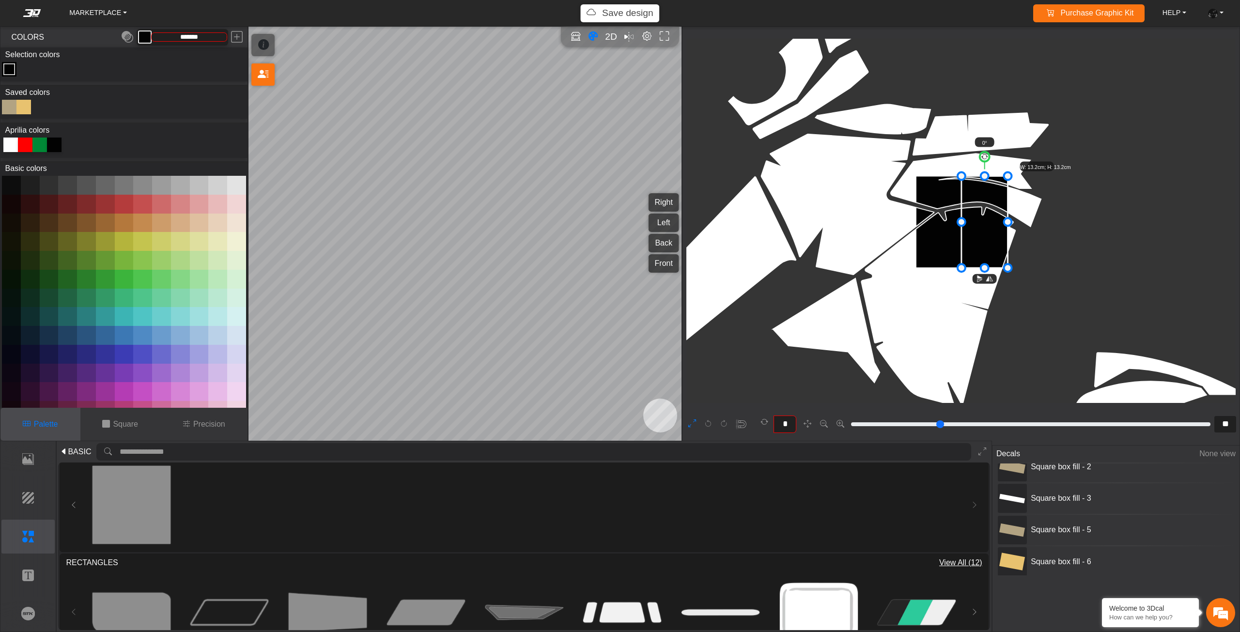
drag, startPoint x: 919, startPoint y: 224, endPoint x: 964, endPoint y: 223, distance: 45.6
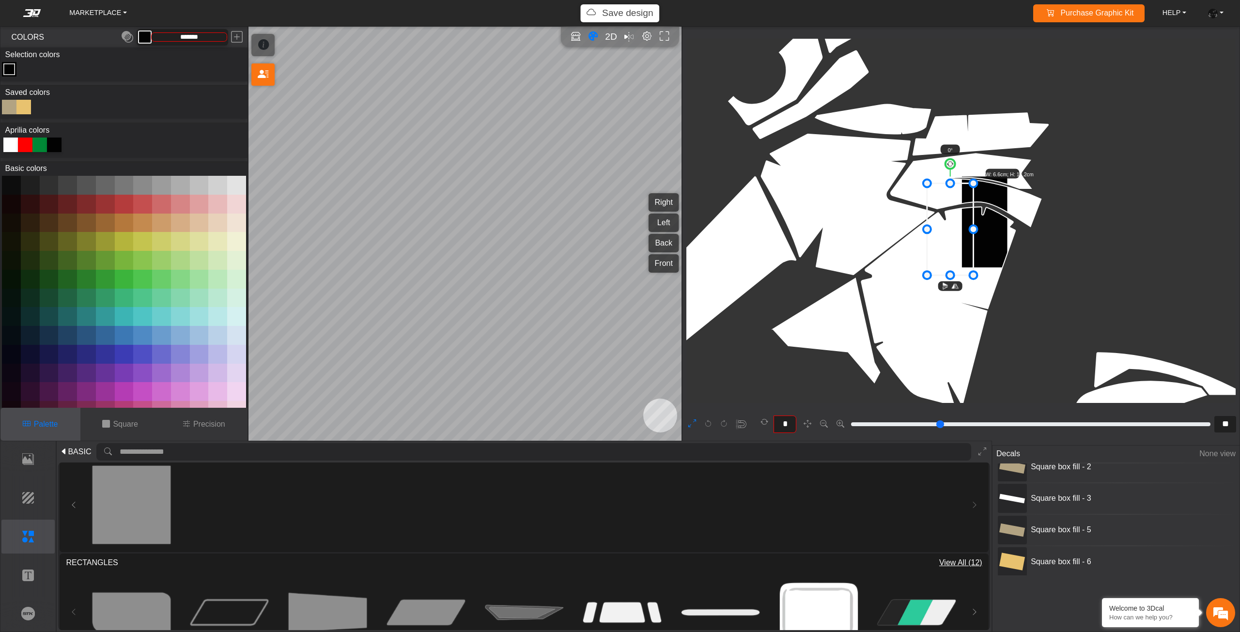
drag, startPoint x: 979, startPoint y: 234, endPoint x: 943, endPoint y: 241, distance: 36.6
click at [943, 241] on icon at bounding box center [950, 230] width 47 height 92
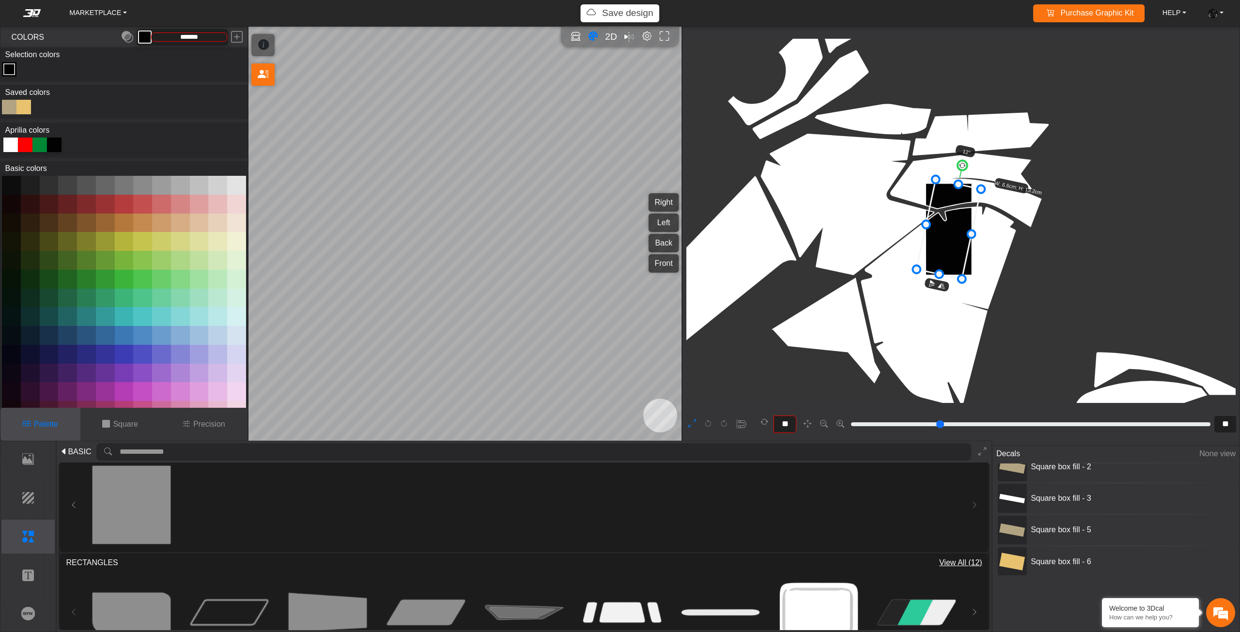
drag, startPoint x: 952, startPoint y: 167, endPoint x: 962, endPoint y: 168, distance: 10.2
click at [962, 168] on circle at bounding box center [963, 166] width 12 height 12
click at [968, 171] on circle at bounding box center [963, 166] width 12 height 12
drag, startPoint x: 968, startPoint y: 171, endPoint x: 963, endPoint y: 171, distance: 4.9
click at [963, 171] on circle at bounding box center [964, 166] width 12 height 12
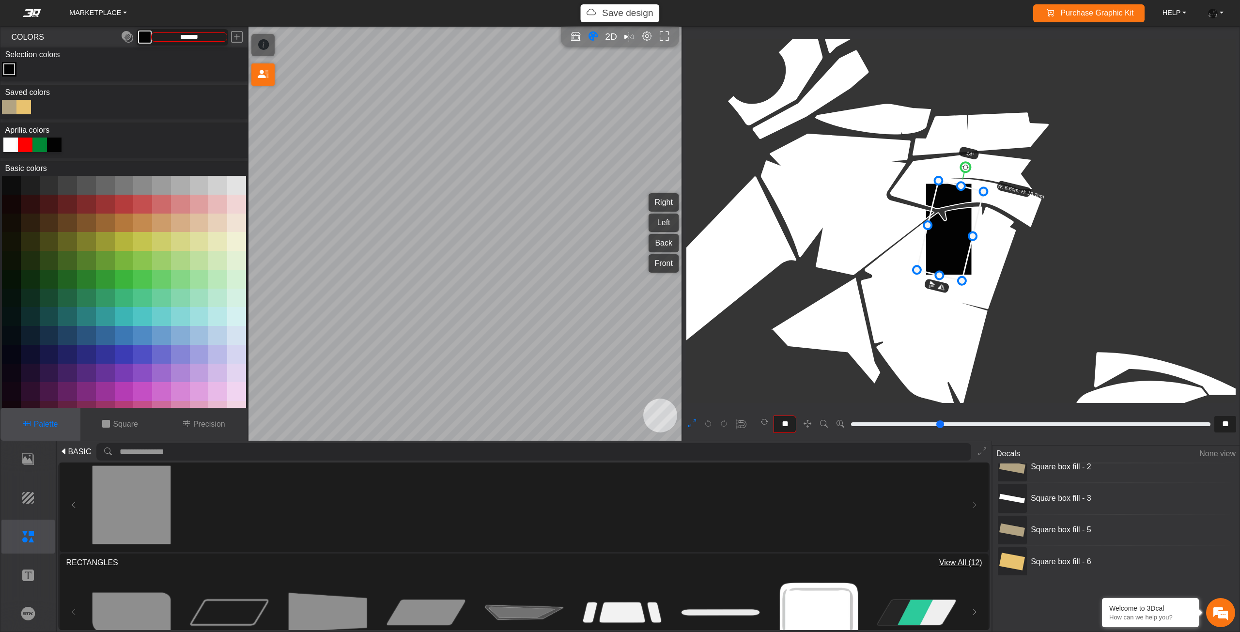
drag, startPoint x: 950, startPoint y: 219, endPoint x: 955, endPoint y: 224, distance: 7.5
click at [955, 224] on icon at bounding box center [950, 231] width 67 height 100
click at [959, 225] on icon at bounding box center [957, 236] width 67 height 100
click at [980, 174] on circle at bounding box center [979, 174] width 13 height 13
type input "**"
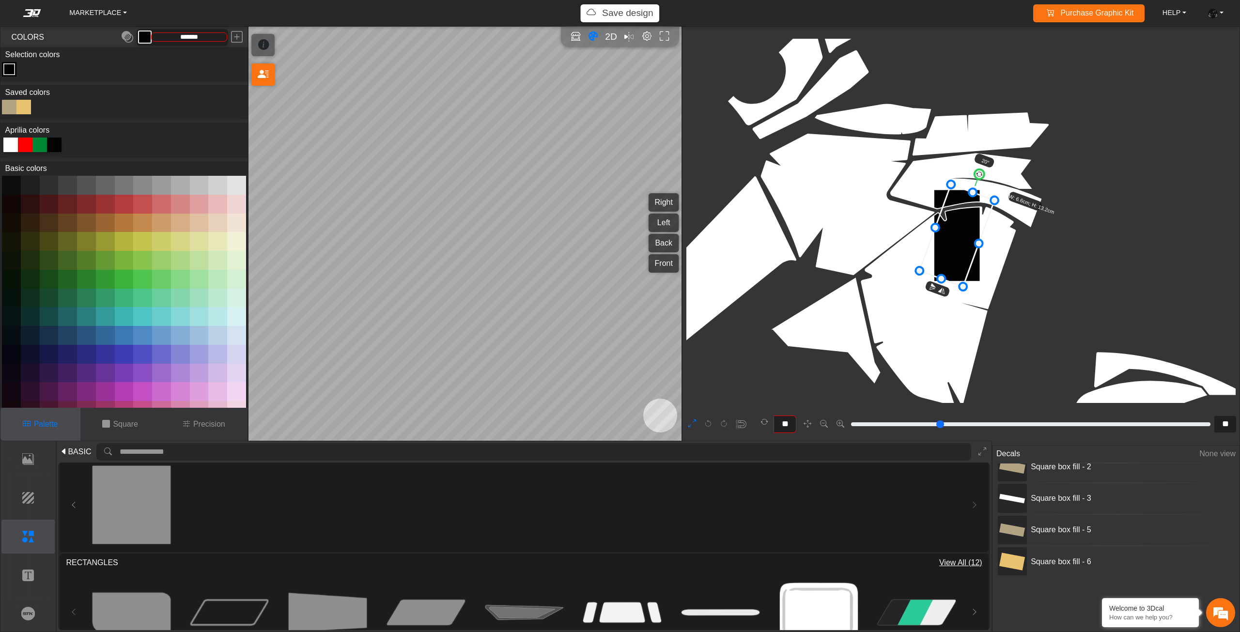
click at [982, 174] on circle at bounding box center [979, 174] width 13 height 13
click at [971, 205] on icon at bounding box center [957, 236] width 78 height 103
click at [971, 205] on icon at bounding box center [957, 238] width 78 height 103
drag, startPoint x: 981, startPoint y: 245, endPoint x: 970, endPoint y: 244, distance: 11.2
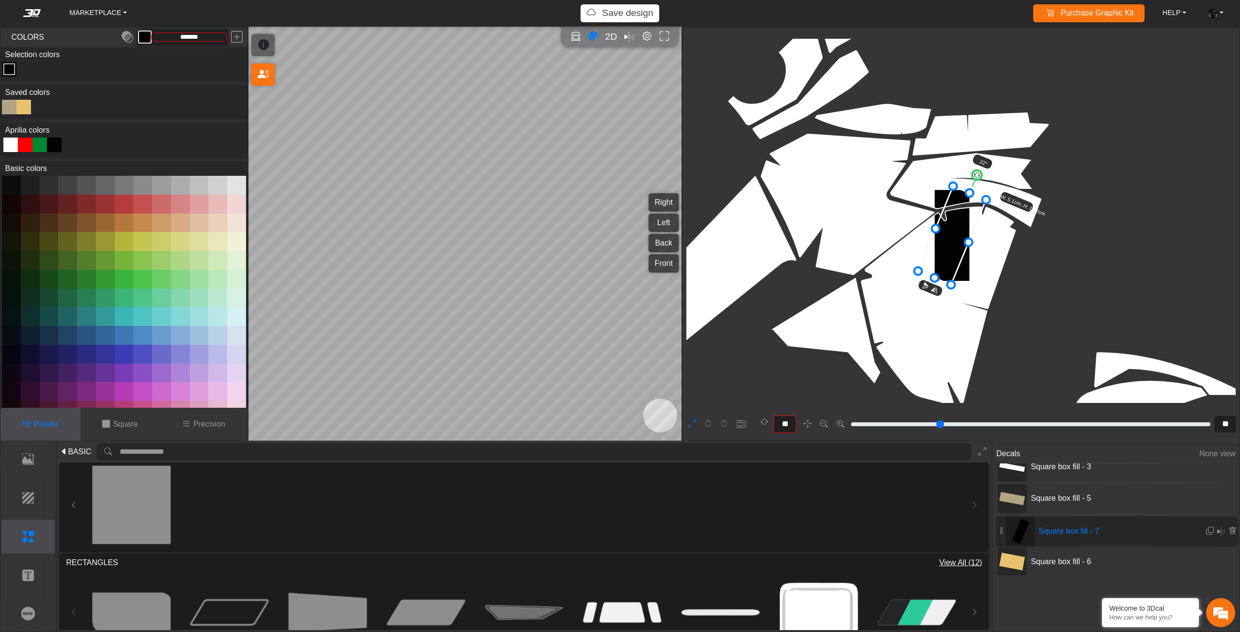
drag, startPoint x: 1004, startPoint y: 479, endPoint x: 1003, endPoint y: 531, distance: 52.3
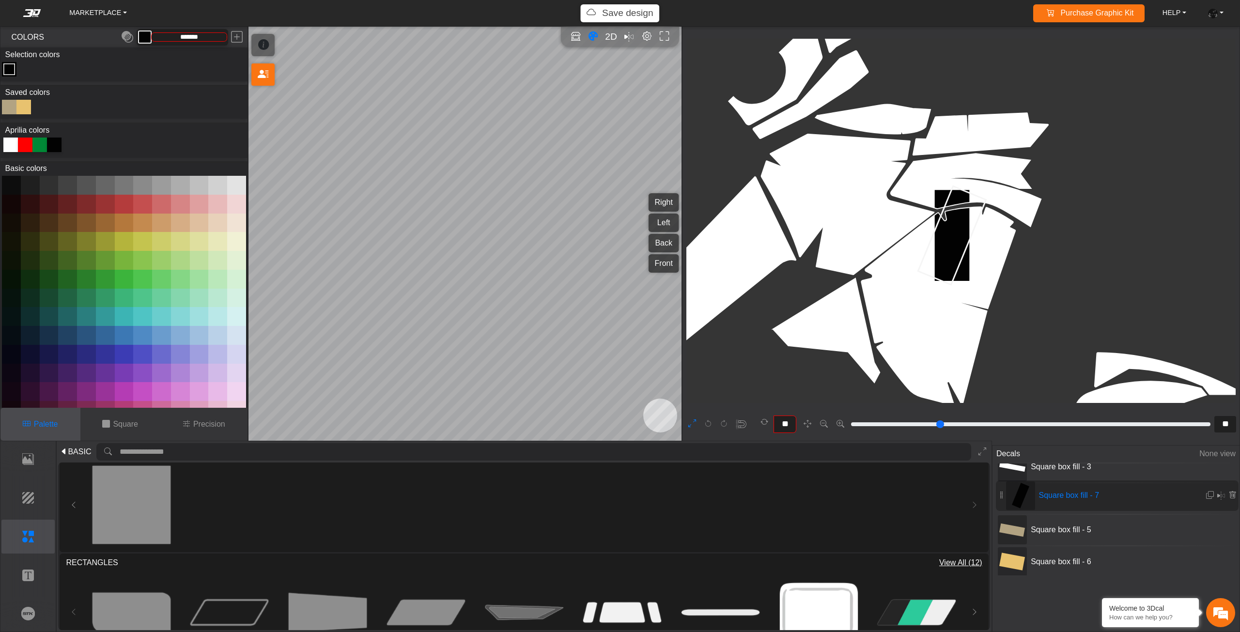
drag, startPoint x: 1003, startPoint y: 531, endPoint x: 1003, endPoint y: 498, distance: 32.5
drag, startPoint x: 1001, startPoint y: 531, endPoint x: 1003, endPoint y: 477, distance: 54.3
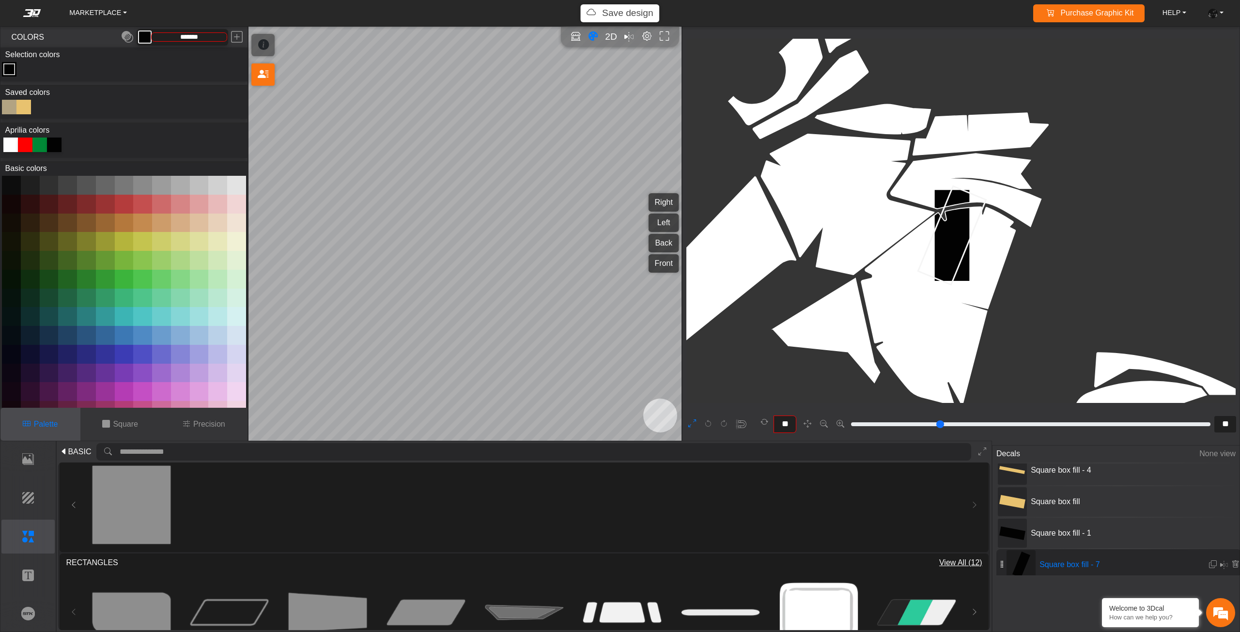
scroll to position [0, 0]
click at [943, 258] on icon at bounding box center [952, 236] width 68 height 98
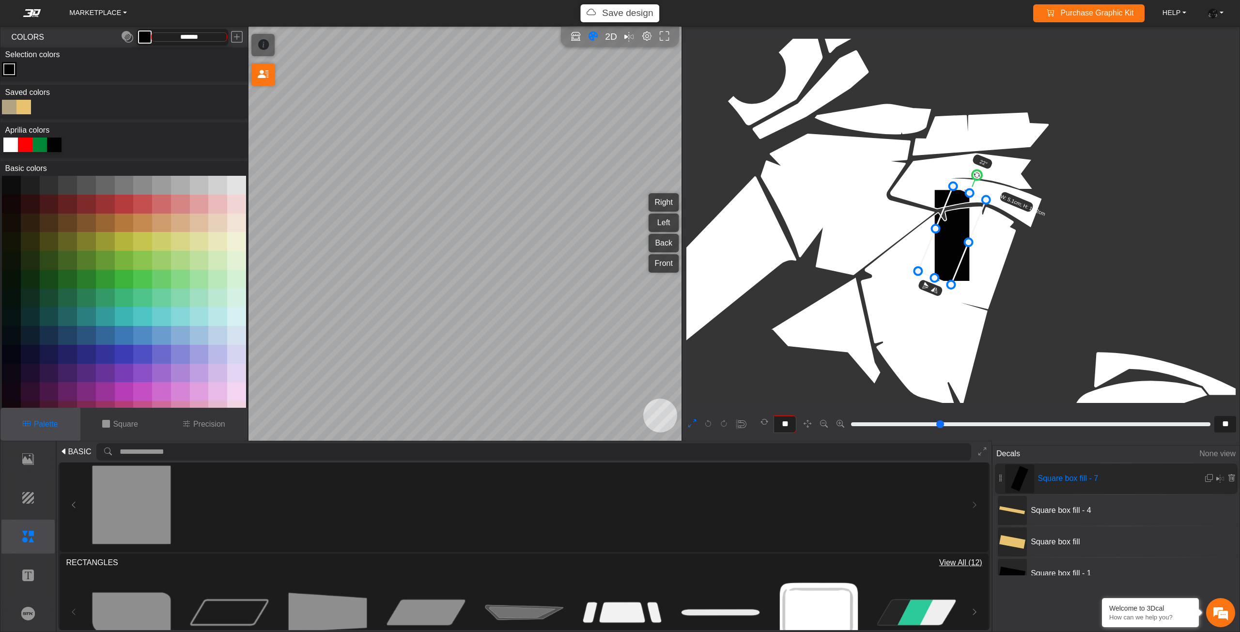
drag, startPoint x: 1004, startPoint y: 567, endPoint x: 1002, endPoint y: 473, distance: 94.0
type input "**"
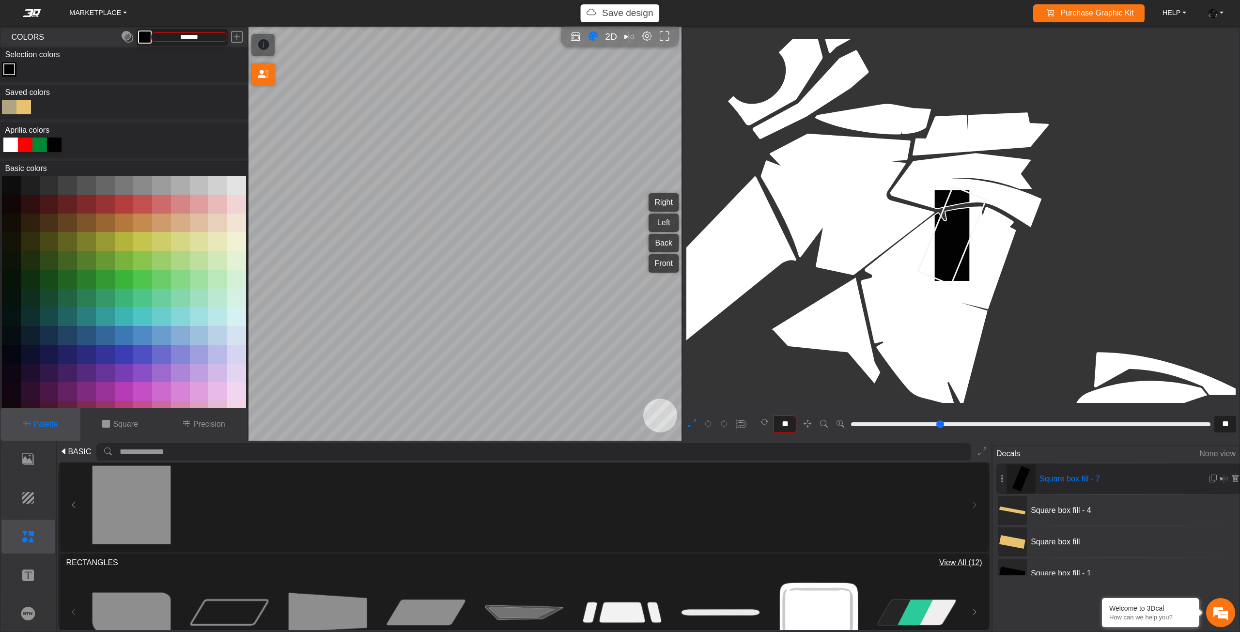
type input "**"
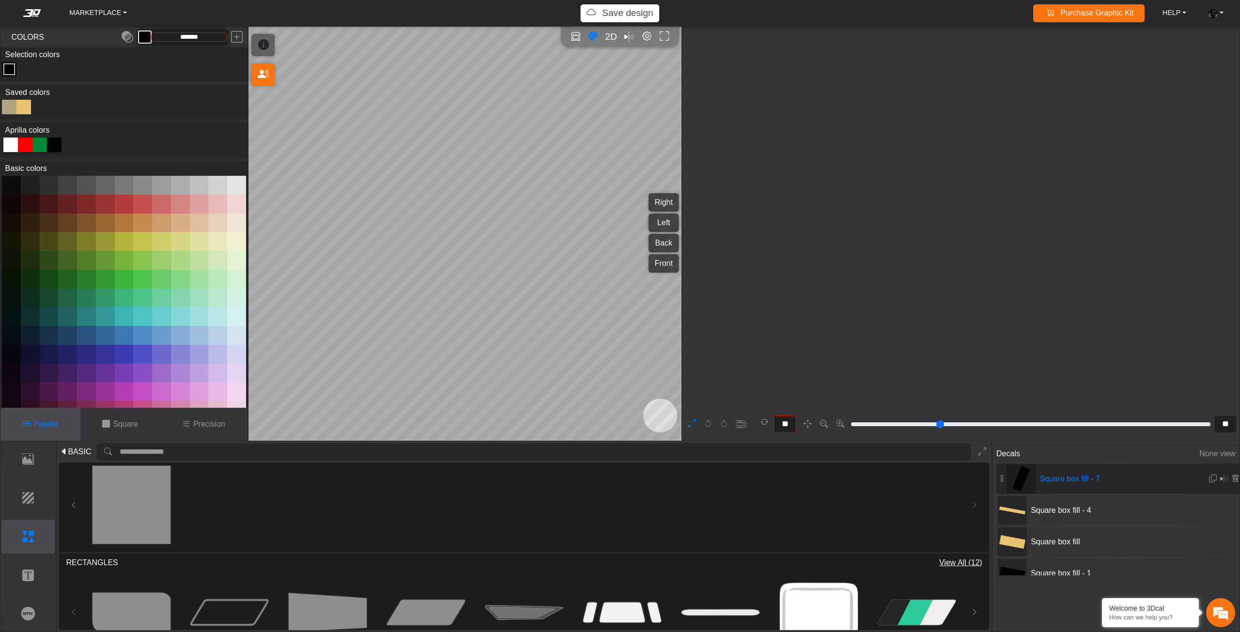
type input "**"
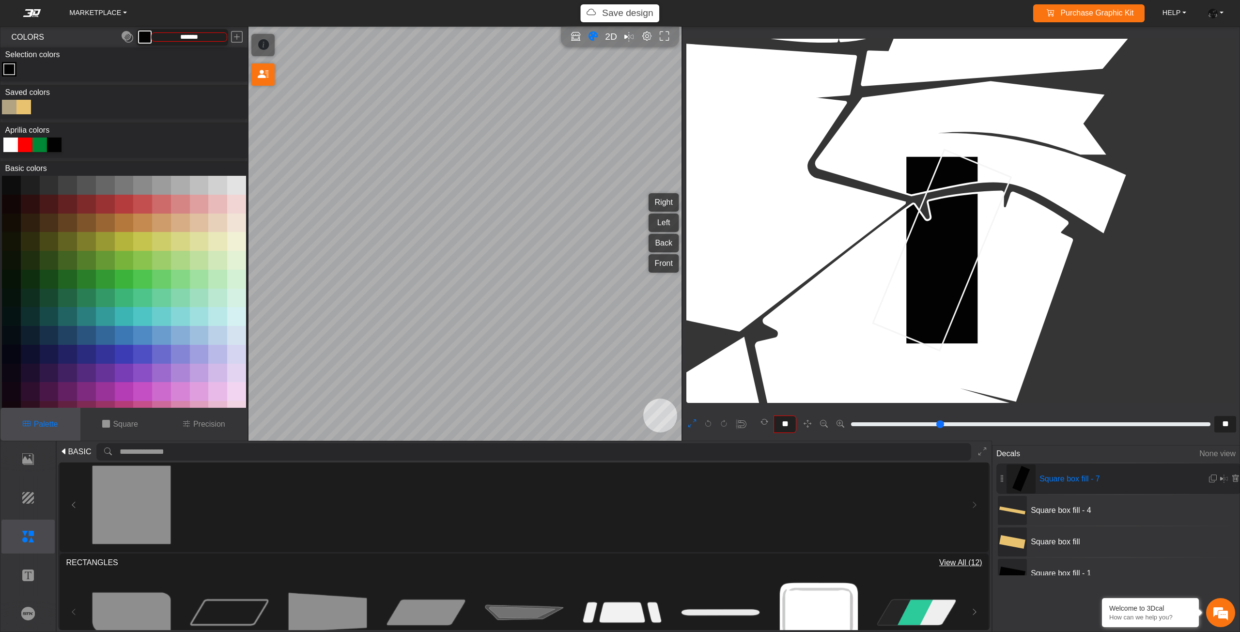
click at [954, 249] on icon at bounding box center [942, 250] width 138 height 201
drag, startPoint x: 905, startPoint y: 336, endPoint x: 931, endPoint y: 268, distance: 73.0
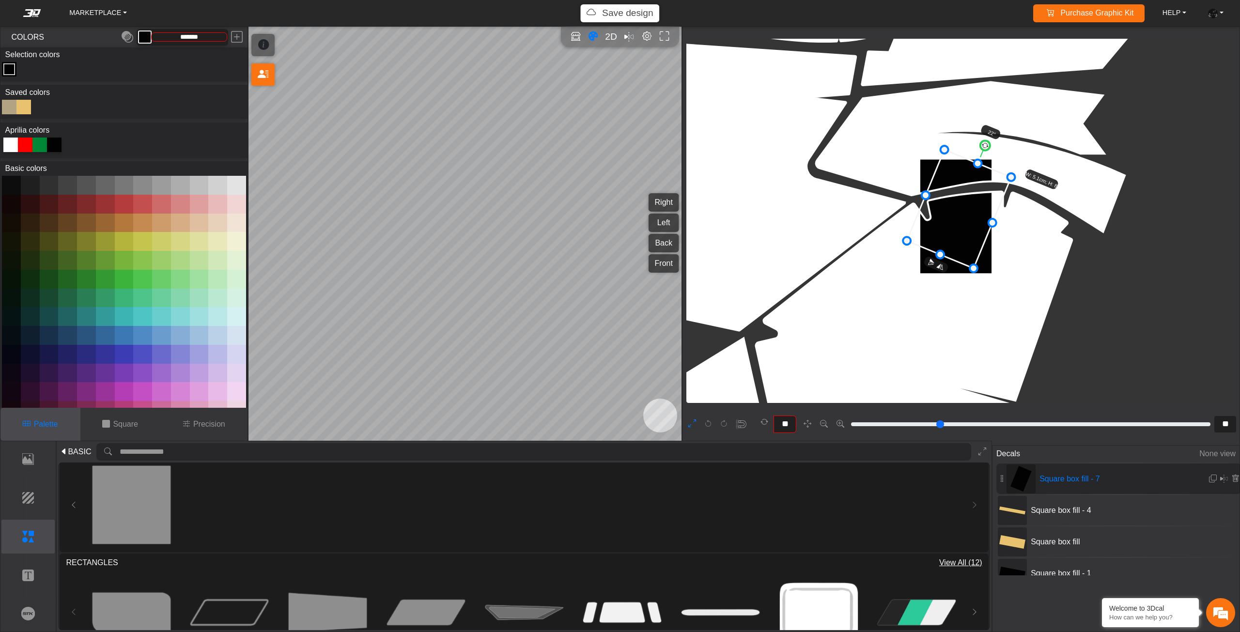
drag, startPoint x: 930, startPoint y: 269, endPoint x: 938, endPoint y: 255, distance: 16.3
drag, startPoint x: 938, startPoint y: 255, endPoint x: 944, endPoint y: 246, distance: 10.6
drag, startPoint x: 944, startPoint y: 246, endPoint x: 947, endPoint y: 241, distance: 5.9
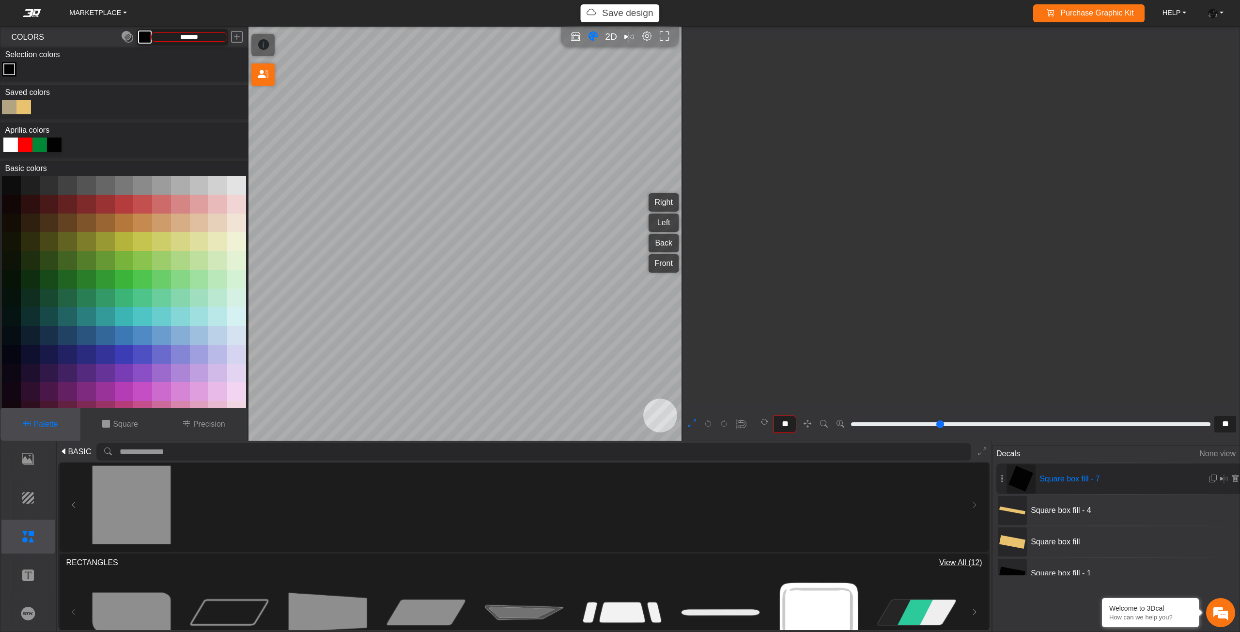
type input "**"
type input "***"
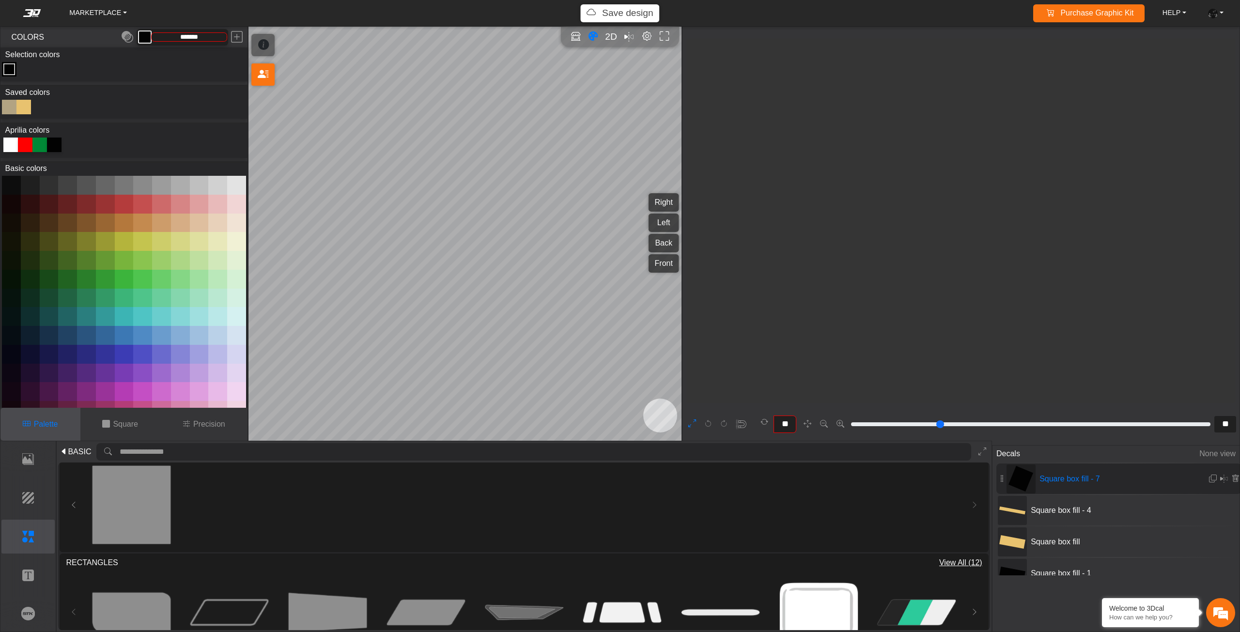
type input "***"
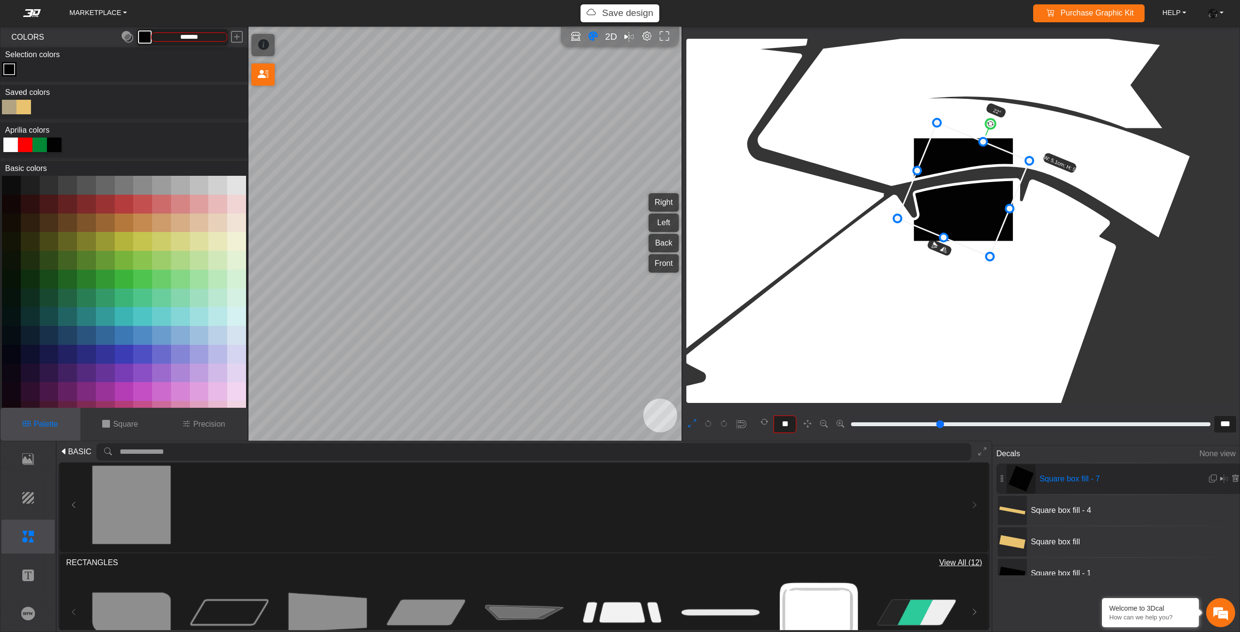
click at [77, 446] on button "BASIC" at bounding box center [75, 452] width 35 height 16
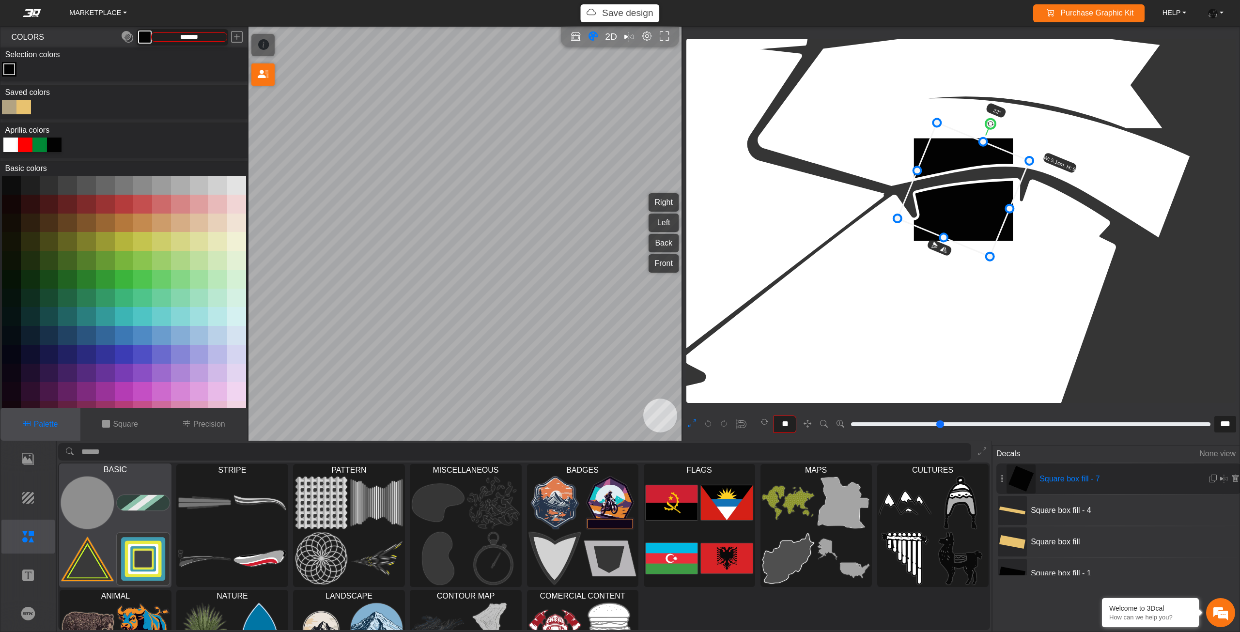
click at [136, 533] on img at bounding box center [143, 558] width 53 height 53
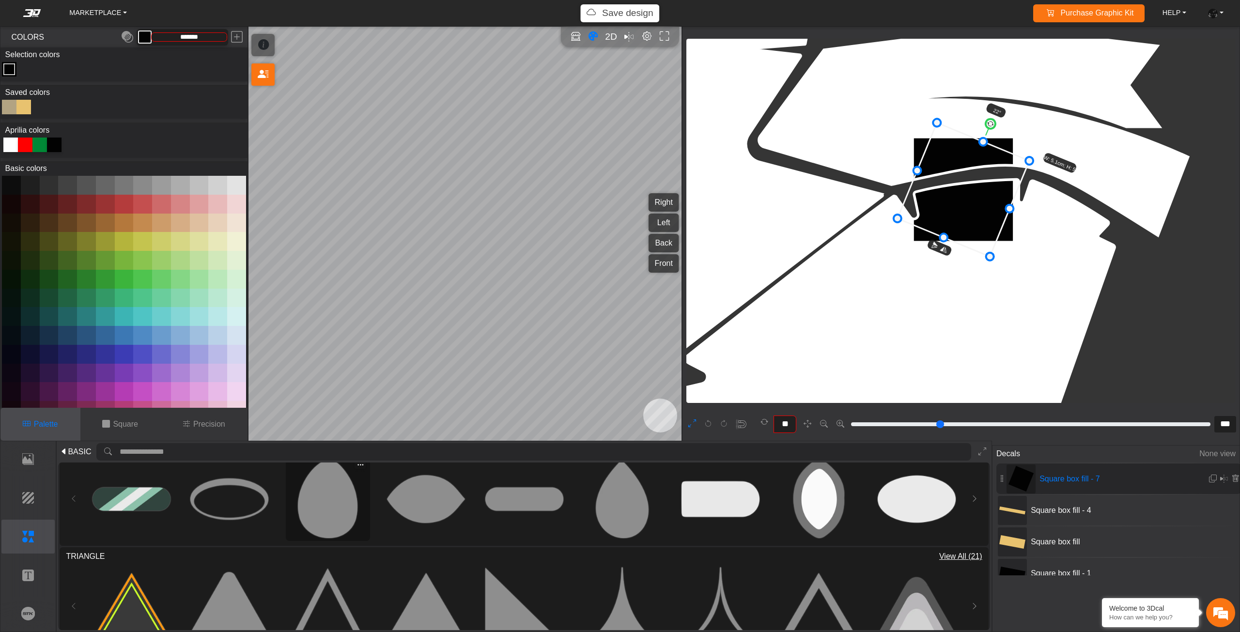
scroll to position [145, 0]
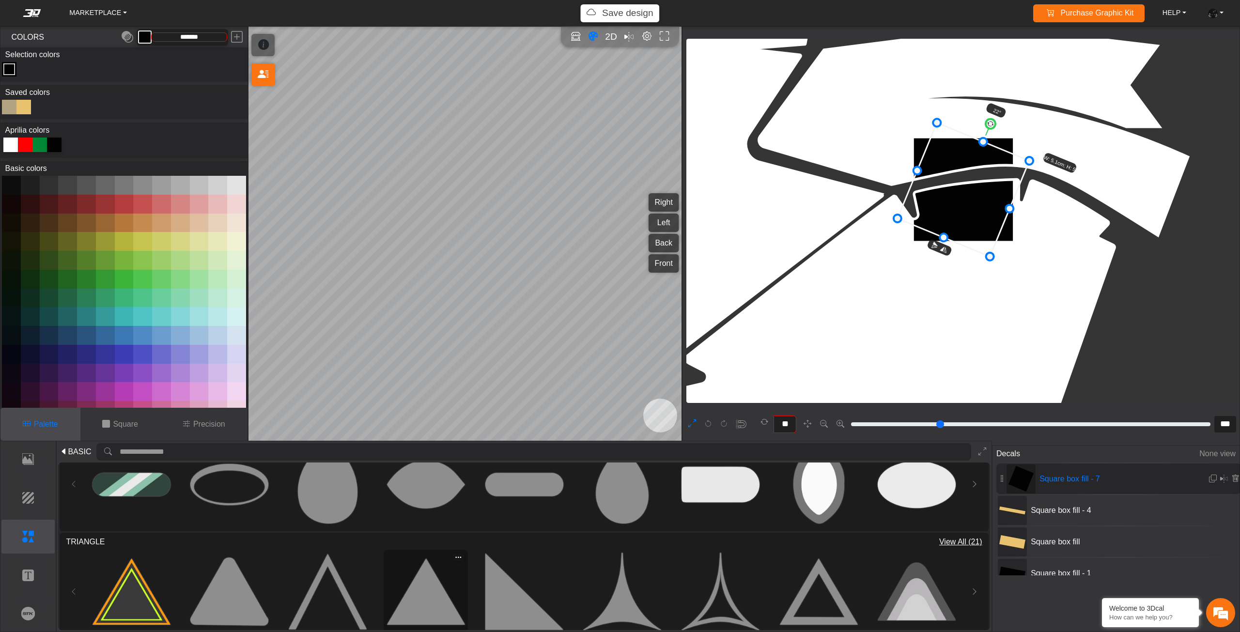
type input "**"
type input "*"
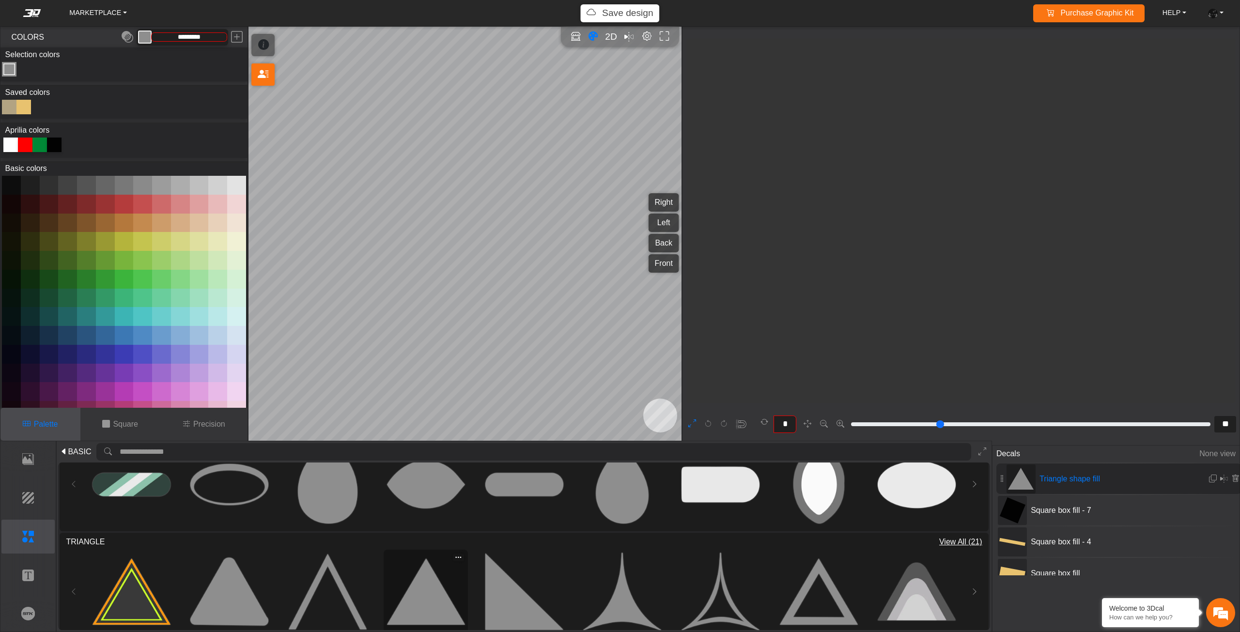
scroll to position [2889, 2728]
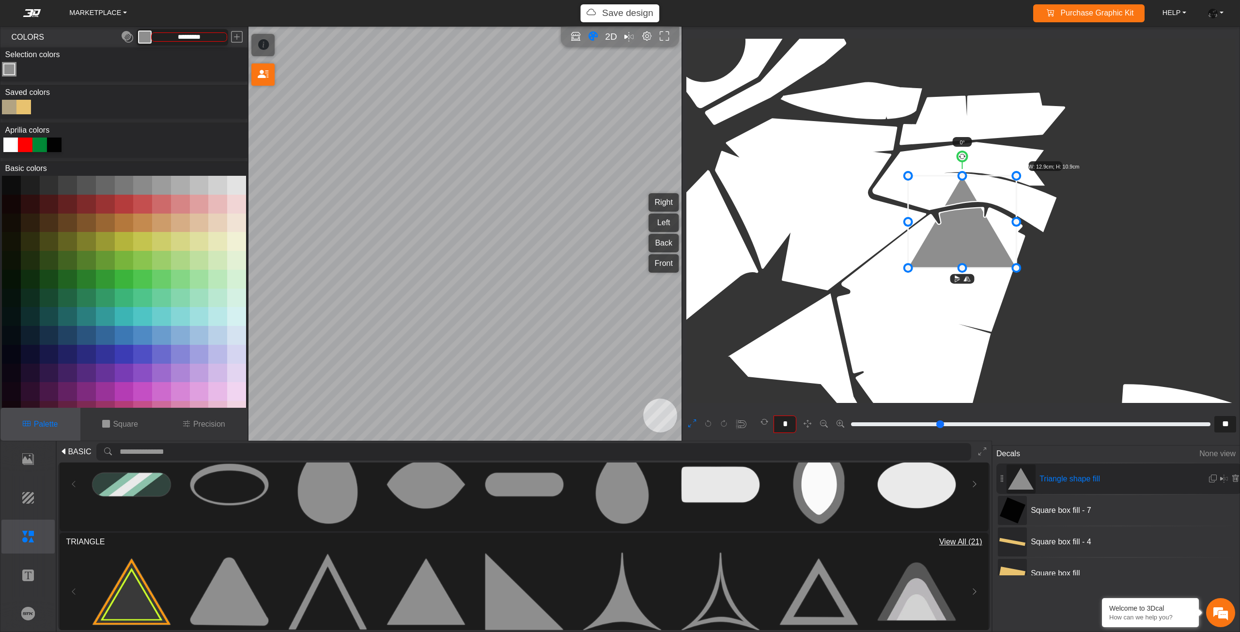
click at [55, 149] on div at bounding box center [54, 145] width 15 height 15
type input "*******"
type input "**"
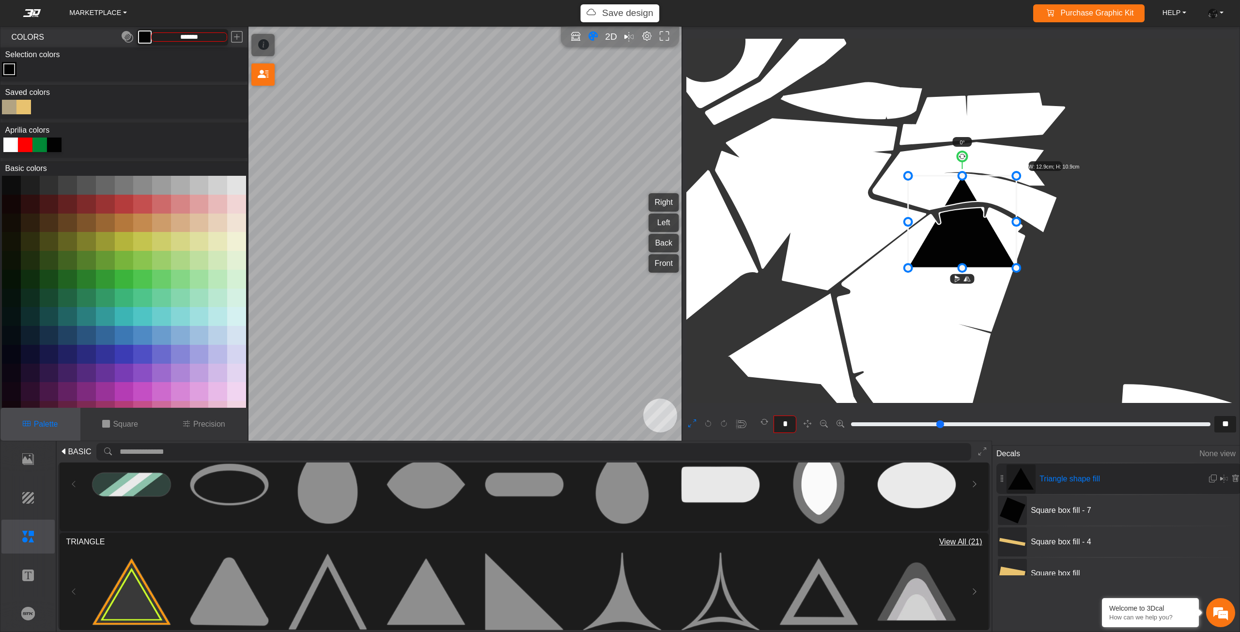
type input "**"
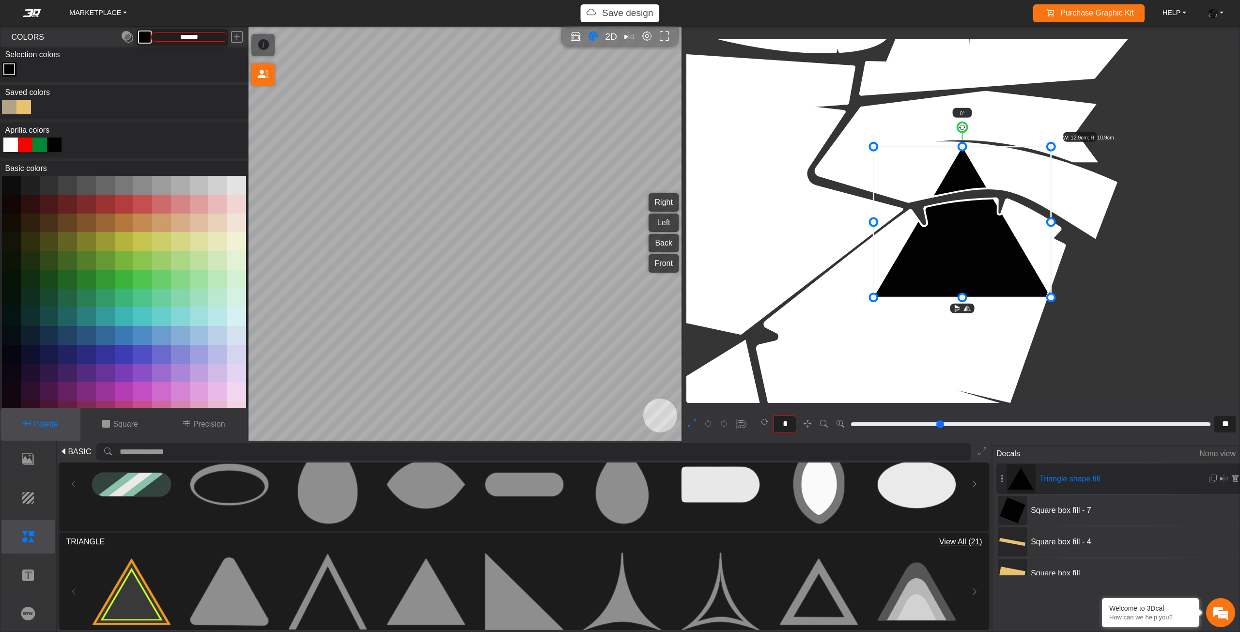
type input "**"
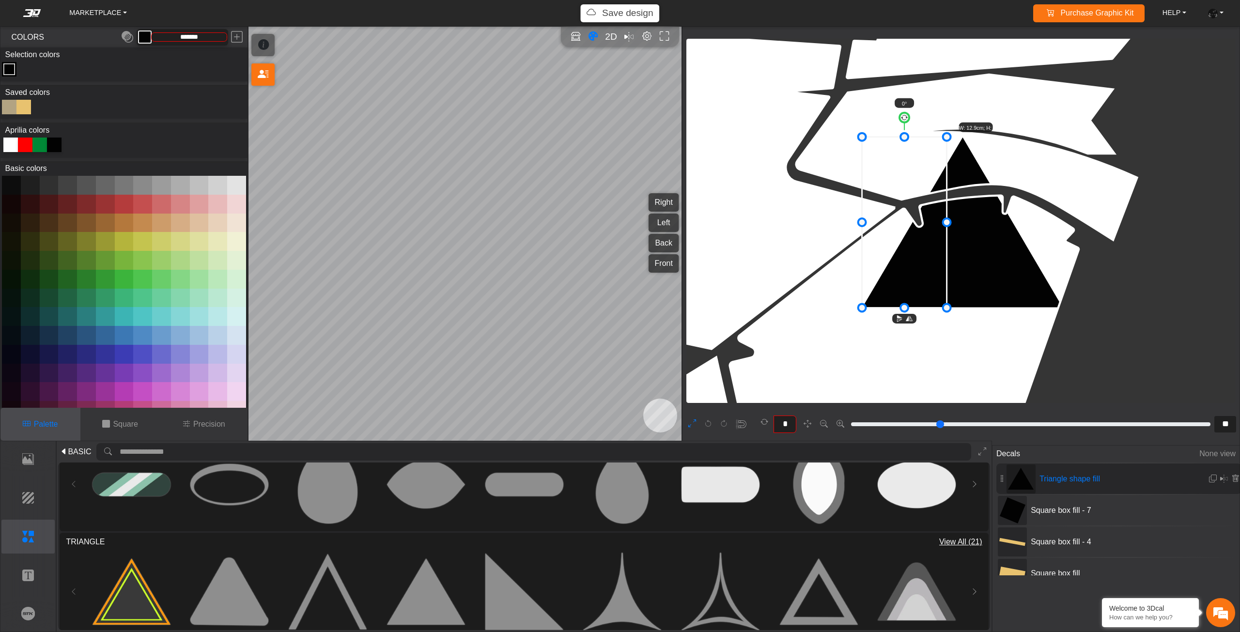
drag, startPoint x: 1065, startPoint y: 220, endPoint x: 917, endPoint y: 176, distance: 155.3
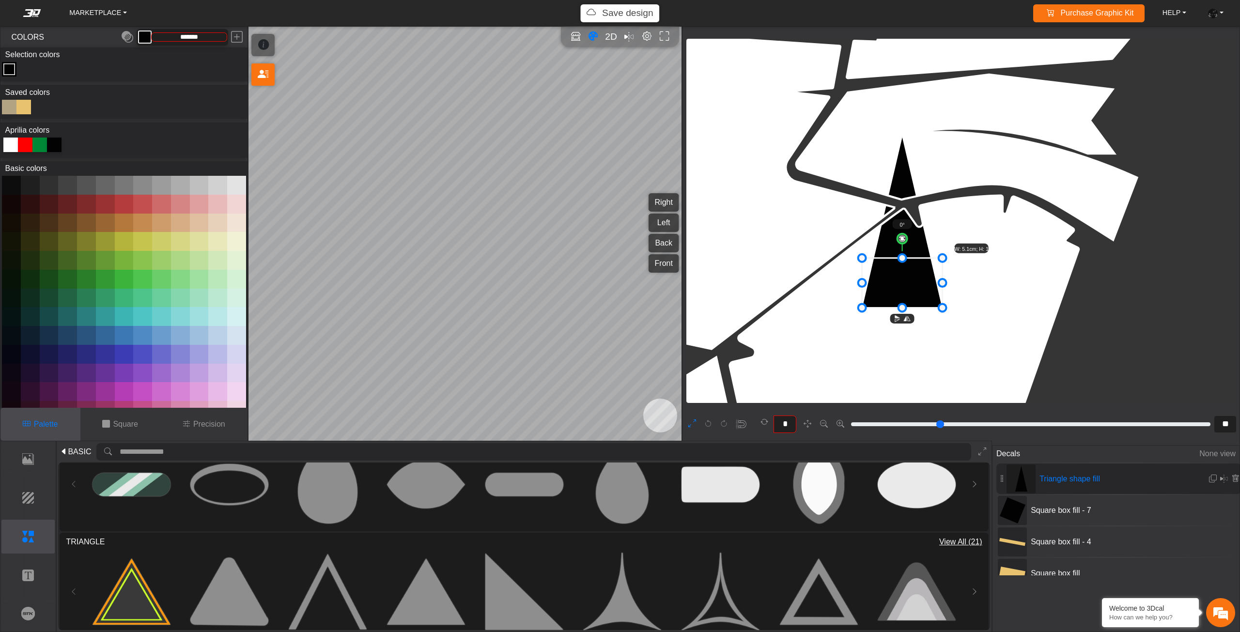
drag, startPoint x: 909, startPoint y: 178, endPoint x: 906, endPoint y: 260, distance: 81.4
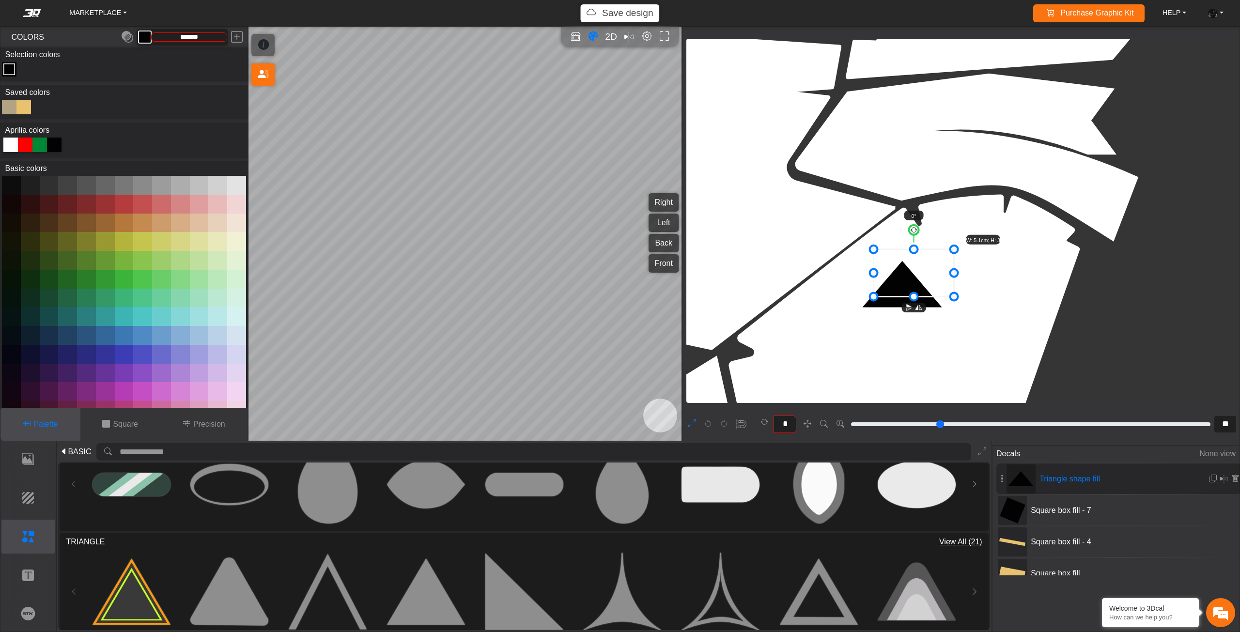
drag, startPoint x: 914, startPoint y: 280, endPoint x: 983, endPoint y: 194, distance: 110.9
click at [954, 249] on icon at bounding box center [913, 272] width 80 height 47
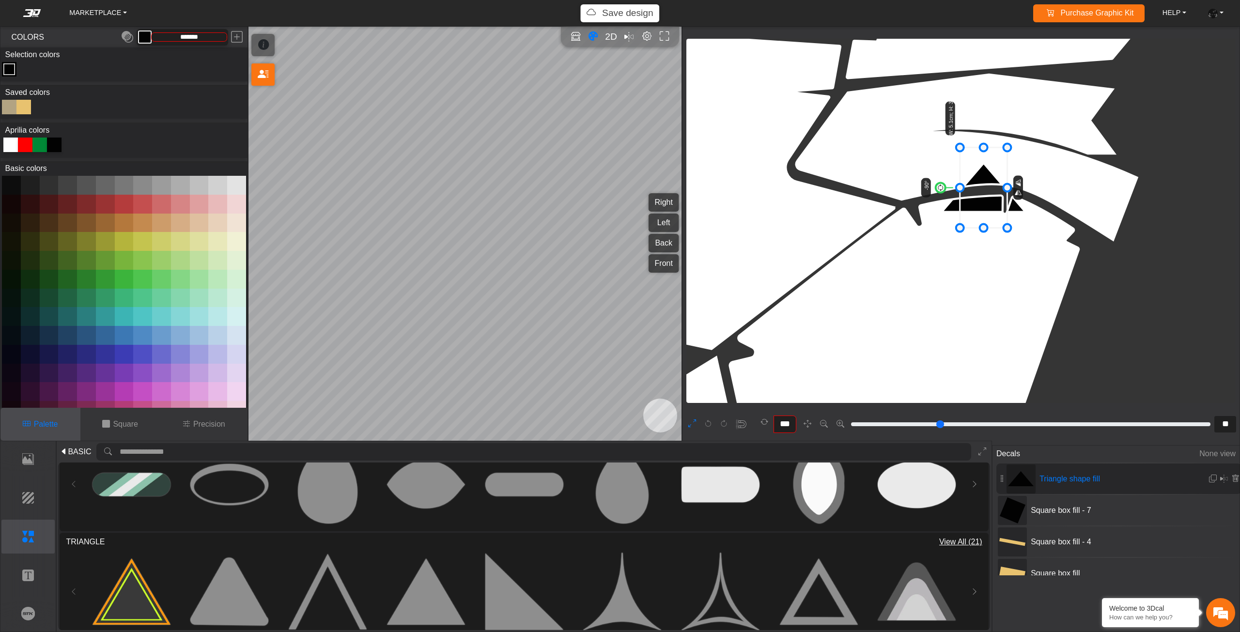
drag, startPoint x: 984, startPoint y: 147, endPoint x: 910, endPoint y: 177, distance: 79.7
drag, startPoint x: 938, startPoint y: 189, endPoint x: 935, endPoint y: 163, distance: 25.8
click at [935, 163] on g "-63° W: 5.1cm; H: 3.0cm" at bounding box center [985, 159] width 155 height 172
drag, startPoint x: 965, startPoint y: 177, endPoint x: 928, endPoint y: 177, distance: 36.8
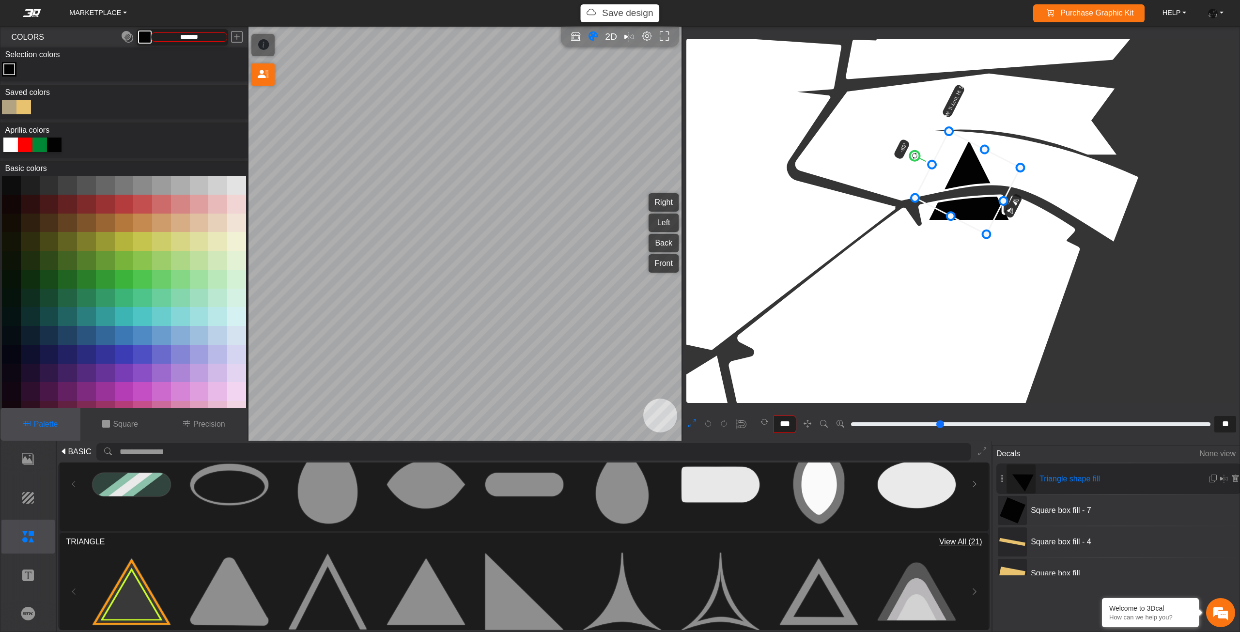
drag, startPoint x: 988, startPoint y: 145, endPoint x: 984, endPoint y: 152, distance: 8.2
drag, startPoint x: 979, startPoint y: 178, endPoint x: 973, endPoint y: 175, distance: 6.3
click at [974, 175] on icon at bounding box center [967, 184] width 104 height 99
click at [973, 179] on icon at bounding box center [963, 185] width 104 height 99
drag, startPoint x: 973, startPoint y: 179, endPoint x: 965, endPoint y: 177, distance: 8.6
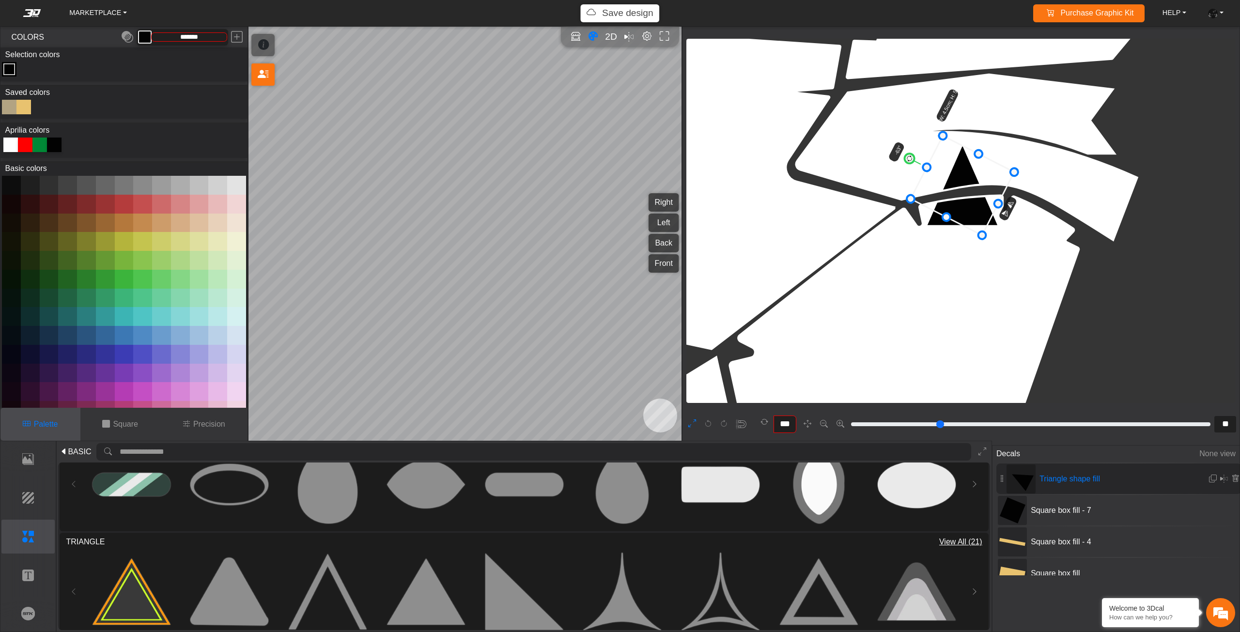
click at [966, 177] on icon at bounding box center [963, 185] width 104 height 99
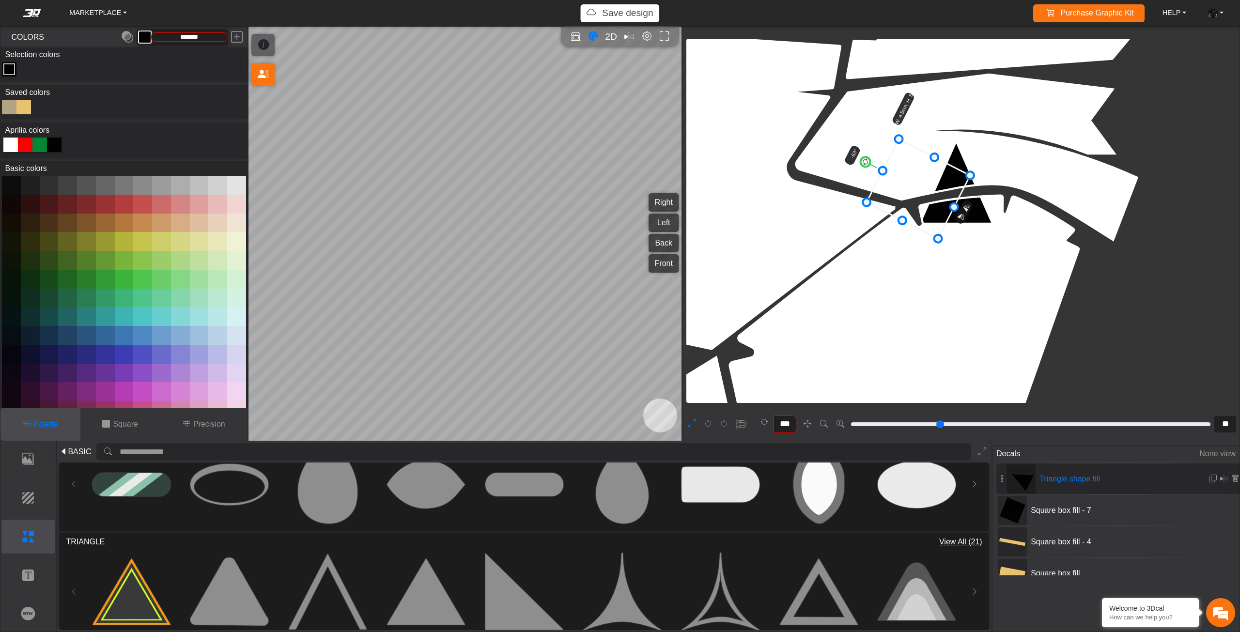
drag, startPoint x: 963, startPoint y: 180, endPoint x: 925, endPoint y: 186, distance: 38.7
click at [924, 186] on icon at bounding box center [919, 188] width 104 height 99
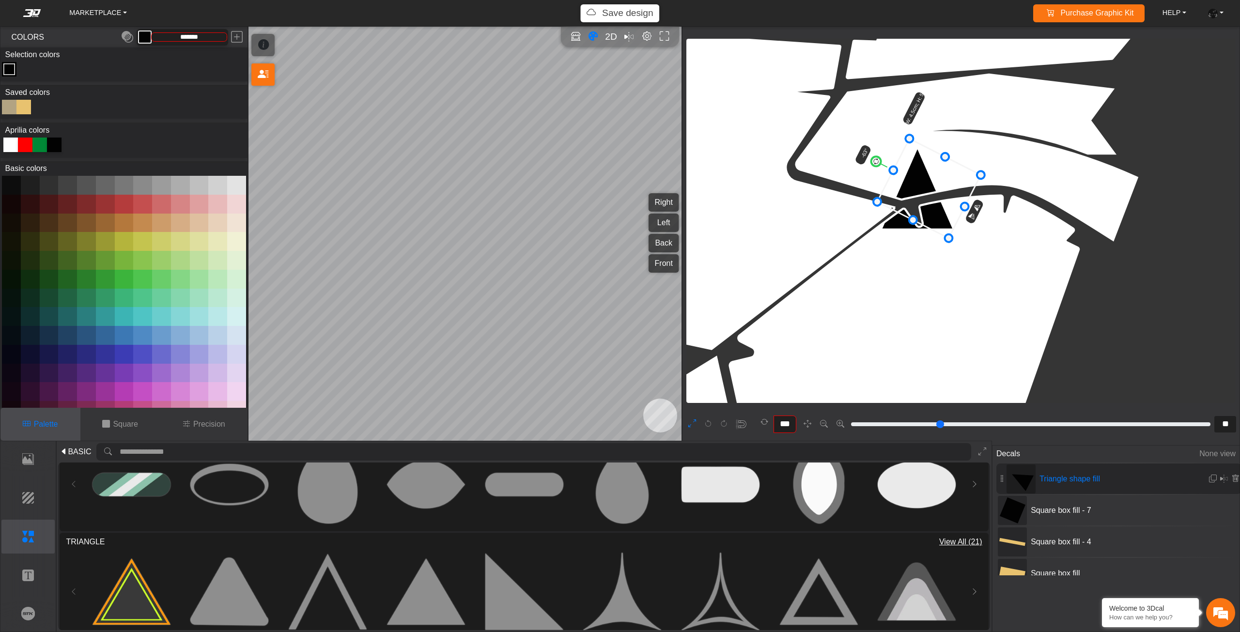
drag, startPoint x: 941, startPoint y: 190, endPoint x: 964, endPoint y: 187, distance: 23.0
click at [963, 187] on icon at bounding box center [929, 188] width 104 height 99
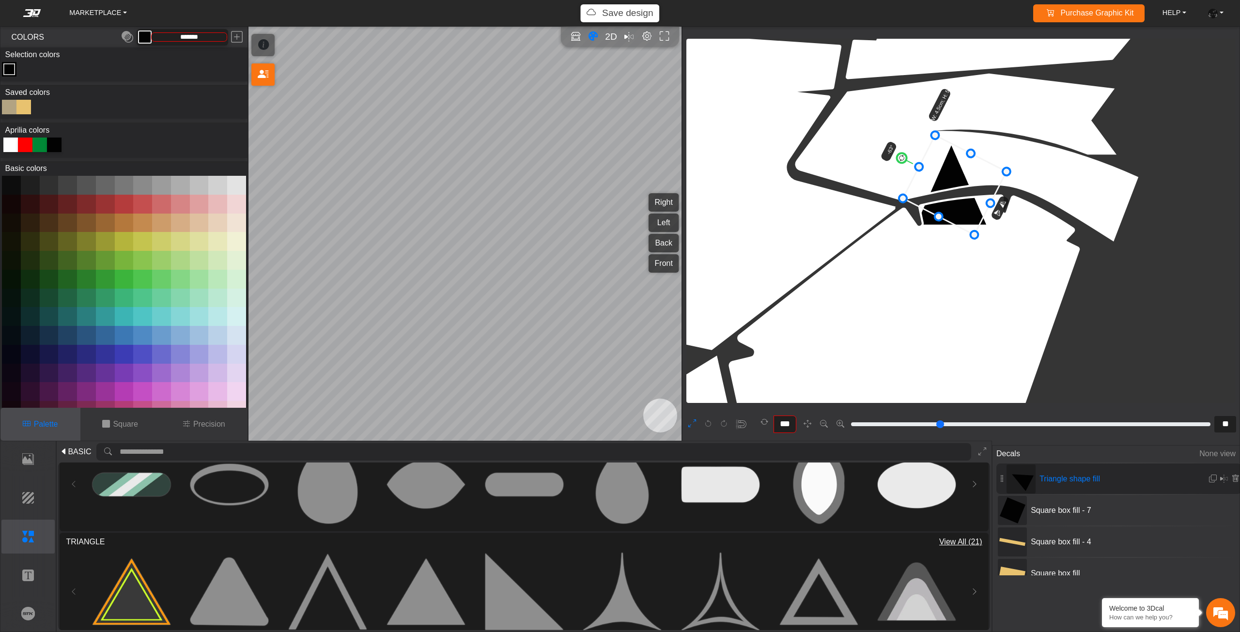
drag, startPoint x: 966, startPoint y: 187, endPoint x: 979, endPoint y: 186, distance: 13.1
click at [979, 186] on icon at bounding box center [955, 184] width 104 height 99
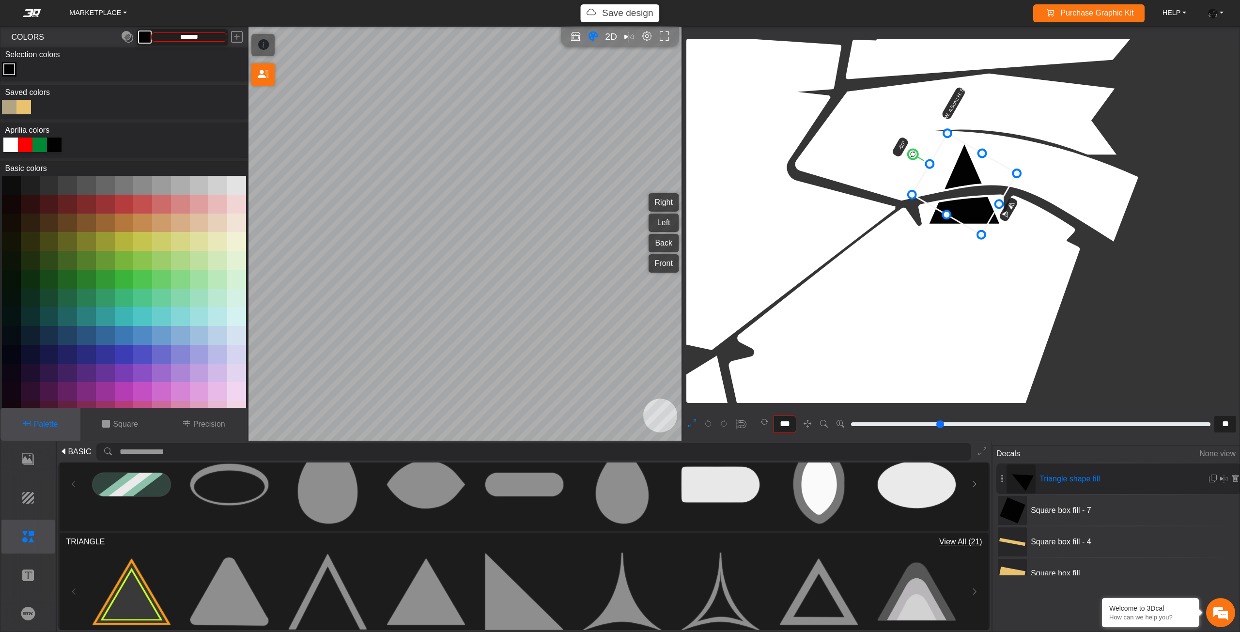
click at [914, 155] on circle at bounding box center [912, 154] width 13 height 13
drag, startPoint x: 932, startPoint y: 166, endPoint x: 950, endPoint y: 173, distance: 19.3
click at [966, 180] on icon at bounding box center [969, 187] width 93 height 95
click at [967, 176] on icon at bounding box center [969, 187] width 93 height 95
click at [967, 174] on icon at bounding box center [970, 183] width 93 height 95
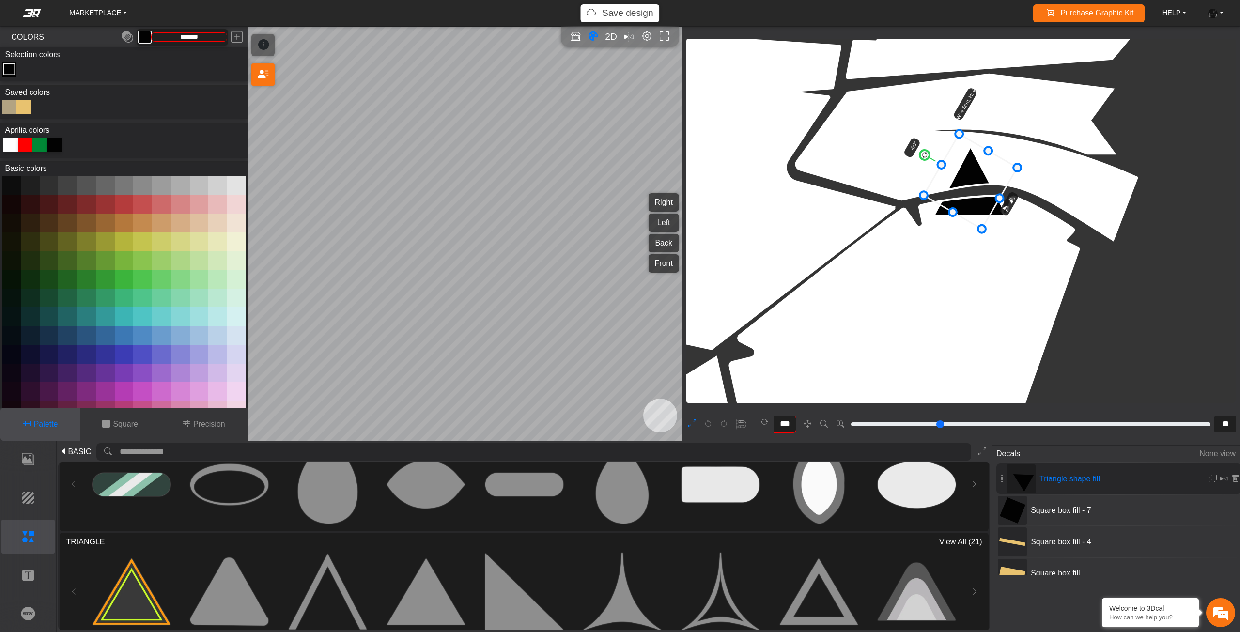
type input "***"
click at [924, 151] on circle at bounding box center [924, 154] width 13 height 13
click at [965, 178] on icon at bounding box center [970, 181] width 95 height 96
click at [1210, 476] on em at bounding box center [1213, 479] width 8 height 8
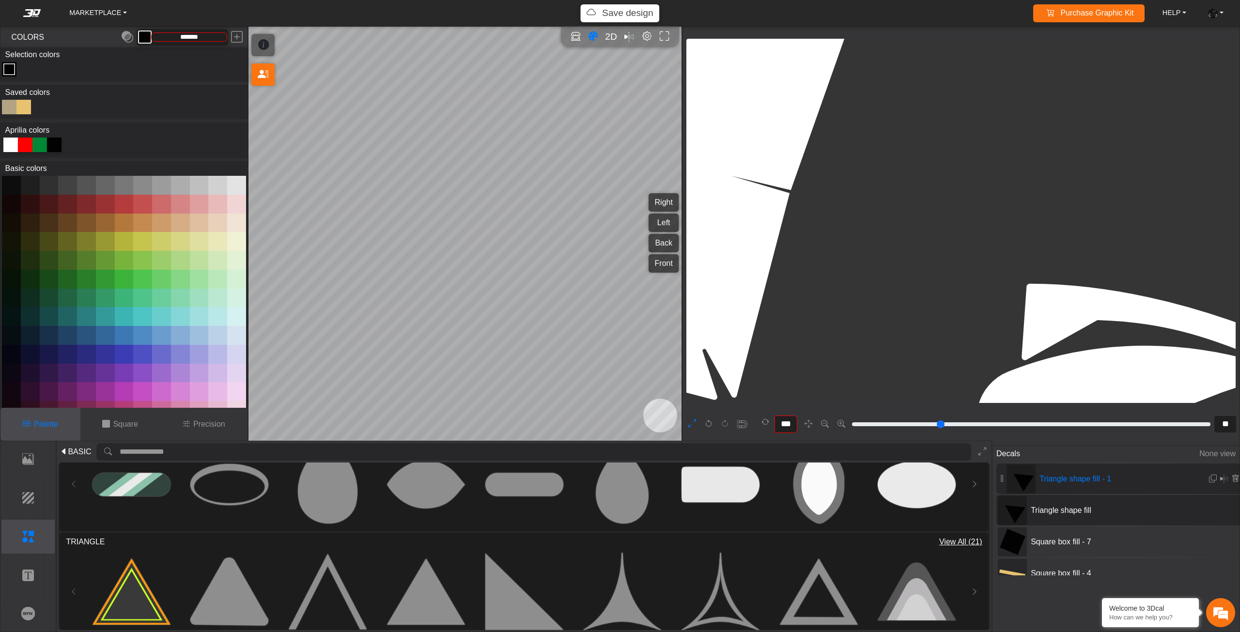
type input "**"
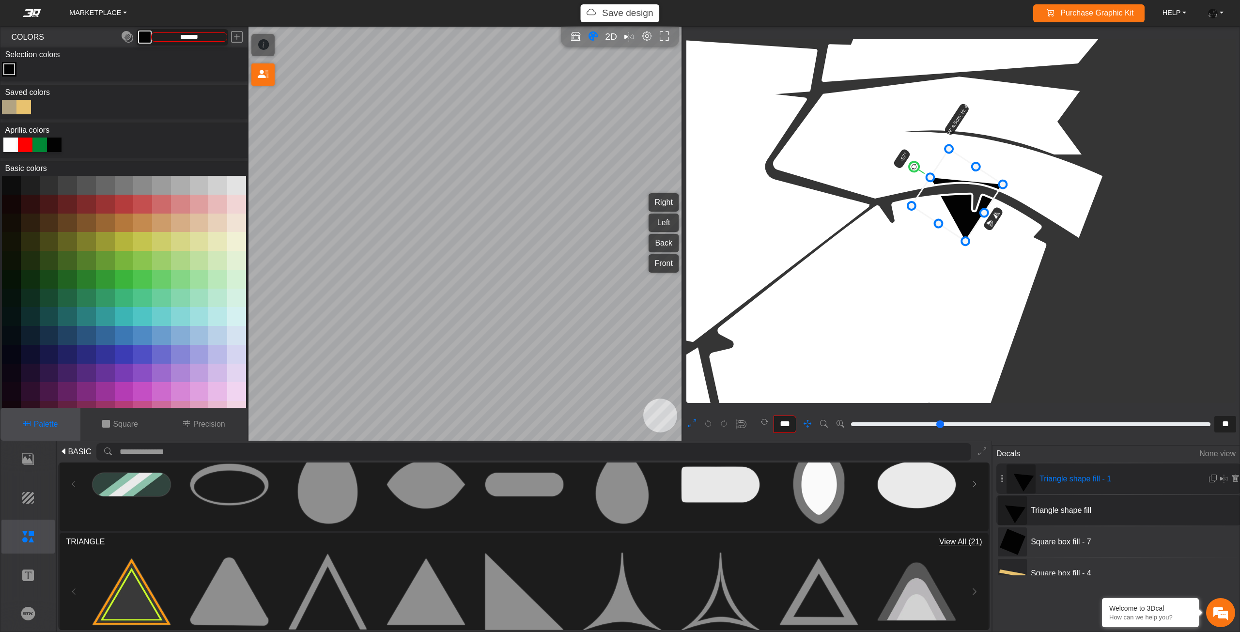
drag, startPoint x: 1039, startPoint y: 268, endPoint x: 1027, endPoint y: 227, distance: 43.5
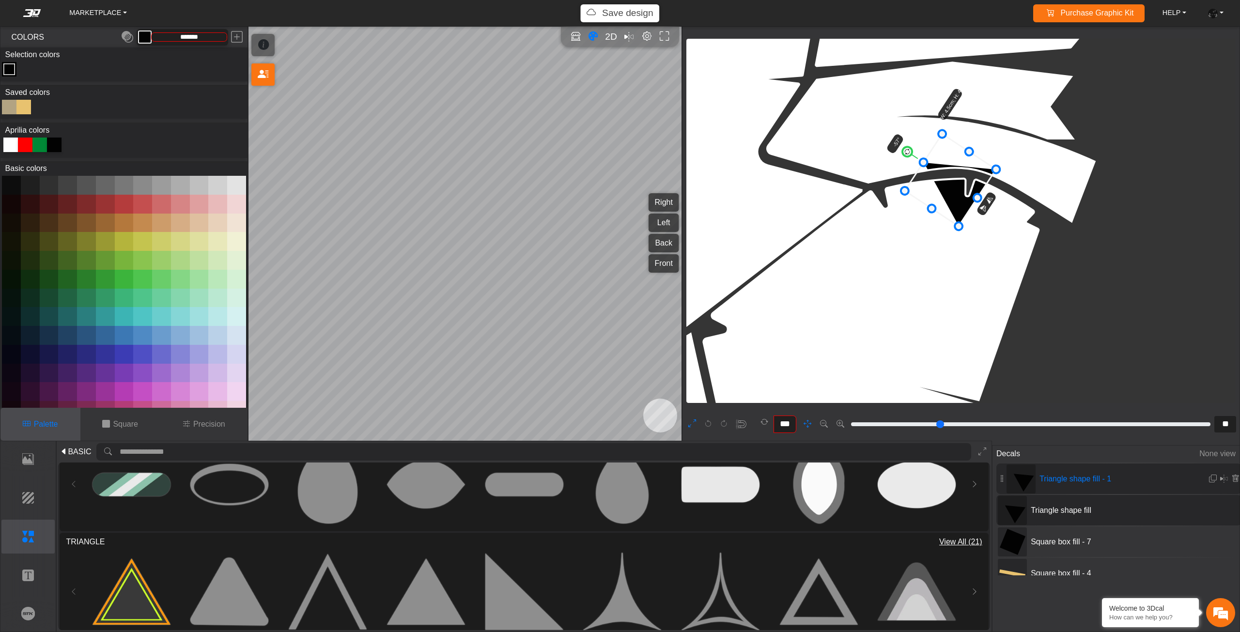
type input "**"
type input "***"
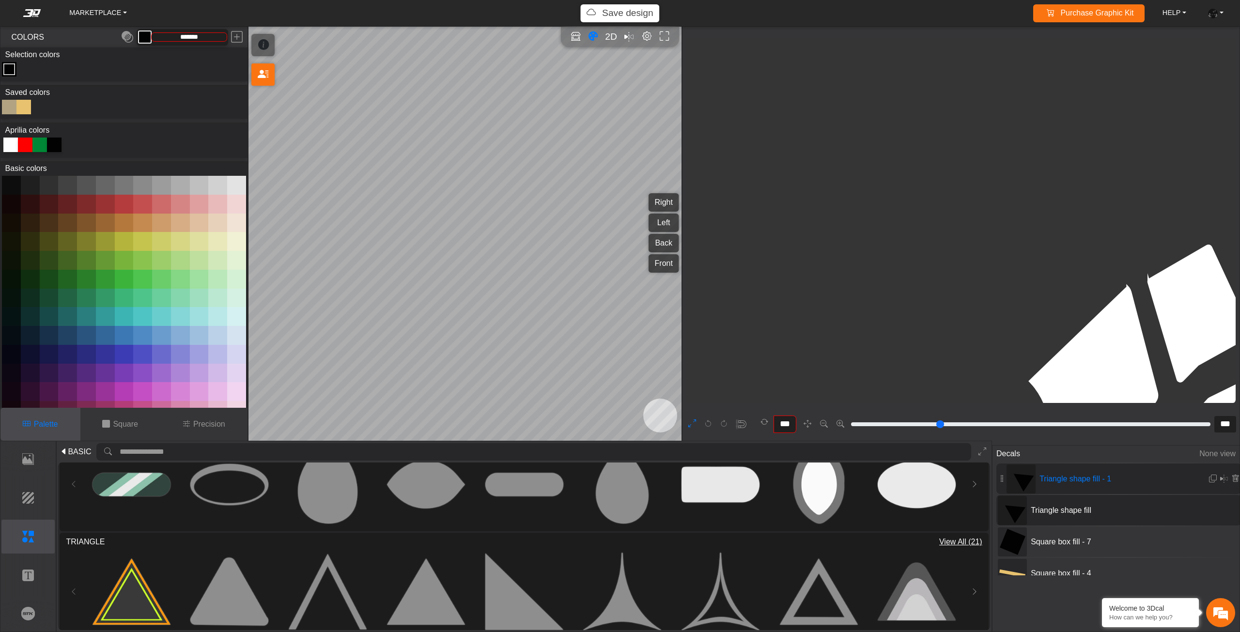
type input "***"
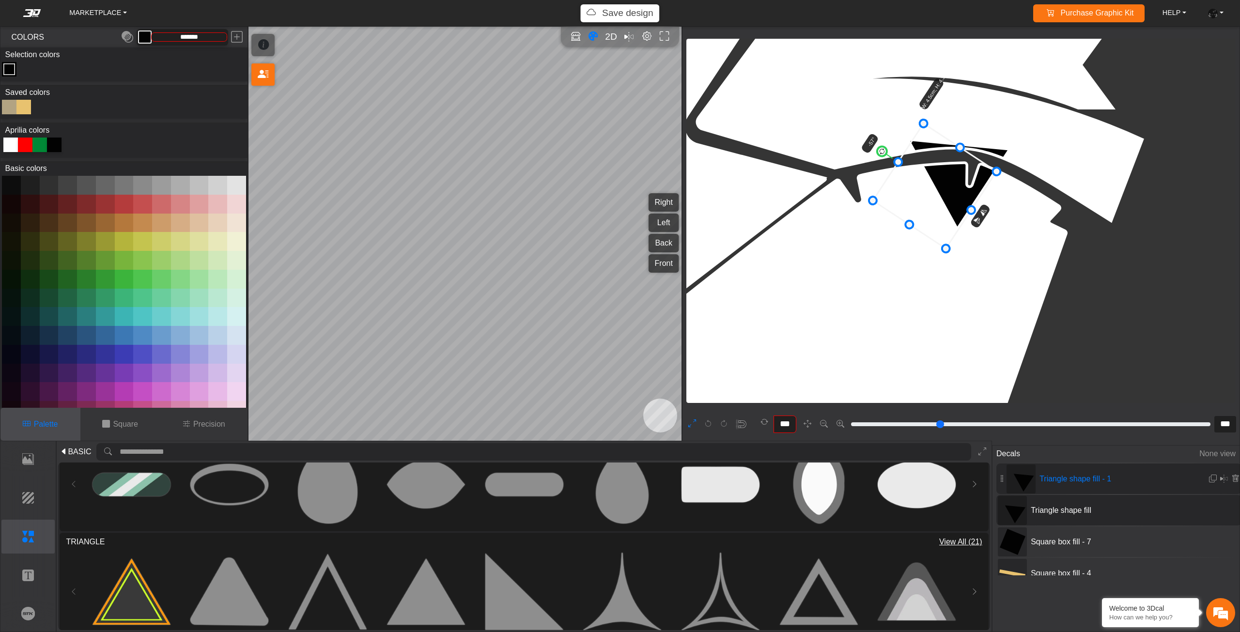
drag, startPoint x: 967, startPoint y: 195, endPoint x: 953, endPoint y: 223, distance: 32.1
click at [954, 224] on icon at bounding box center [935, 186] width 124 height 125
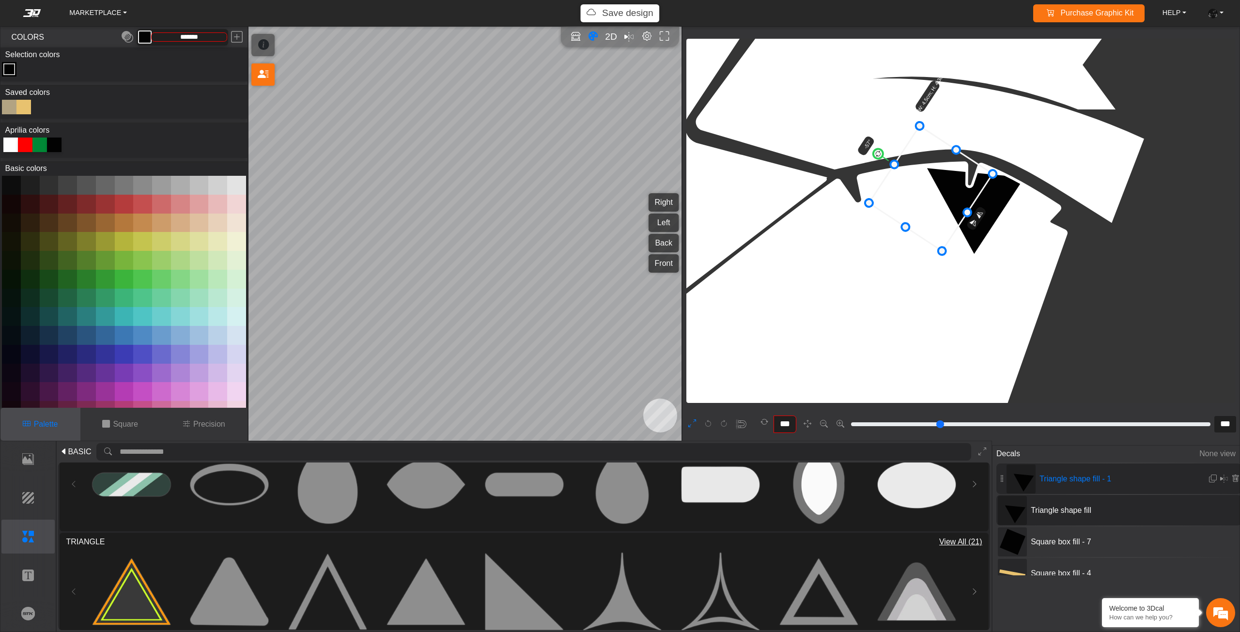
click at [948, 216] on icon at bounding box center [931, 188] width 124 height 125
click at [944, 216] on icon at bounding box center [929, 187] width 124 height 125
click at [942, 216] on icon at bounding box center [929, 187] width 124 height 125
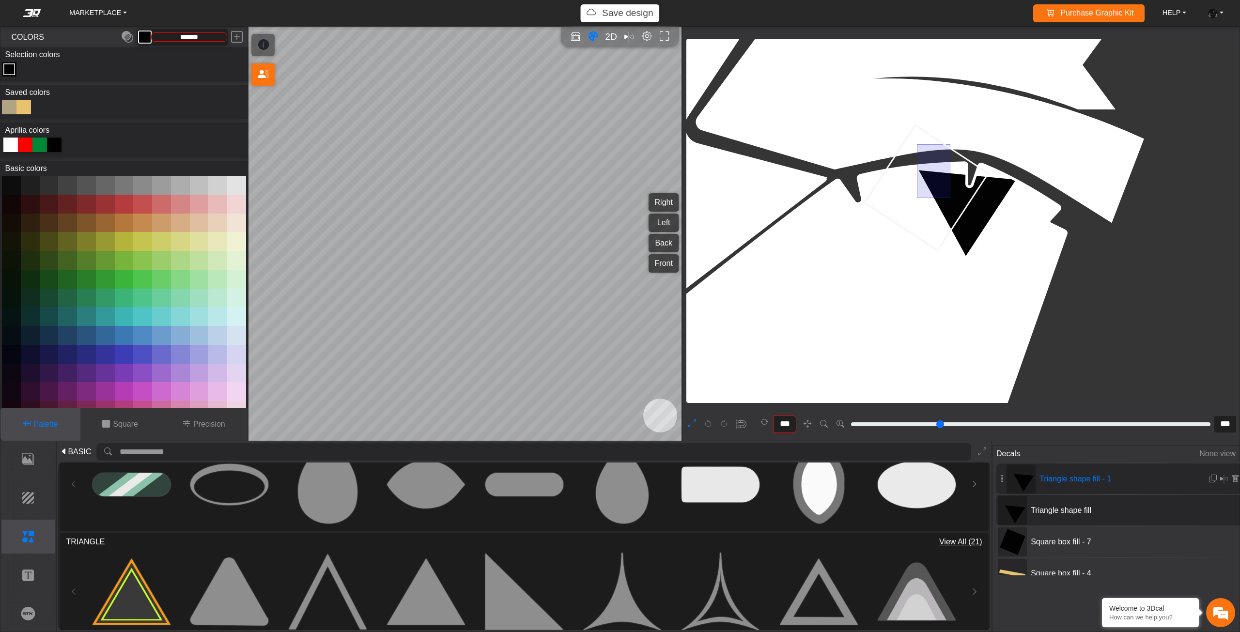
drag, startPoint x: 950, startPoint y: 145, endPoint x: 932, endPoint y: 177, distance: 37.1
drag, startPoint x: 932, startPoint y: 177, endPoint x: 941, endPoint y: 156, distance: 22.5
click at [932, 176] on icon at bounding box center [927, 187] width 124 height 125
drag, startPoint x: 950, startPoint y: 145, endPoint x: 914, endPoint y: 196, distance: 62.5
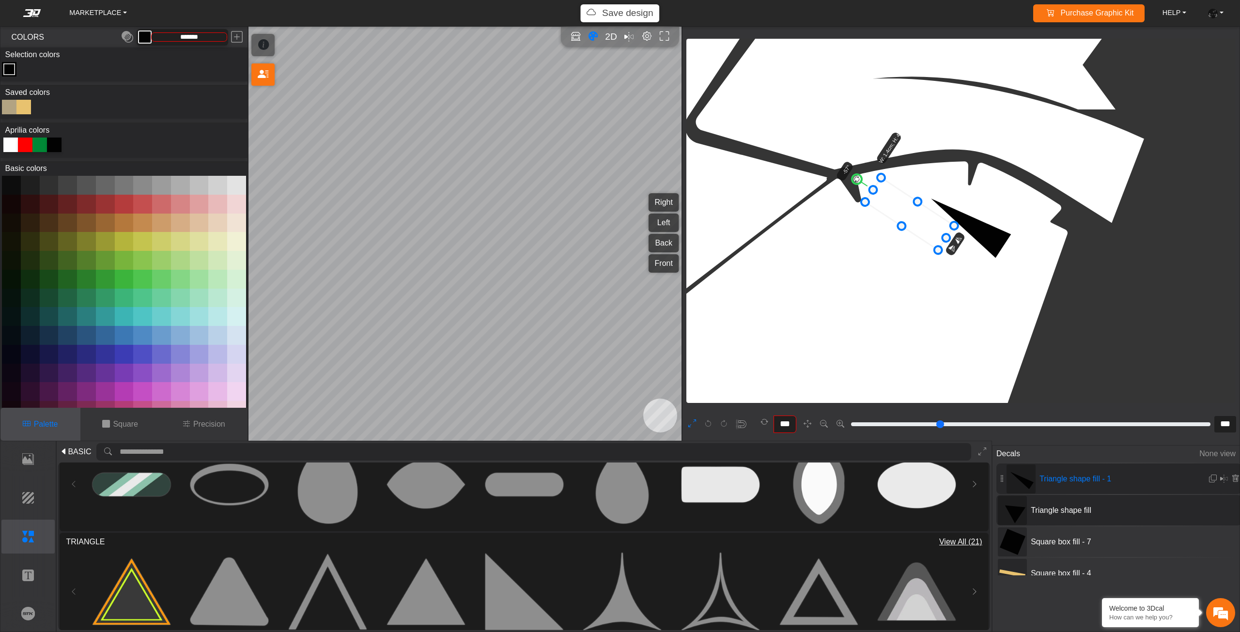
type input "***"
drag, startPoint x: 859, startPoint y: 180, endPoint x: 849, endPoint y: 199, distance: 21.7
click at [844, 198] on circle at bounding box center [849, 199] width 12 height 12
drag, startPoint x: 935, startPoint y: 224, endPoint x: 920, endPoint y: 231, distance: 16.9
click at [920, 231] on icon at bounding box center [896, 220] width 92 height 49
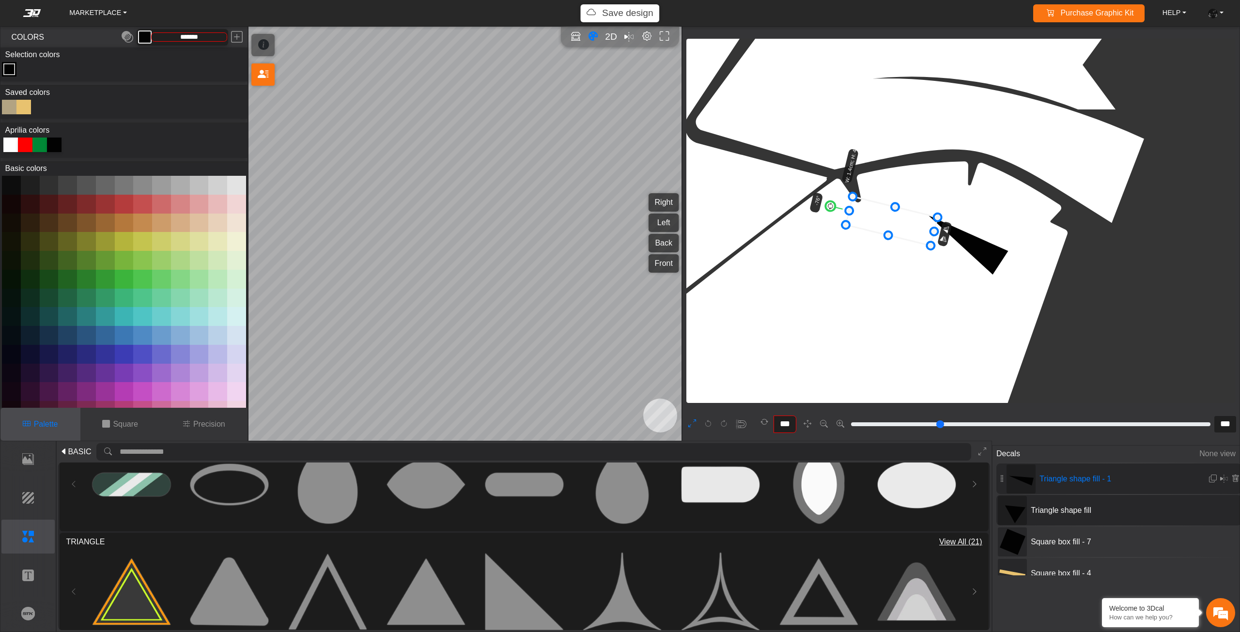
click at [917, 232] on icon at bounding box center [892, 221] width 92 height 49
click at [926, 230] on icon at bounding box center [891, 221] width 92 height 49
type input "***"
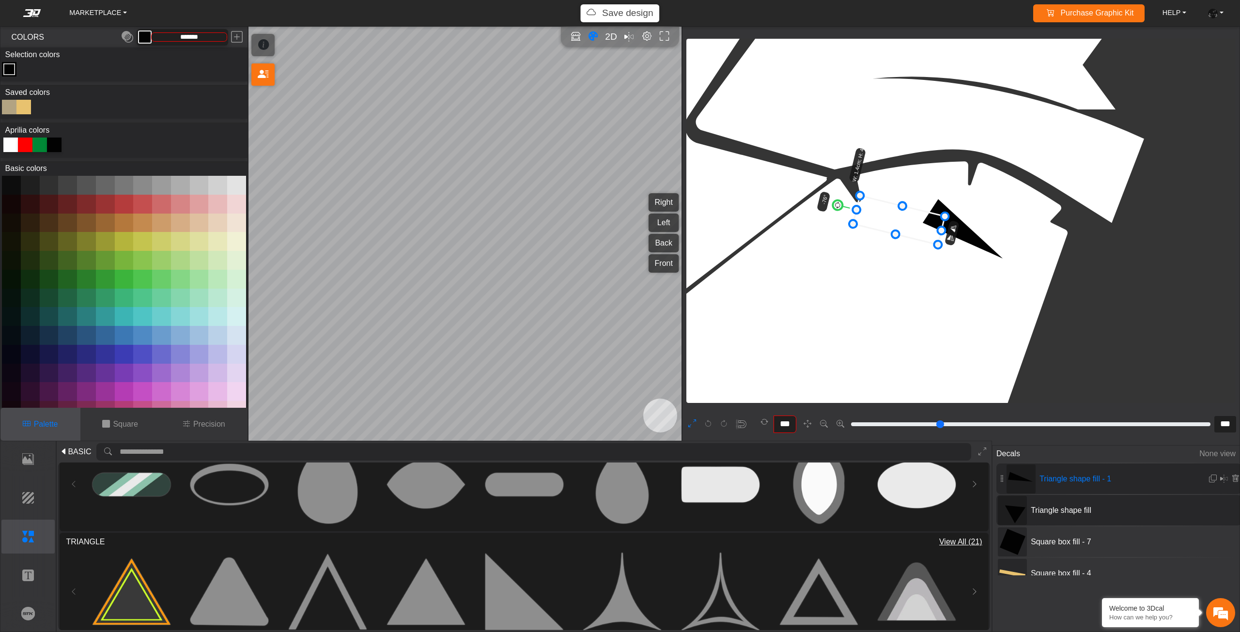
type input "***"
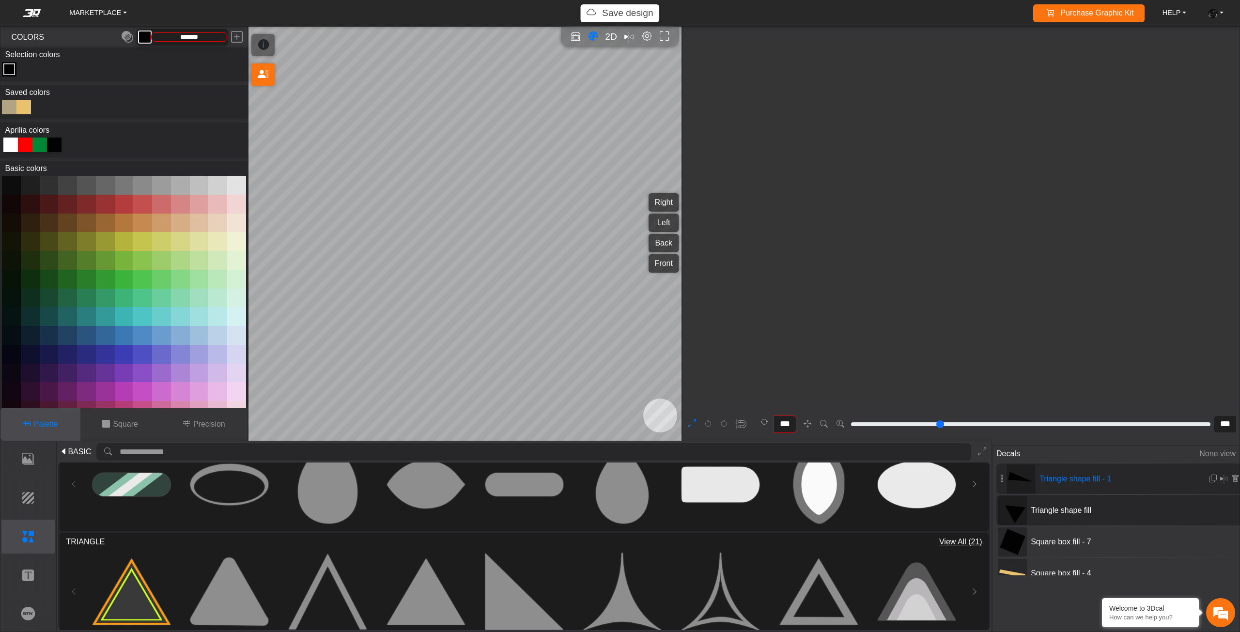
type input "***"
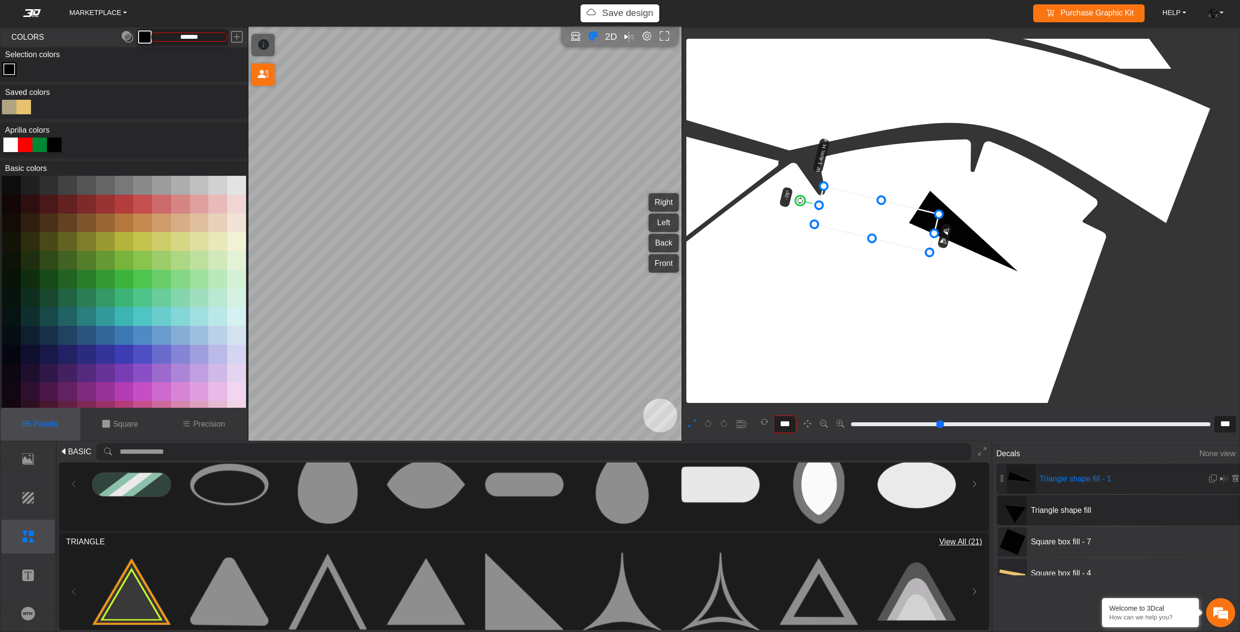
drag, startPoint x: 872, startPoint y: 216, endPoint x: 866, endPoint y: 213, distance: 6.9
click at [866, 213] on icon at bounding box center [876, 219] width 125 height 66
drag, startPoint x: 857, startPoint y: 212, endPoint x: 852, endPoint y: 210, distance: 6.1
click at [855, 212] on icon at bounding box center [863, 215] width 125 height 66
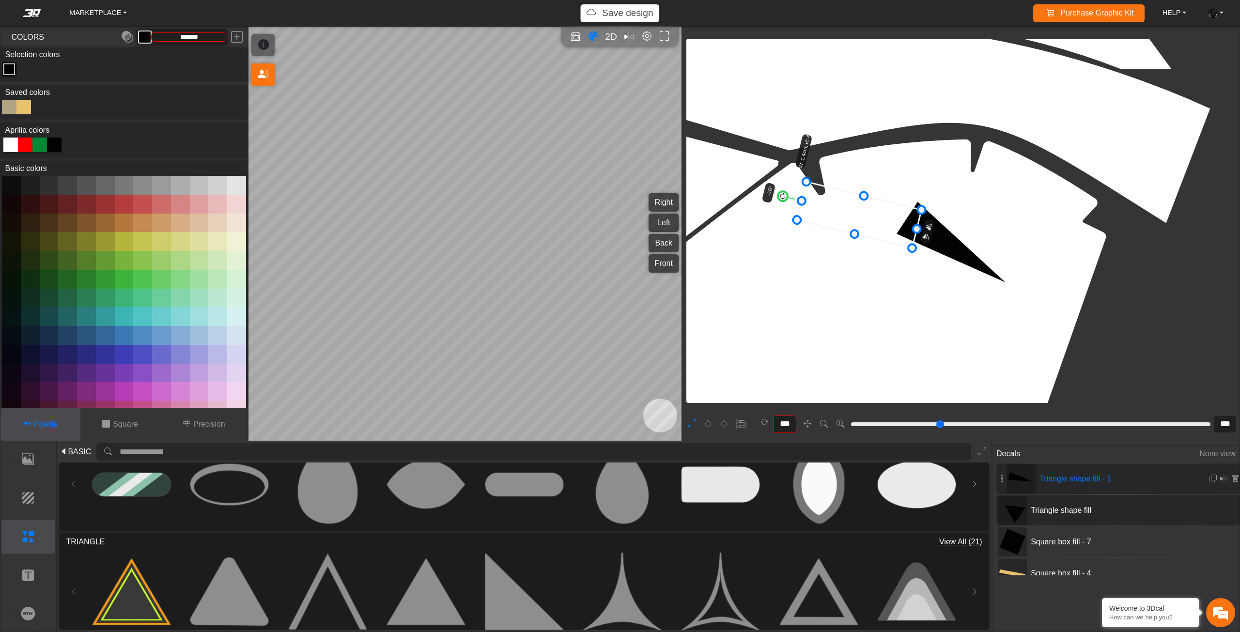
click at [846, 210] on icon at bounding box center [859, 215] width 125 height 66
drag, startPoint x: 779, startPoint y: 194, endPoint x: 783, endPoint y: 185, distance: 9.8
click at [783, 185] on circle at bounding box center [783, 185] width 13 height 13
drag, startPoint x: 833, startPoint y: 200, endPoint x: 835, endPoint y: 204, distance: 5.2
click at [835, 204] on icon at bounding box center [856, 214] width 125 height 81
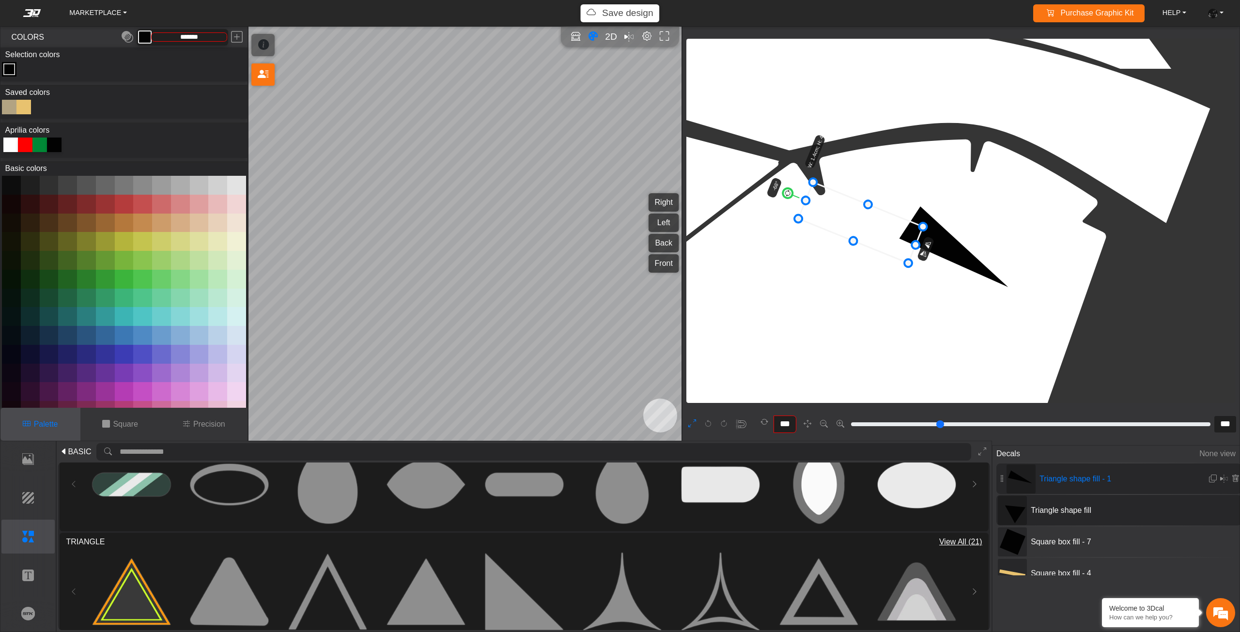
click at [839, 209] on icon at bounding box center [860, 222] width 125 height 81
click at [841, 212] on icon at bounding box center [860, 223] width 125 height 81
drag, startPoint x: 792, startPoint y: 197, endPoint x: 795, endPoint y: 193, distance: 5.1
click at [796, 193] on circle at bounding box center [790, 196] width 13 height 13
click at [792, 195] on circle at bounding box center [793, 191] width 13 height 13
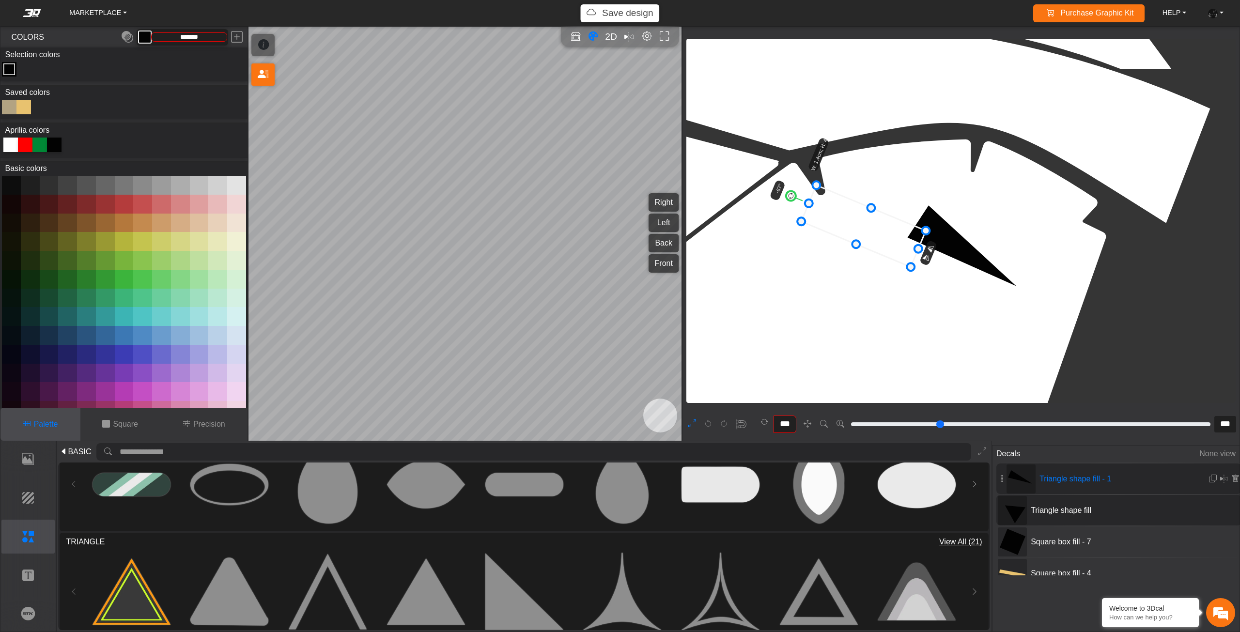
click at [793, 197] on circle at bounding box center [791, 196] width 13 height 13
click at [863, 230] on icon at bounding box center [864, 228] width 125 height 82
click at [866, 233] on icon at bounding box center [866, 229] width 125 height 82
type input "***"
click at [793, 202] on circle at bounding box center [793, 200] width 13 height 13
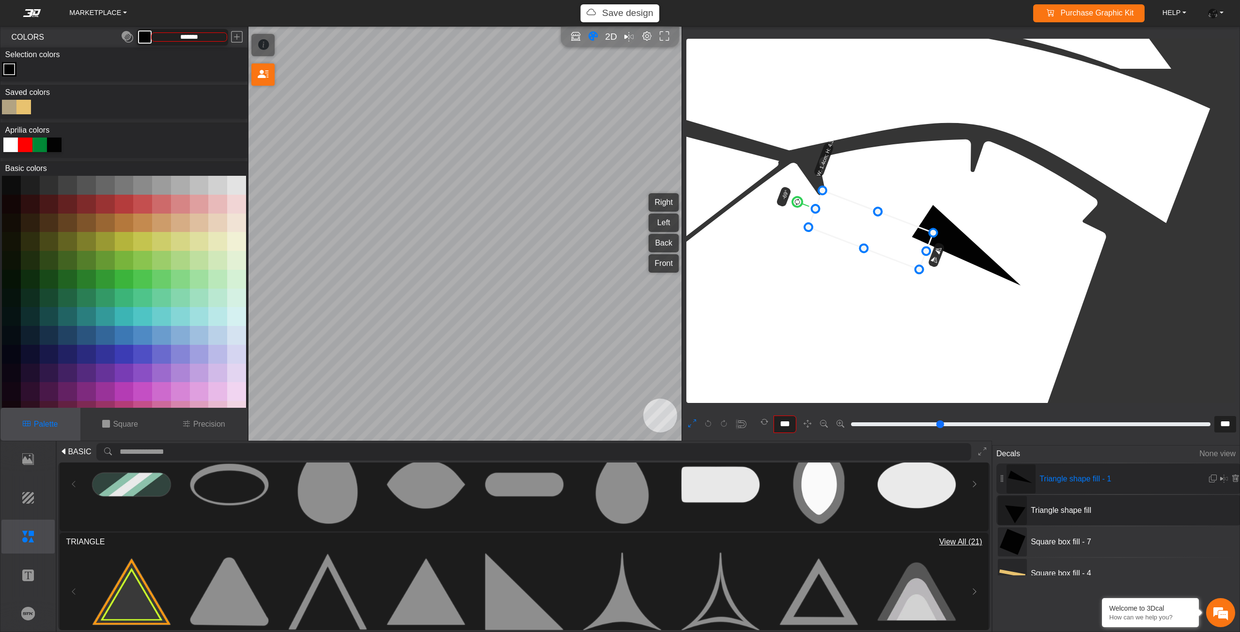
drag, startPoint x: 851, startPoint y: 224, endPoint x: 859, endPoint y: 224, distance: 8.7
click at [859, 224] on icon at bounding box center [871, 229] width 125 height 79
drag, startPoint x: 820, startPoint y: 208, endPoint x: 805, endPoint y: 203, distance: 15.9
drag, startPoint x: 802, startPoint y: 203, endPoint x: 796, endPoint y: 202, distance: 6.0
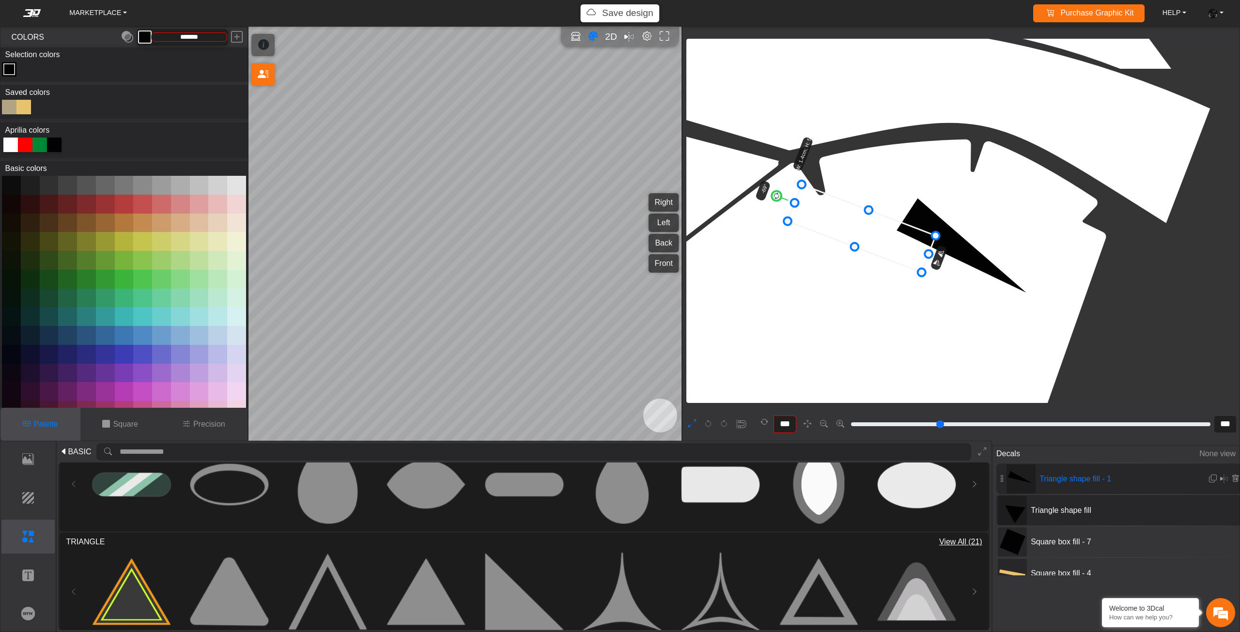
click at [827, 214] on icon at bounding box center [862, 229] width 148 height 88
click at [834, 215] on icon at bounding box center [863, 229] width 148 height 88
click at [838, 215] on icon at bounding box center [865, 229] width 148 height 88
click at [837, 214] on icon at bounding box center [865, 229] width 148 height 88
